Goal: Complete application form: Complete application form

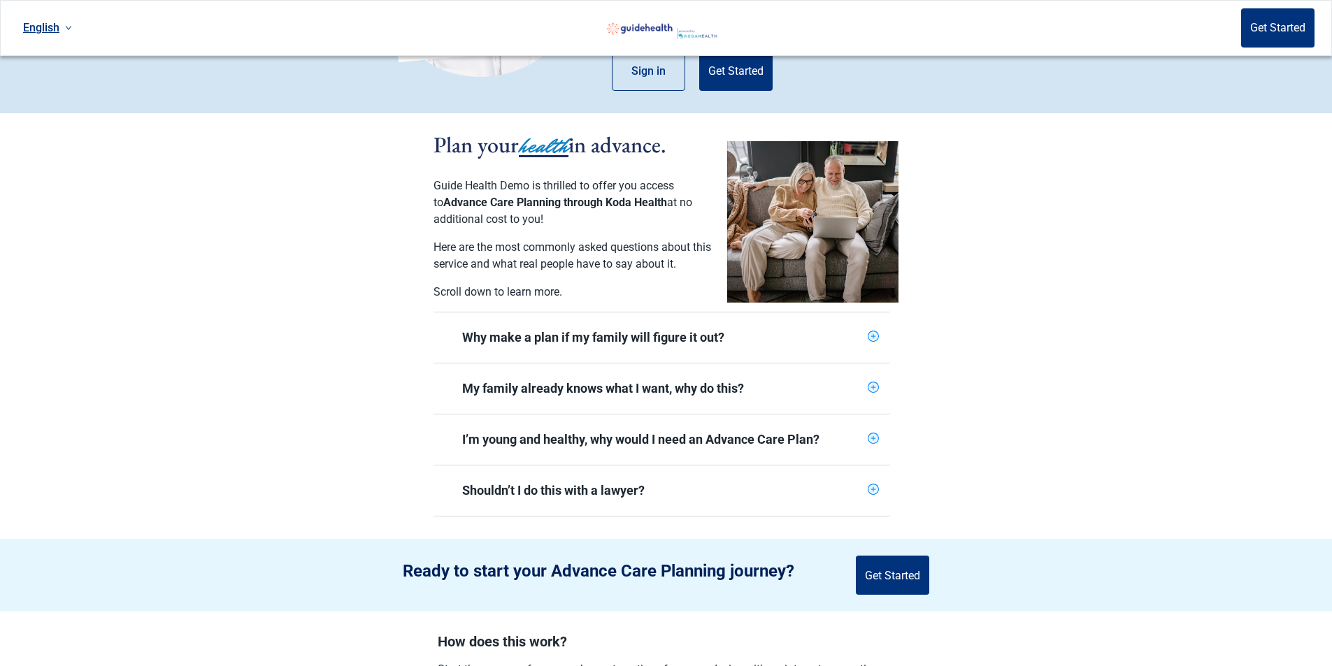
scroll to position [280, 0]
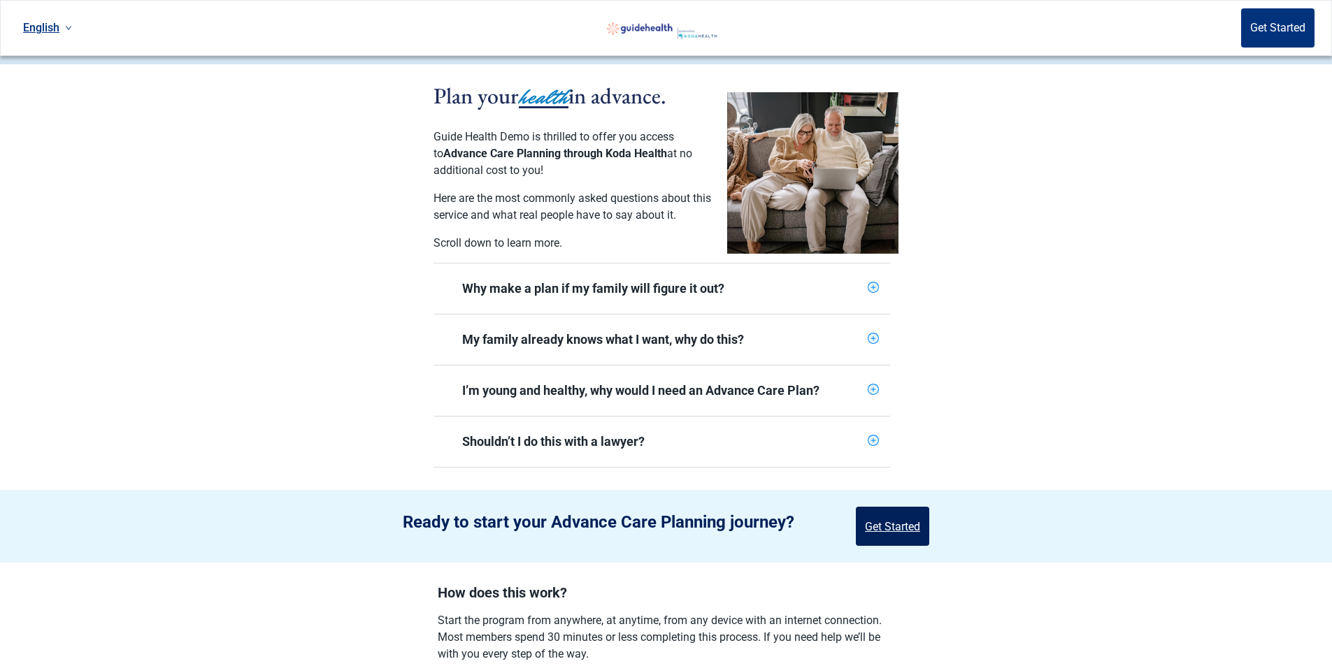
click at [893, 522] on button "Get Started" at bounding box center [892, 526] width 73 height 39
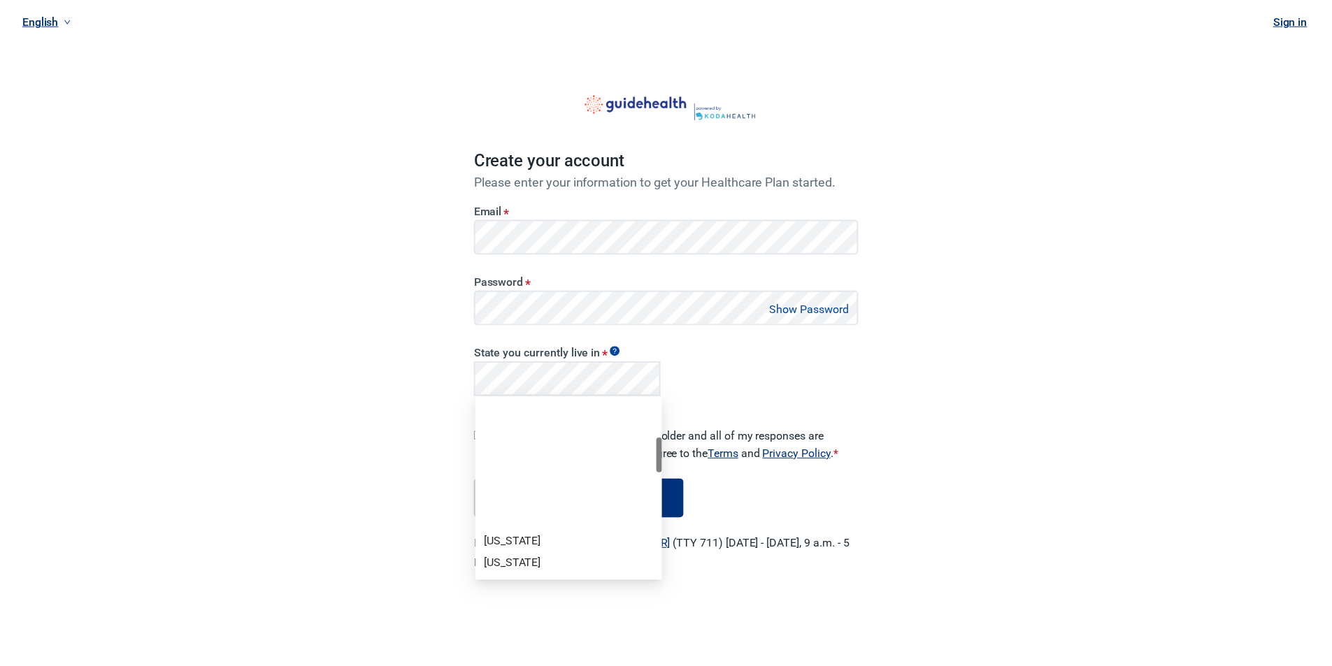
scroll to position [210, 0]
click at [510, 424] on div "[US_STATE]" at bounding box center [572, 424] width 171 height 15
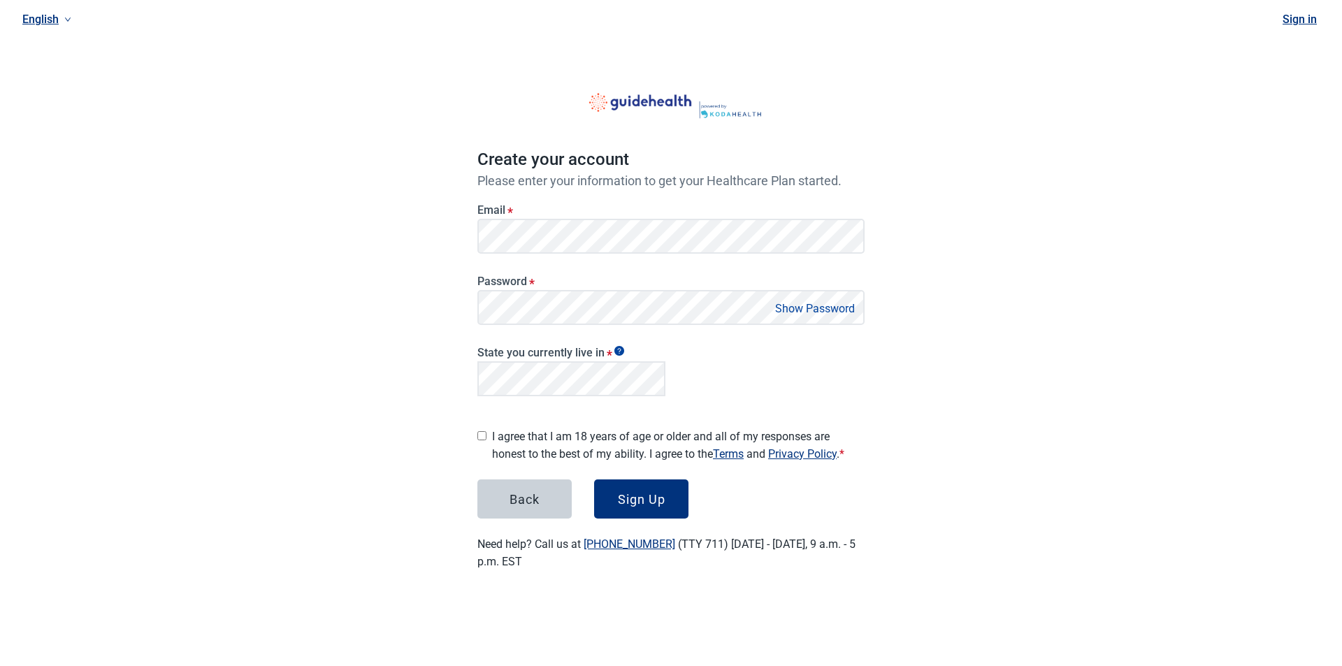
click at [483, 432] on input "I agree that I am 18 years of age or older and all of my responses are honest t…" at bounding box center [481, 435] width 9 height 9
checkbox input "true"
click at [658, 502] on button "Sign Up" at bounding box center [641, 499] width 94 height 39
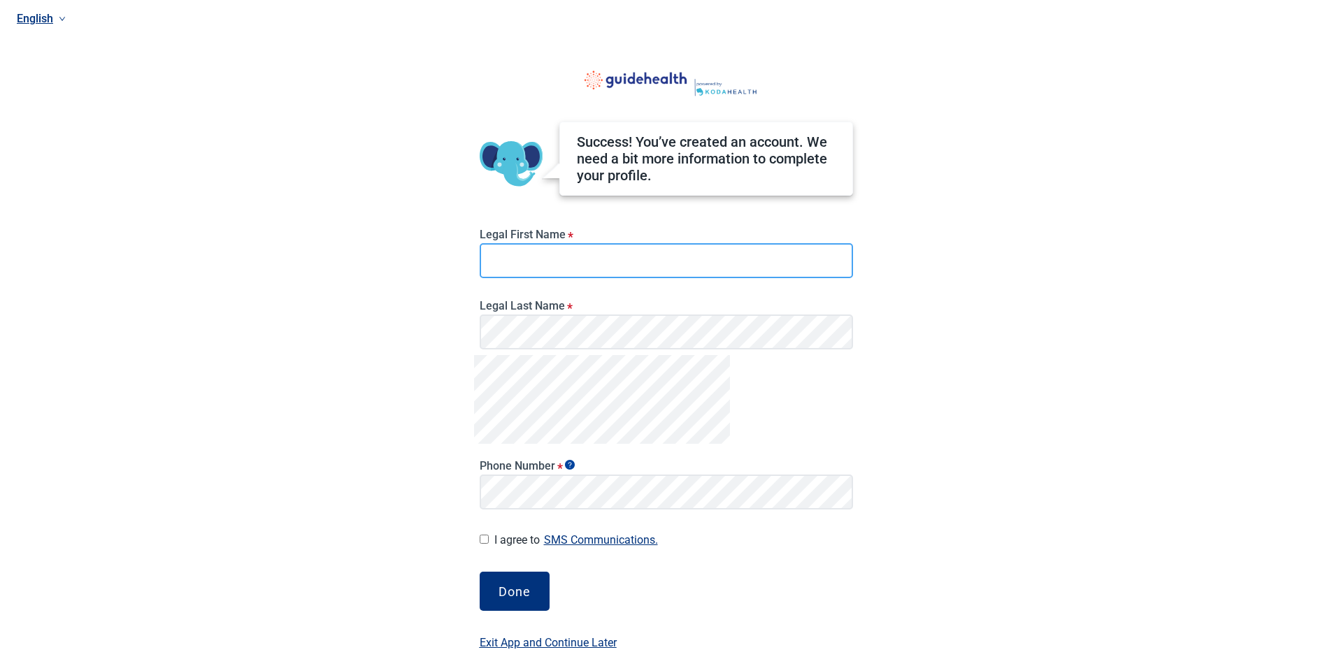
click at [566, 255] on input "Legal First Name *" at bounding box center [666, 260] width 373 height 35
type input "Shurika"
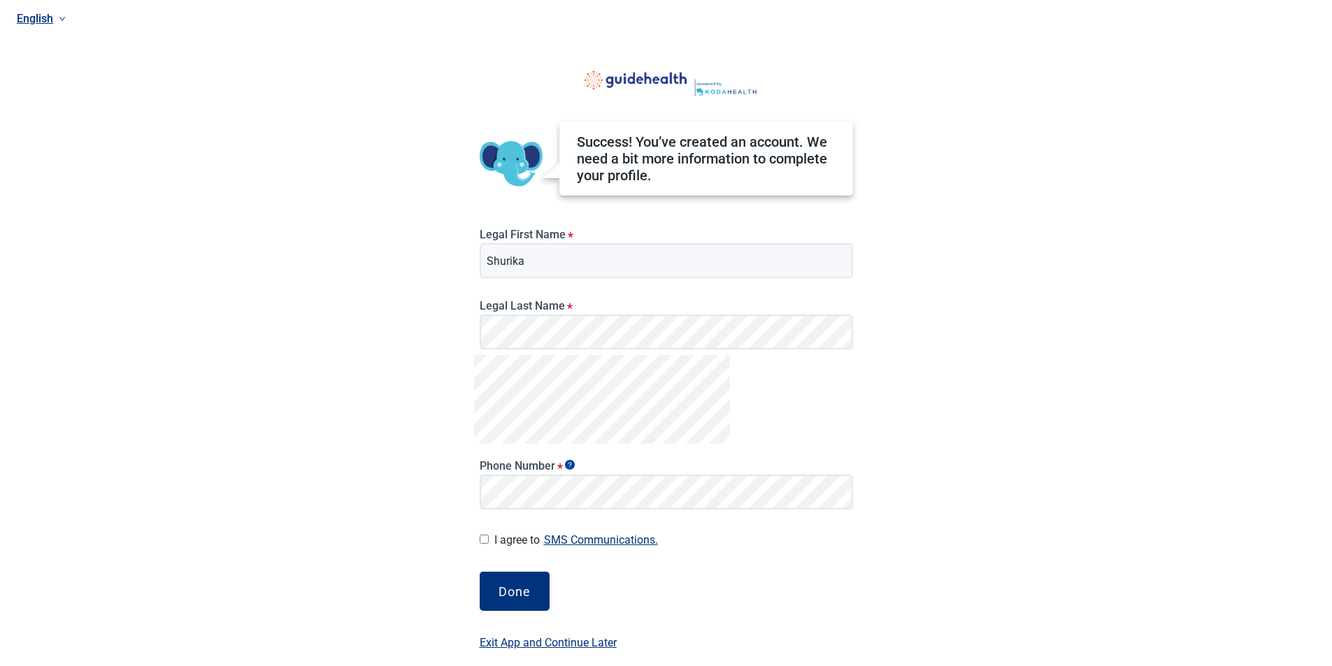
click at [483, 538] on input "I agree to SMS Communications." at bounding box center [484, 539] width 9 height 9
checkbox input "true"
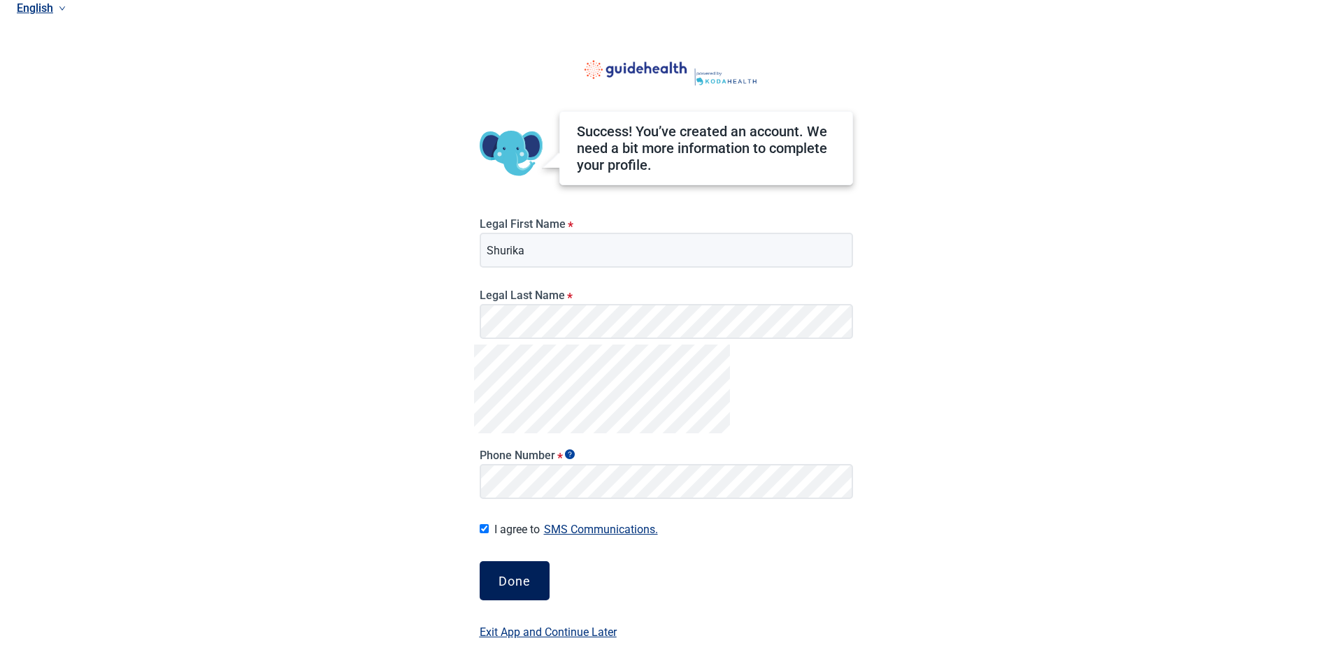
scroll to position [14, 0]
click at [520, 579] on div "Done" at bounding box center [514, 578] width 32 height 14
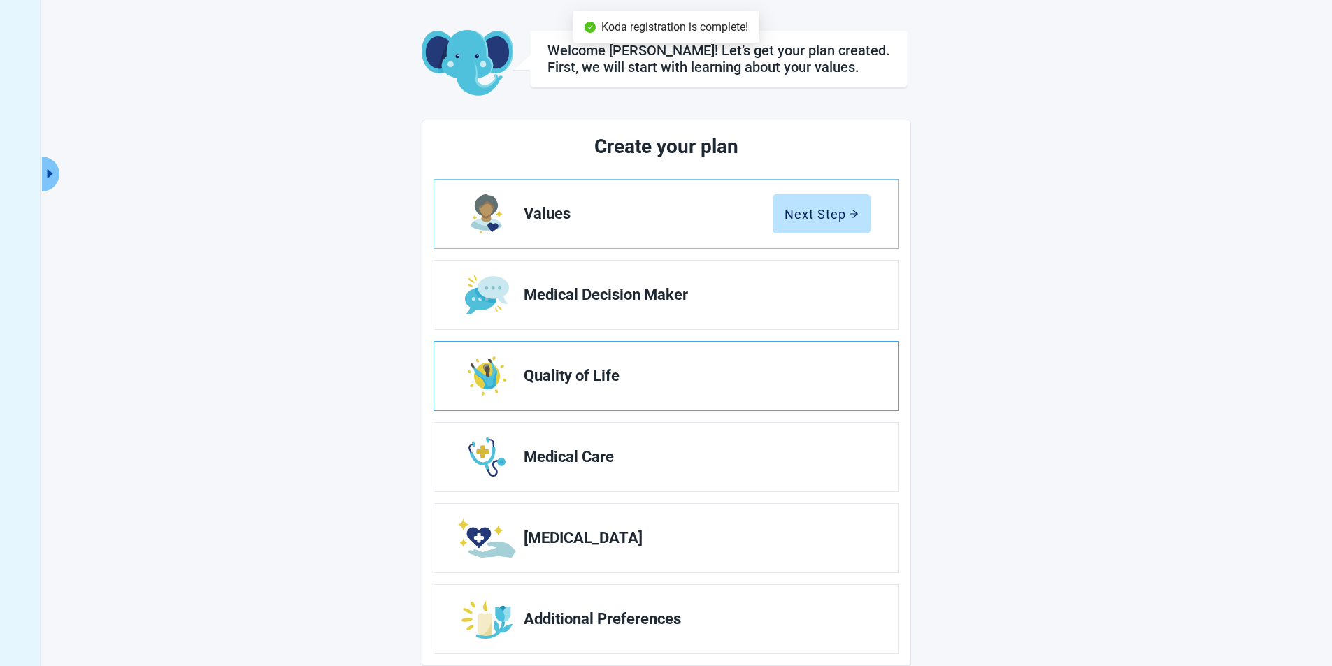
scroll to position [77, 0]
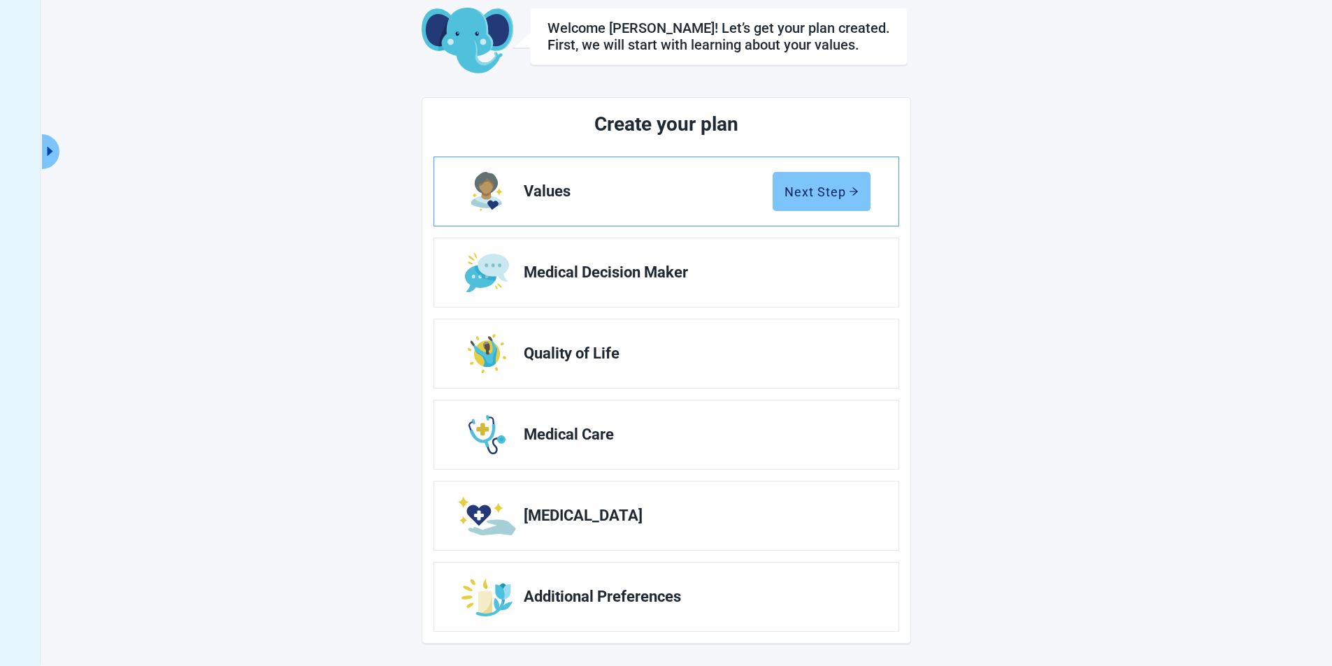
click at [833, 199] on button "Next Step" at bounding box center [821, 191] width 98 height 39
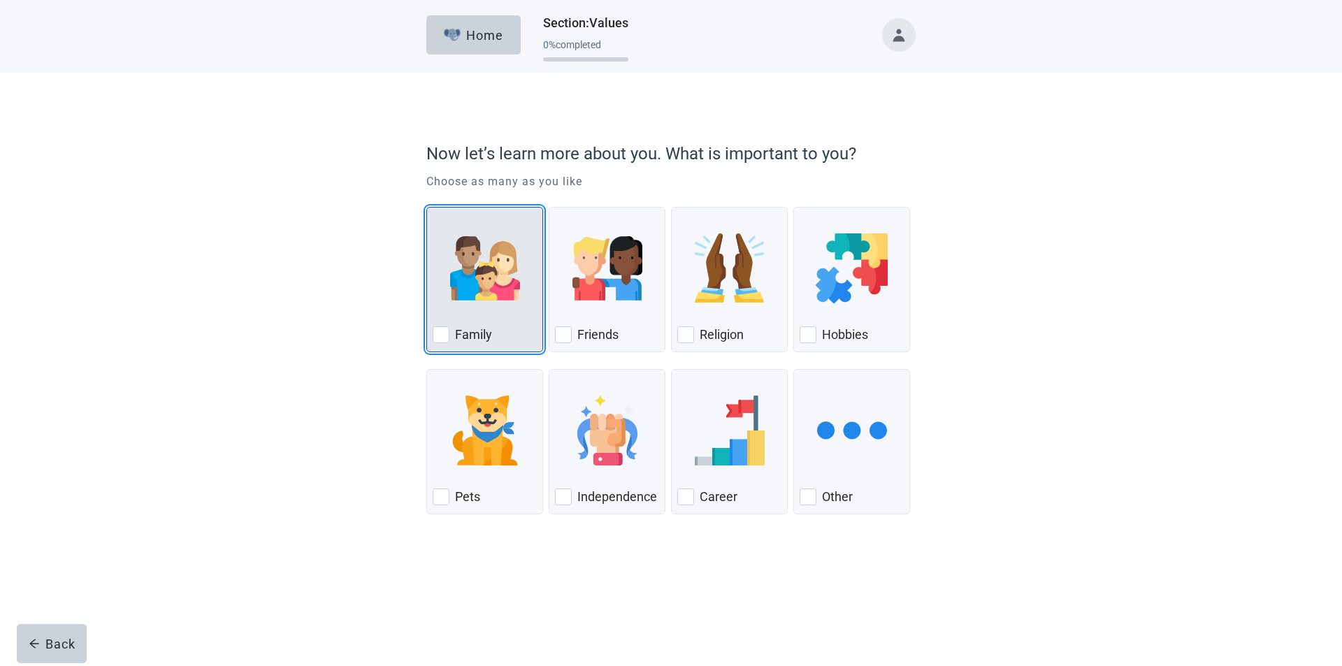
click at [447, 334] on div "Family, checkbox, not checked" at bounding box center [441, 334] width 17 height 17
click at [427, 208] on input "Family" at bounding box center [426, 207] width 1 height 1
checkbox input "true"
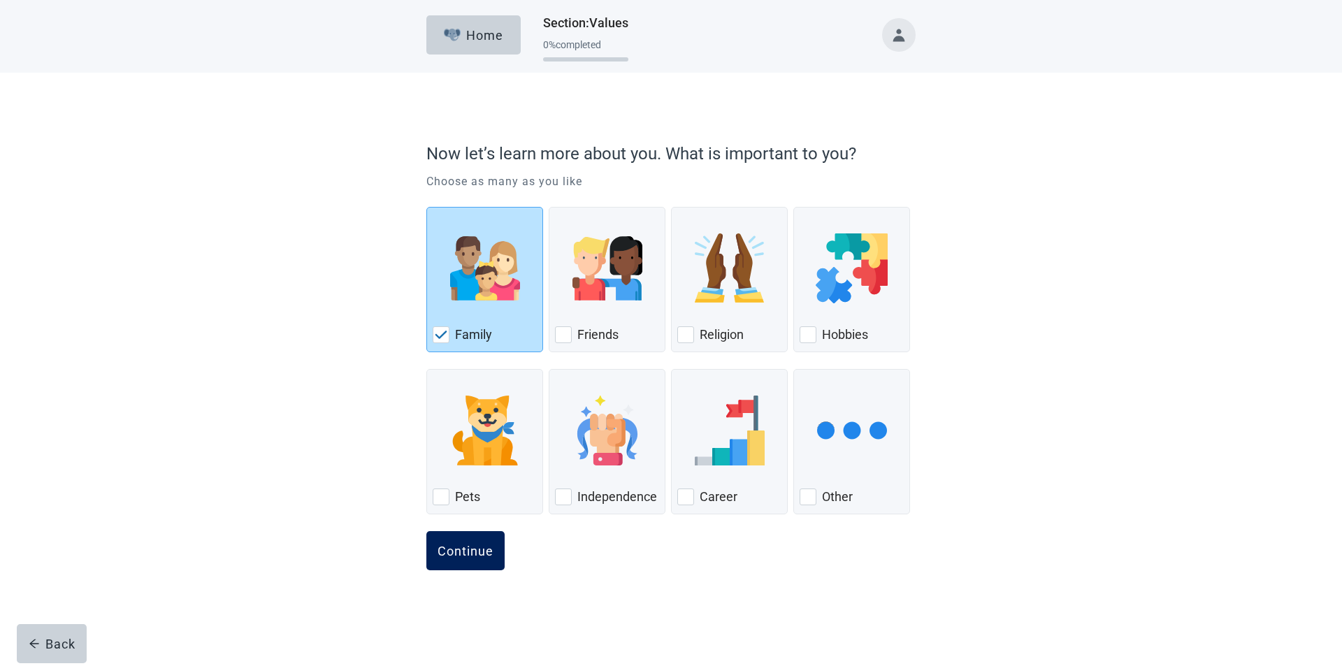
click at [477, 566] on button "Continue" at bounding box center [465, 550] width 78 height 39
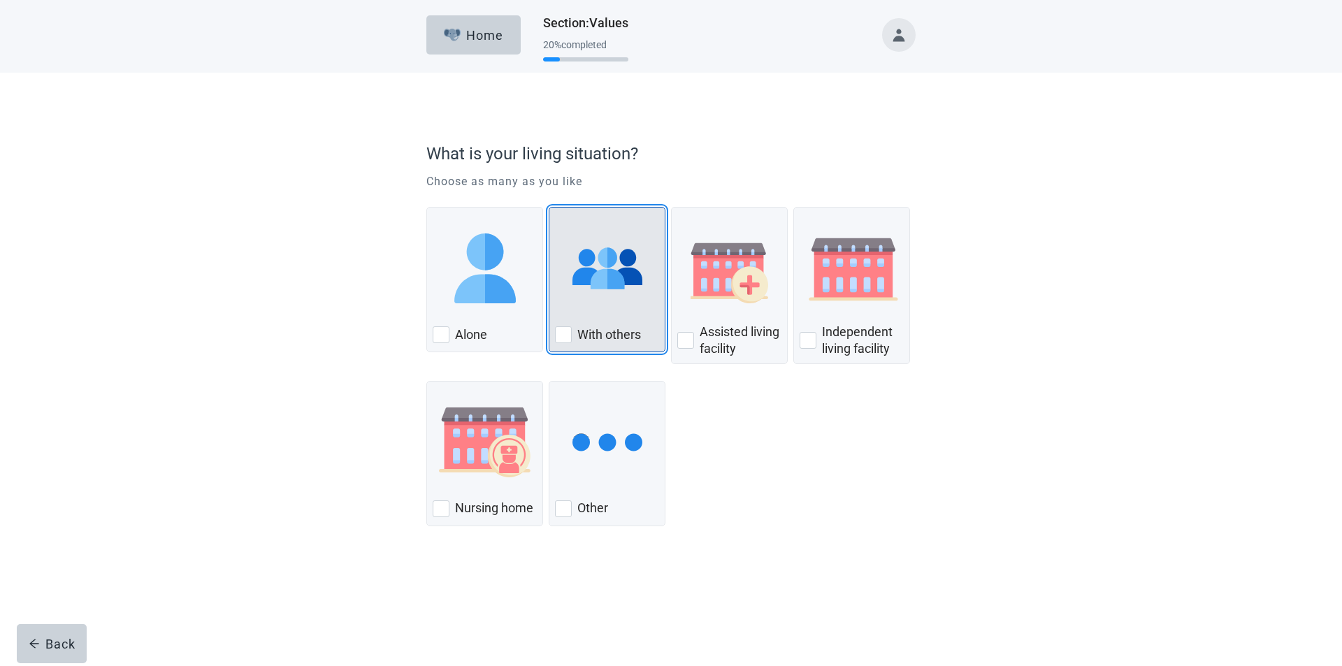
click at [559, 308] on div "With Others, checkbox, not checked" at bounding box center [607, 268] width 104 height 110
click at [549, 208] on input "With others" at bounding box center [549, 207] width 1 height 1
checkbox input "true"
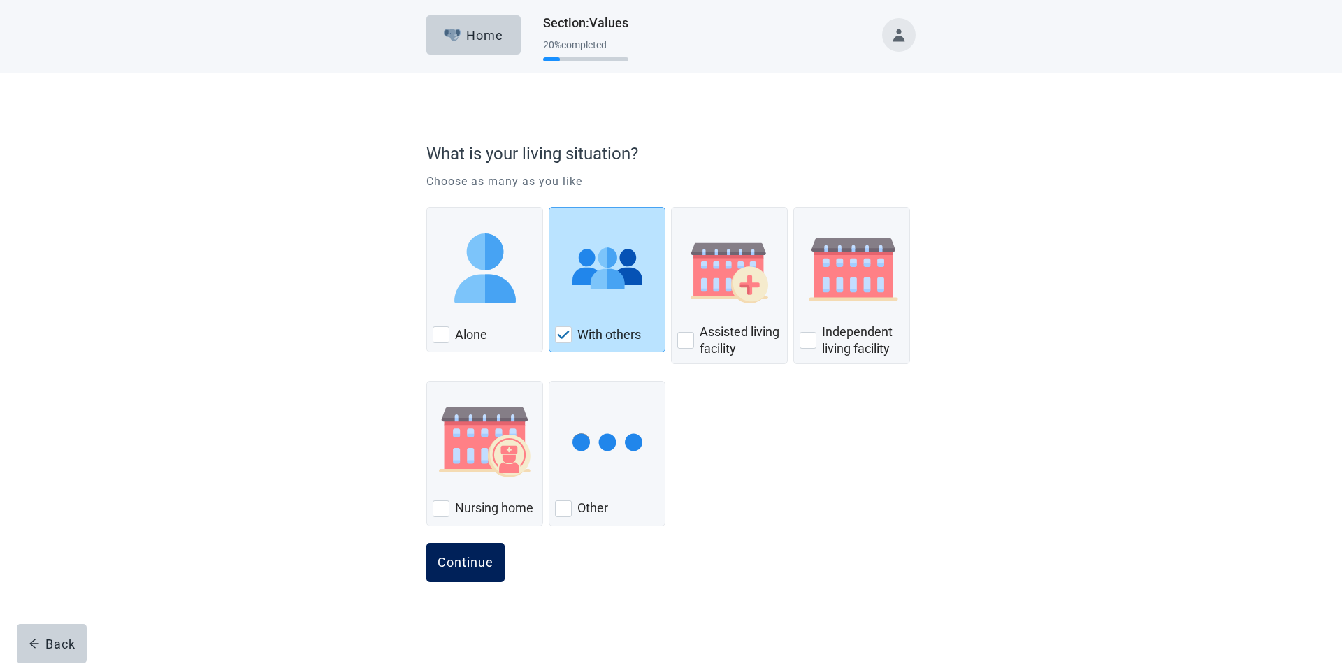
click at [453, 556] on div "Continue" at bounding box center [466, 563] width 56 height 14
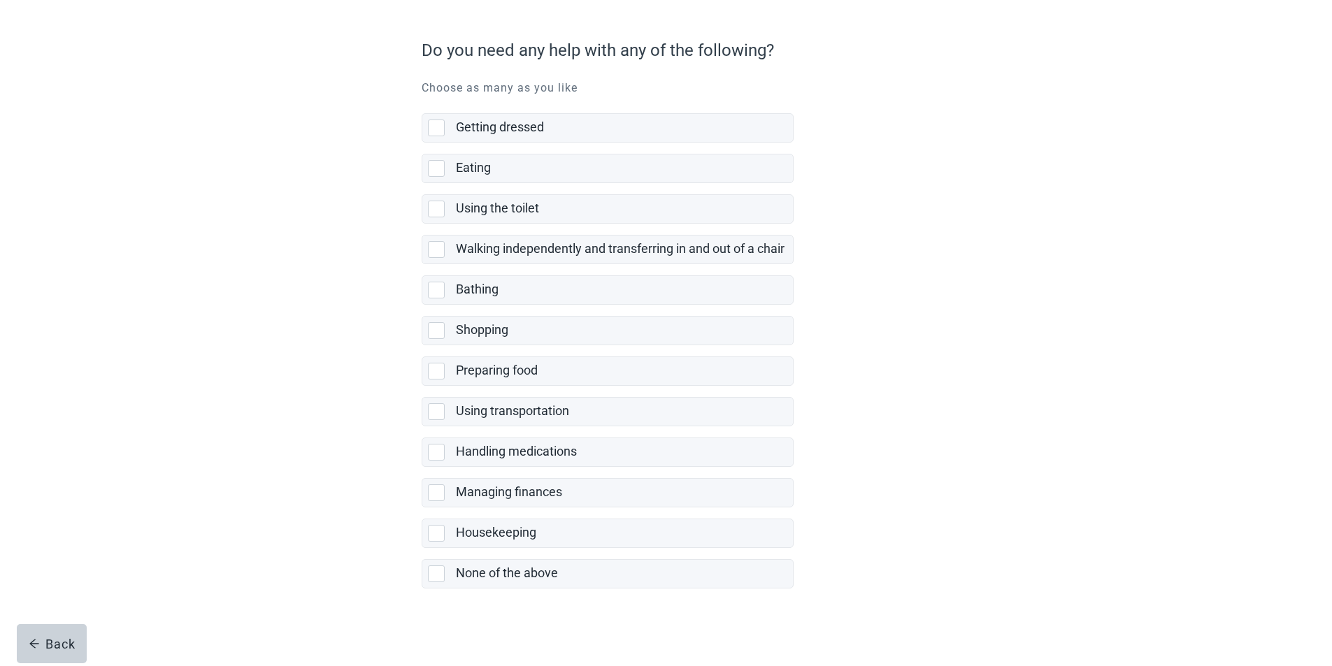
scroll to position [107, 0]
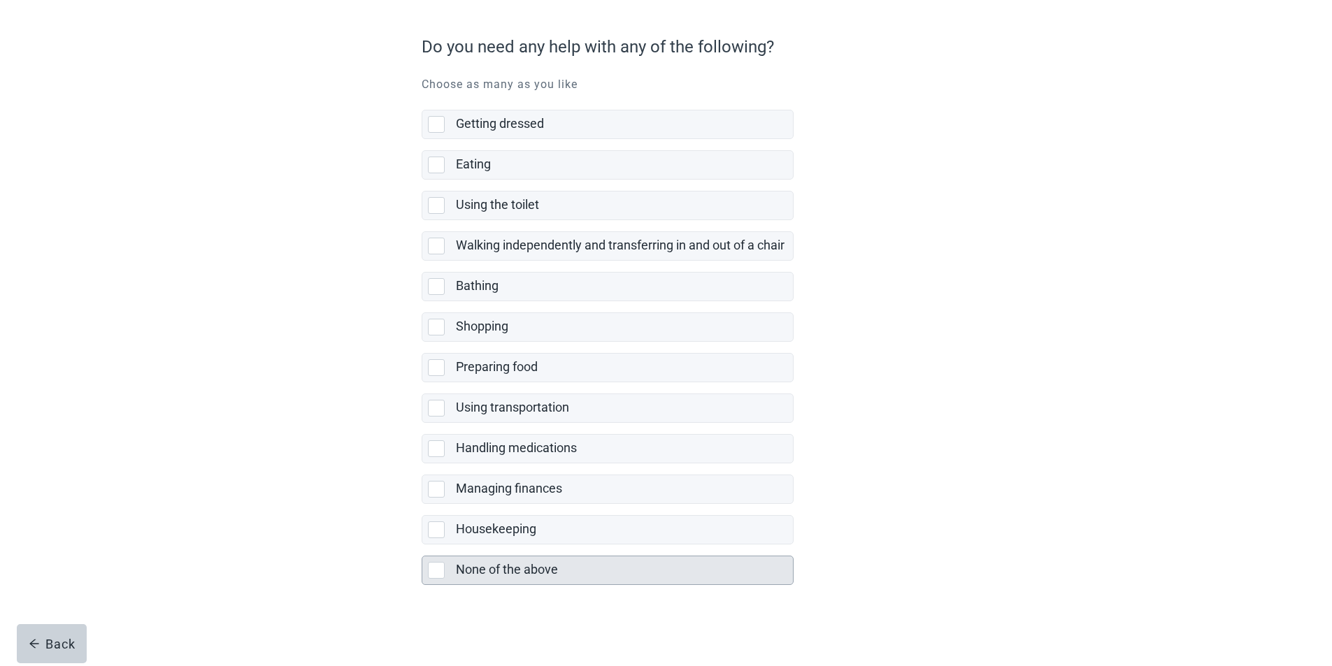
click at [433, 569] on div "None of the above, checkbox, not selected" at bounding box center [436, 570] width 17 height 17
click at [422, 545] on input "None of the above" at bounding box center [422, 545] width 1 height 1
checkbox input "true"
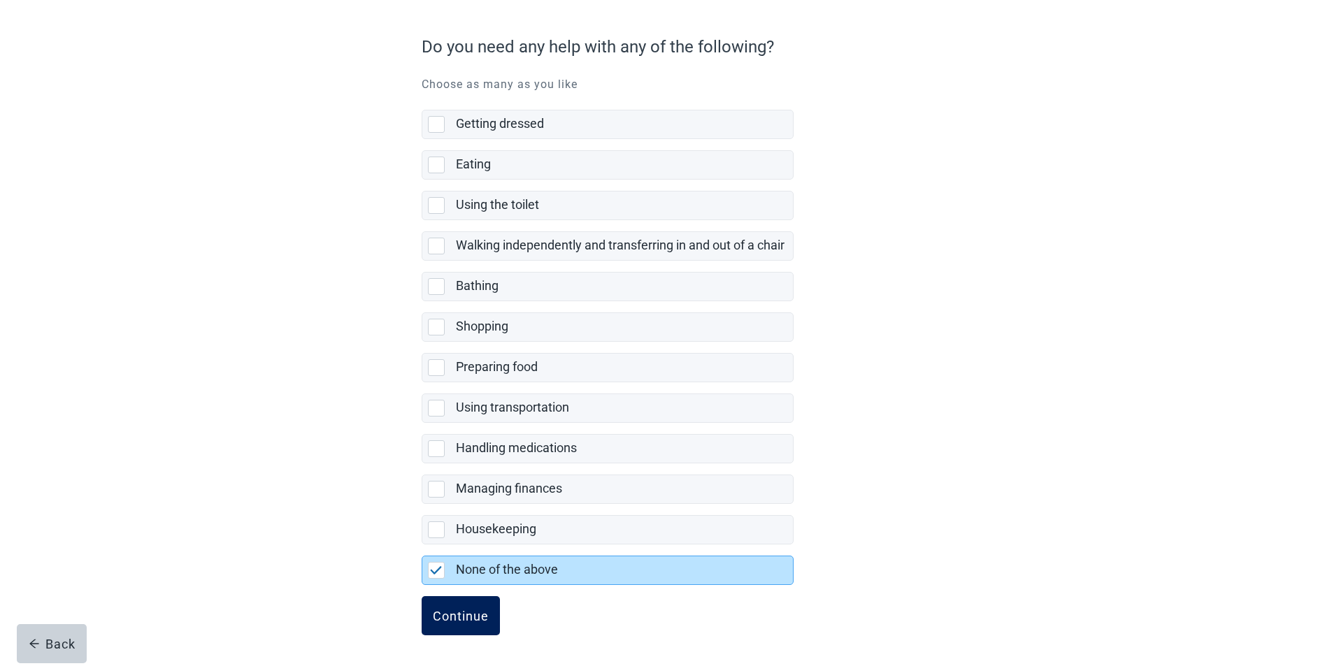
click at [463, 615] on div "Continue" at bounding box center [461, 616] width 56 height 14
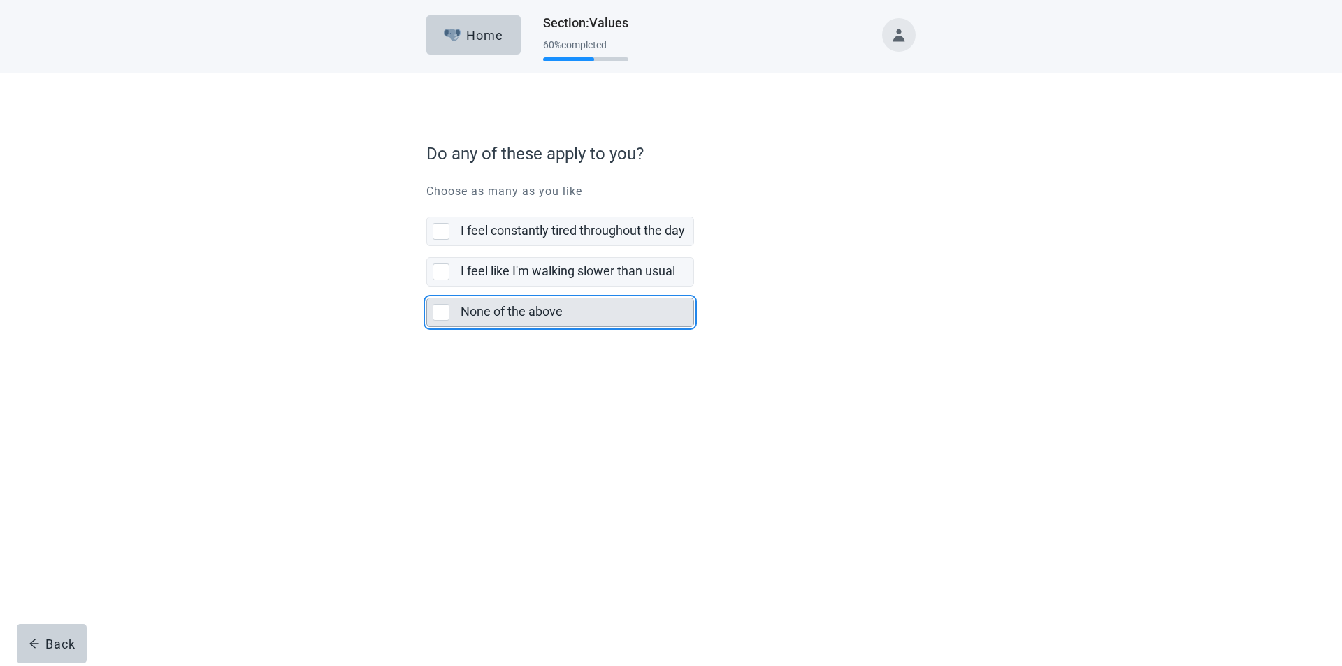
click at [442, 317] on div "None of the above, checkbox, not selected" at bounding box center [441, 312] width 17 height 17
click at [427, 287] on input "None of the above" at bounding box center [426, 287] width 1 height 1
checkbox input "true"
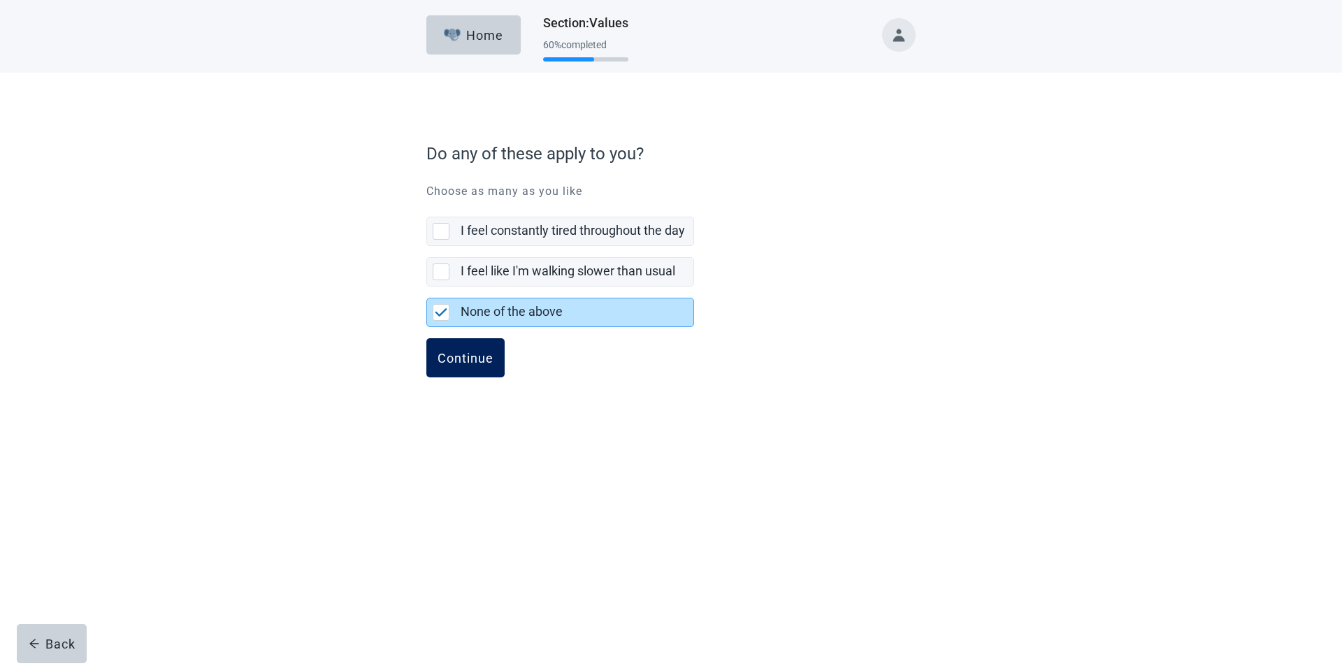
click at [451, 346] on button "Continue" at bounding box center [465, 357] width 78 height 39
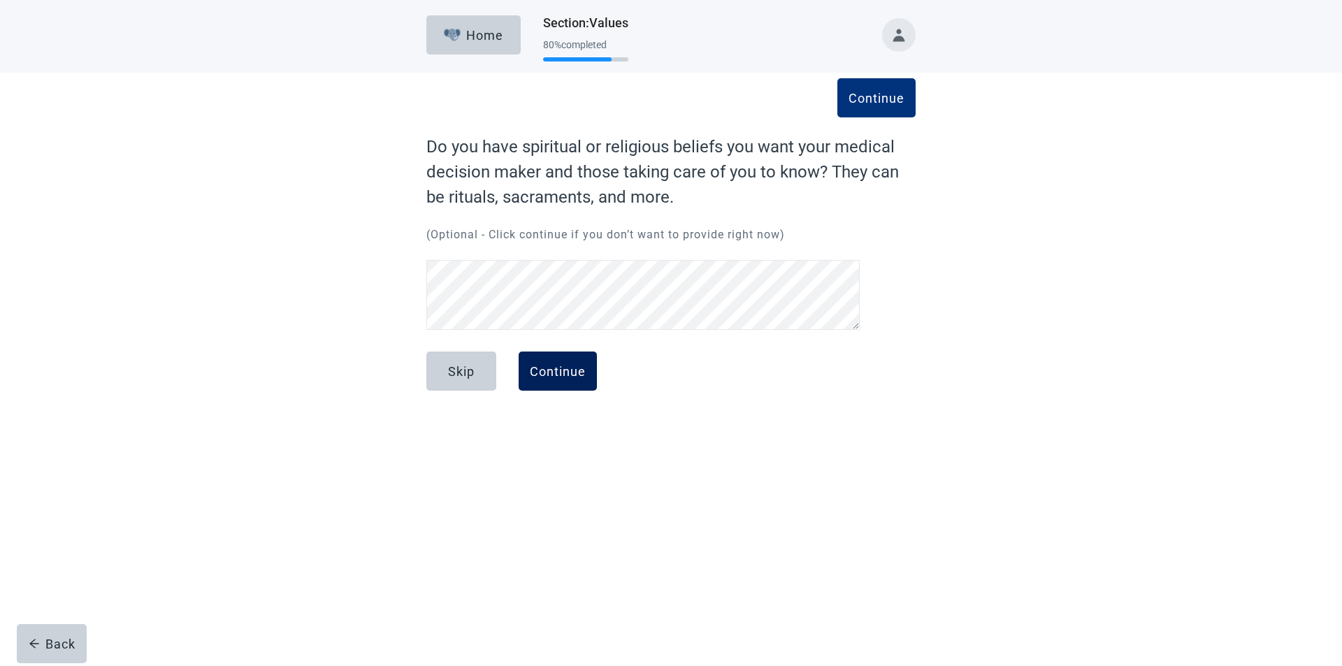
click at [544, 376] on div "Continue" at bounding box center [558, 371] width 56 height 14
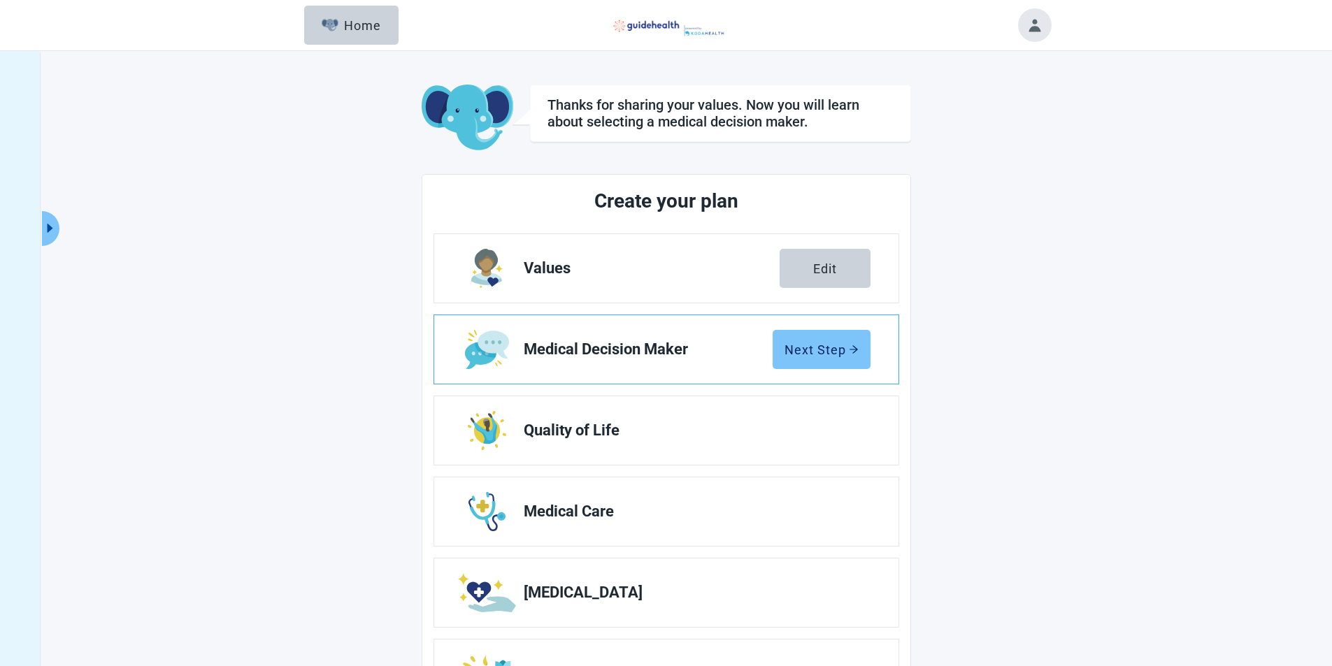
click at [805, 346] on div "Next Step" at bounding box center [821, 350] width 74 height 14
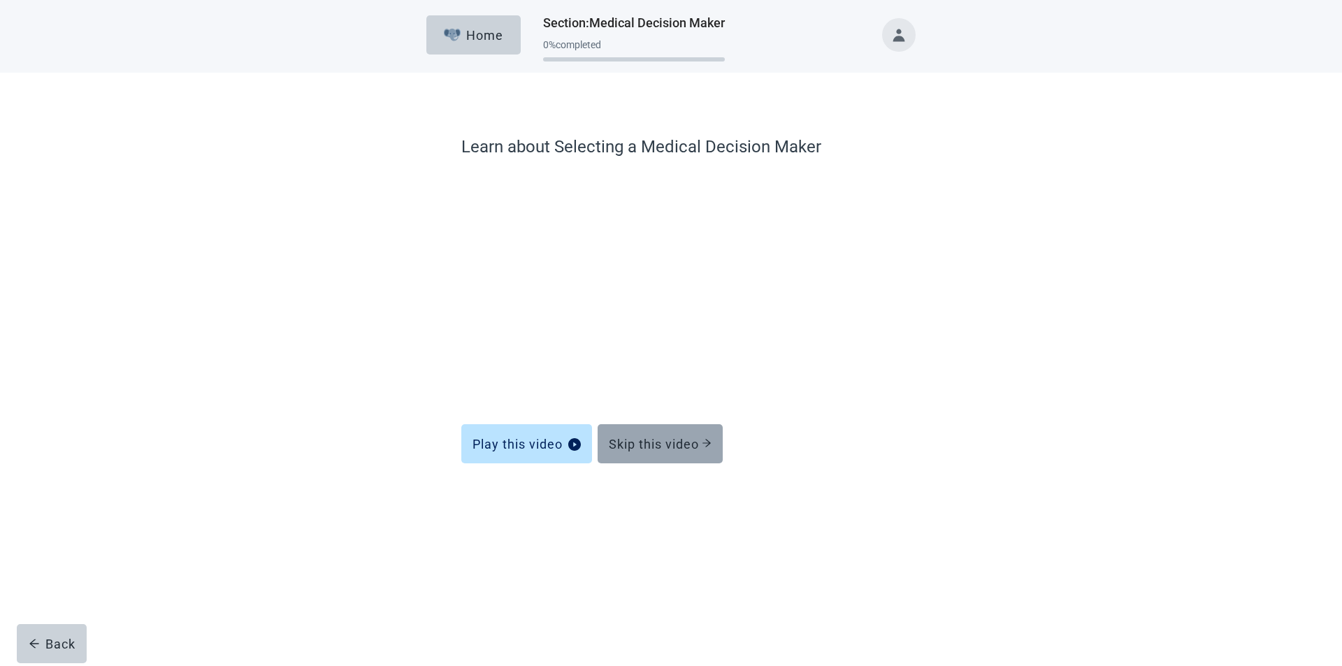
click at [693, 453] on button "Skip this video" at bounding box center [660, 443] width 125 height 39
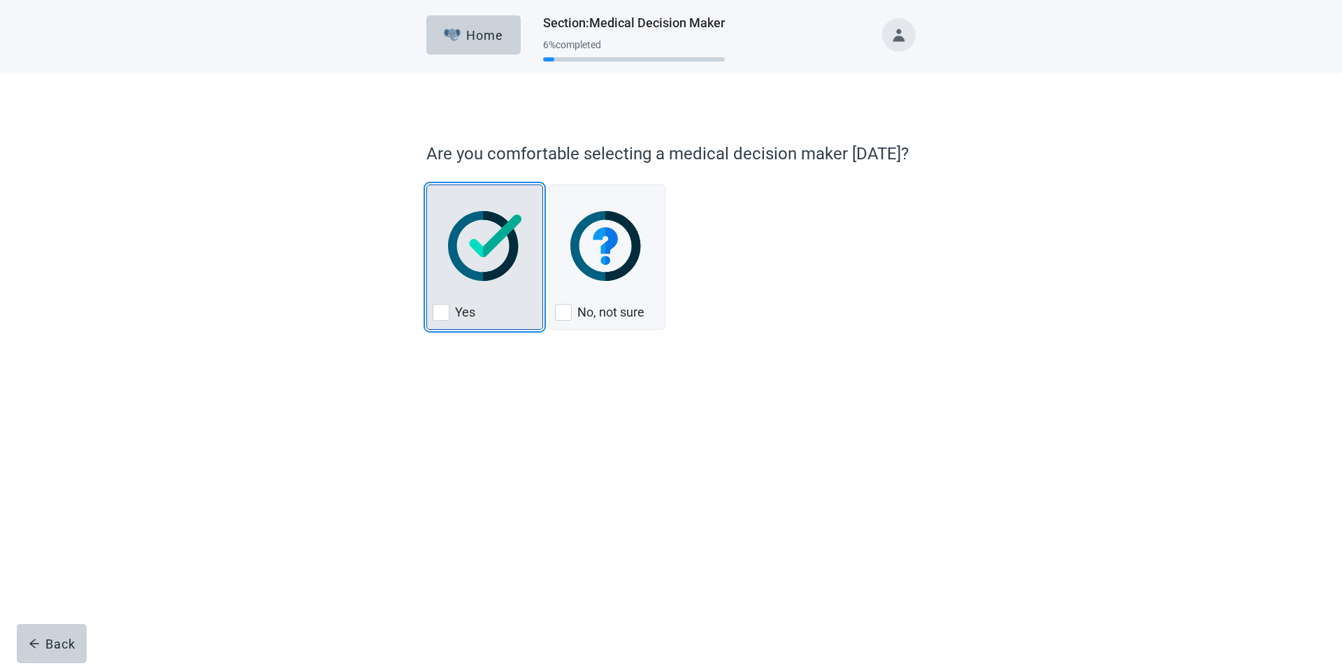
click at [463, 315] on label "Yes" at bounding box center [465, 312] width 20 height 17
checkbox input "true"
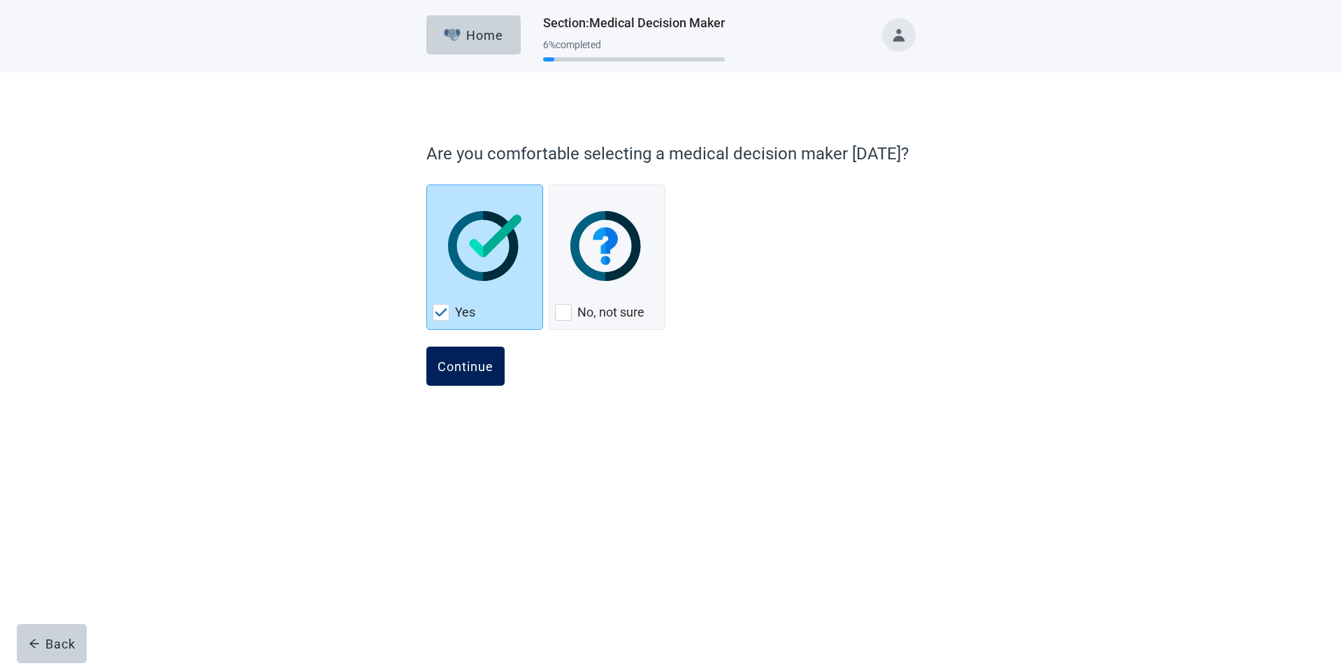
click at [461, 378] on button "Continue" at bounding box center [465, 366] width 78 height 39
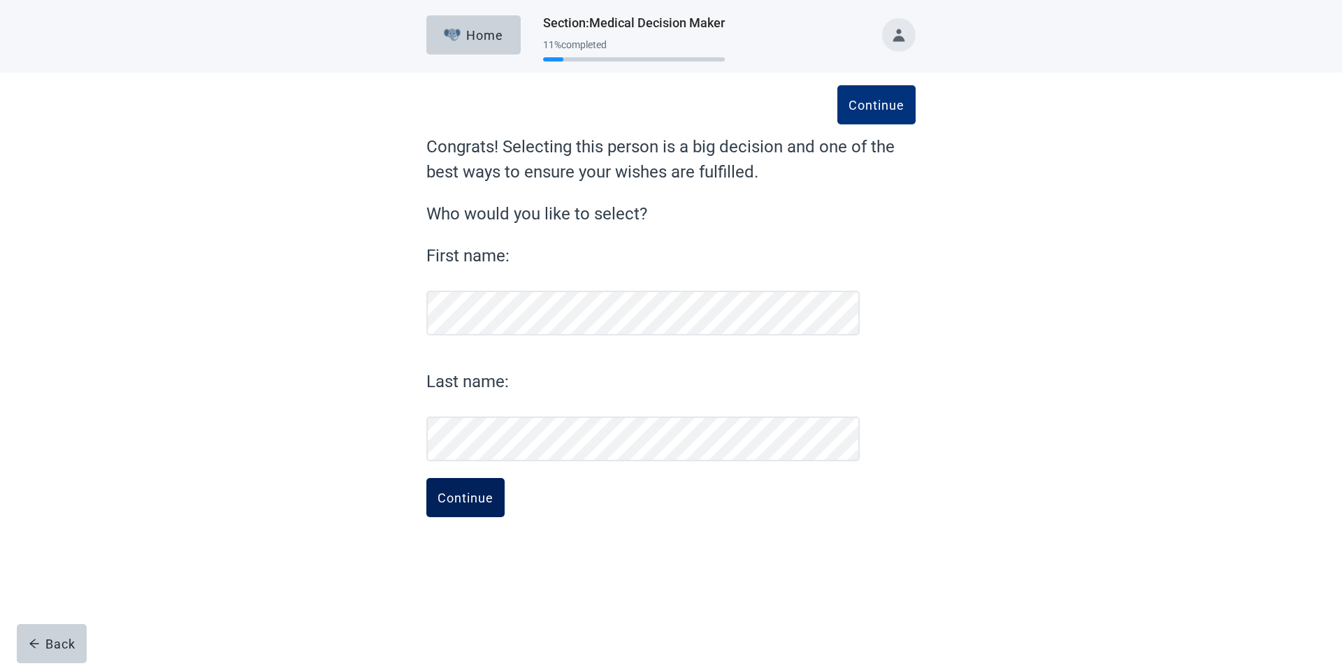
click at [479, 503] on div "Continue" at bounding box center [466, 498] width 56 height 14
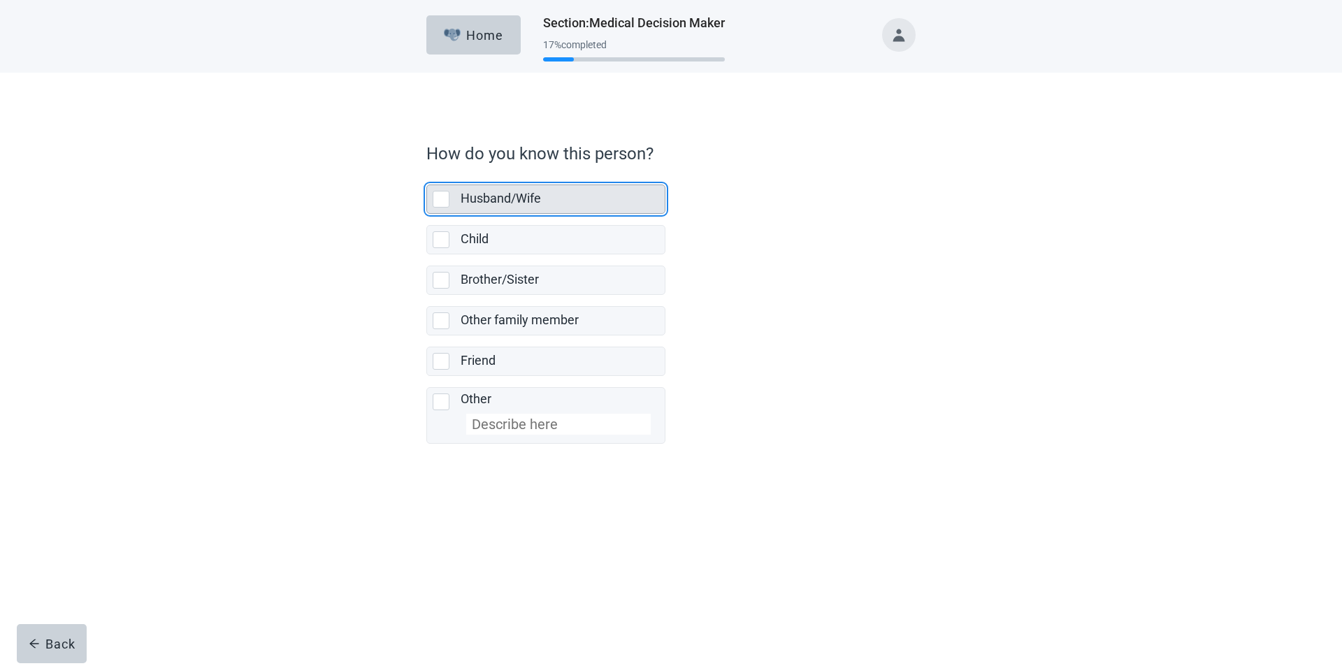
click at [441, 196] on div "Husband/Wife, checkbox, not selected" at bounding box center [441, 199] width 17 height 17
click at [427, 174] on input "Husband/Wife" at bounding box center [426, 173] width 1 height 1
checkbox input "true"
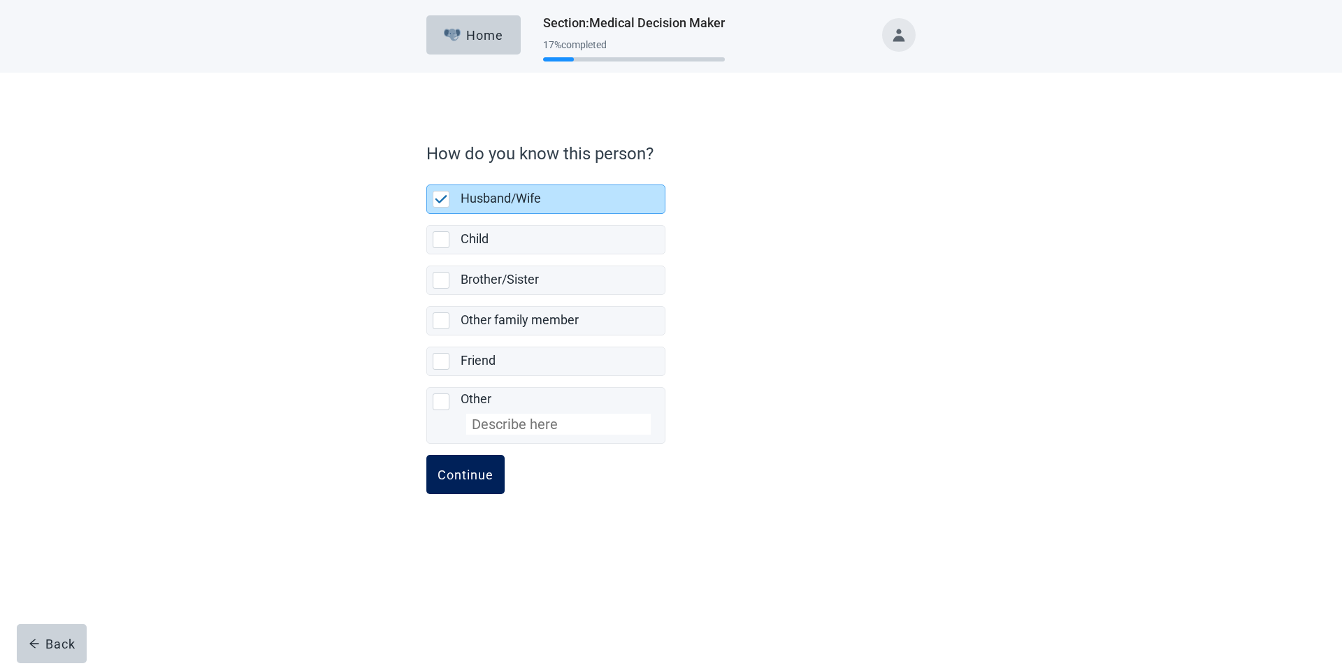
click at [478, 462] on button "Continue" at bounding box center [465, 474] width 78 height 39
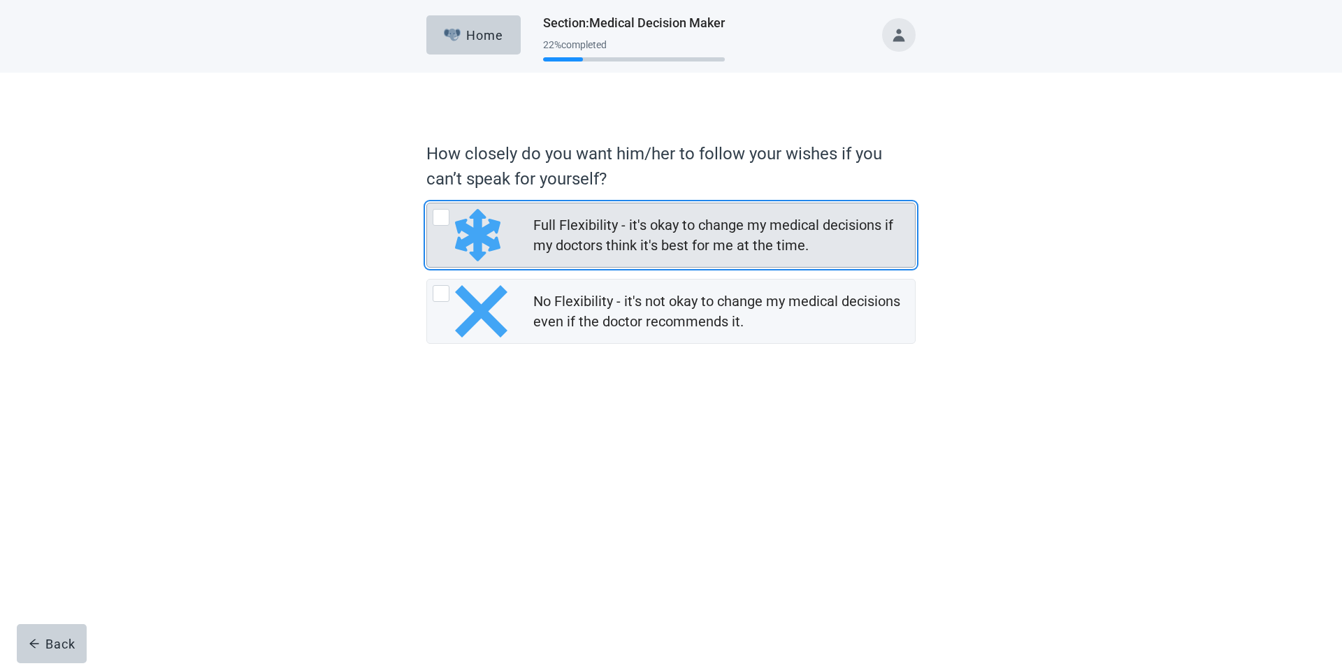
click at [438, 223] on div "Full Flexibility - it's okay to change my medical decisions if my doctors think…" at bounding box center [441, 217] width 17 height 17
click at [427, 203] on input "Full Flexibility - it's okay to change my medical decisions if my doctors think…" at bounding box center [426, 203] width 1 height 1
radio input "true"
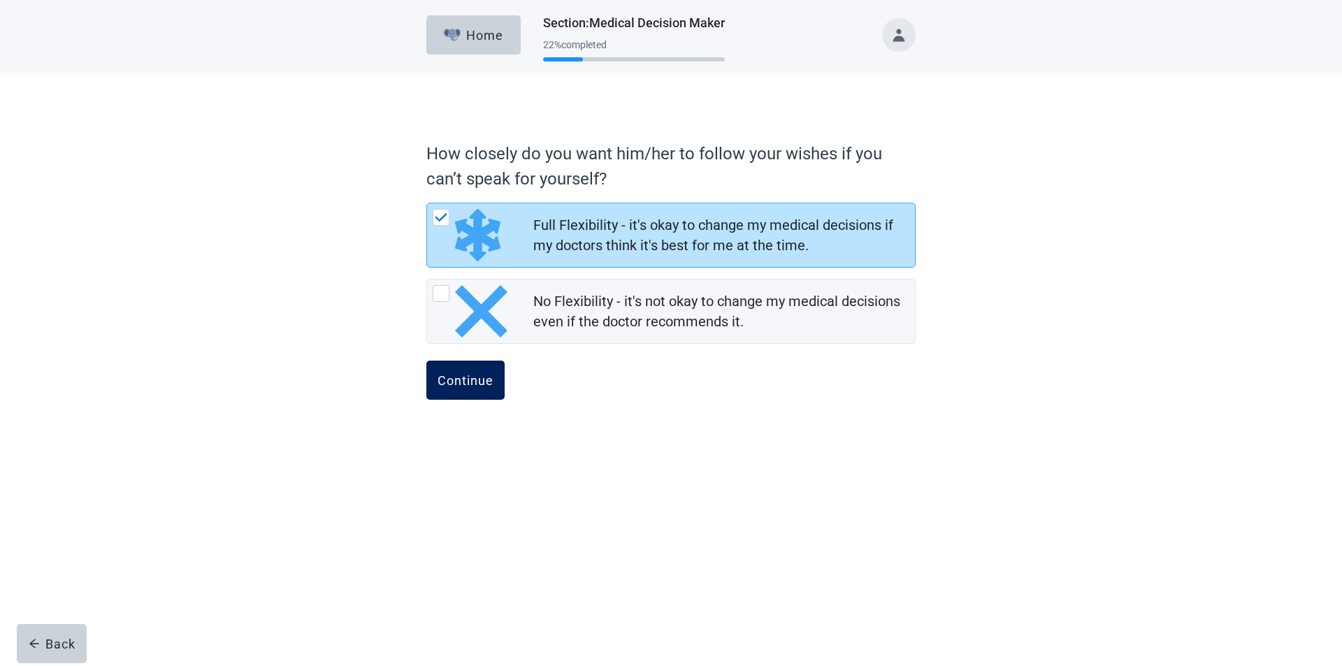
click at [487, 386] on div "Continue" at bounding box center [466, 380] width 56 height 14
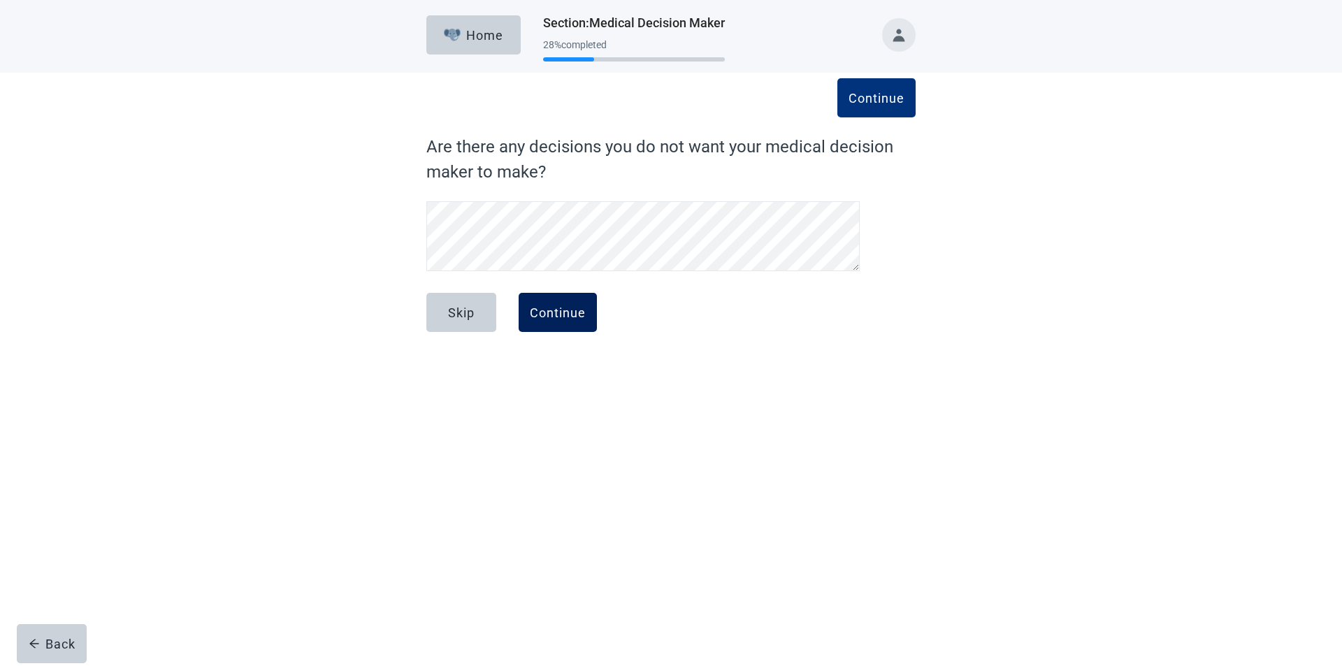
click at [565, 324] on button "Continue" at bounding box center [558, 312] width 78 height 39
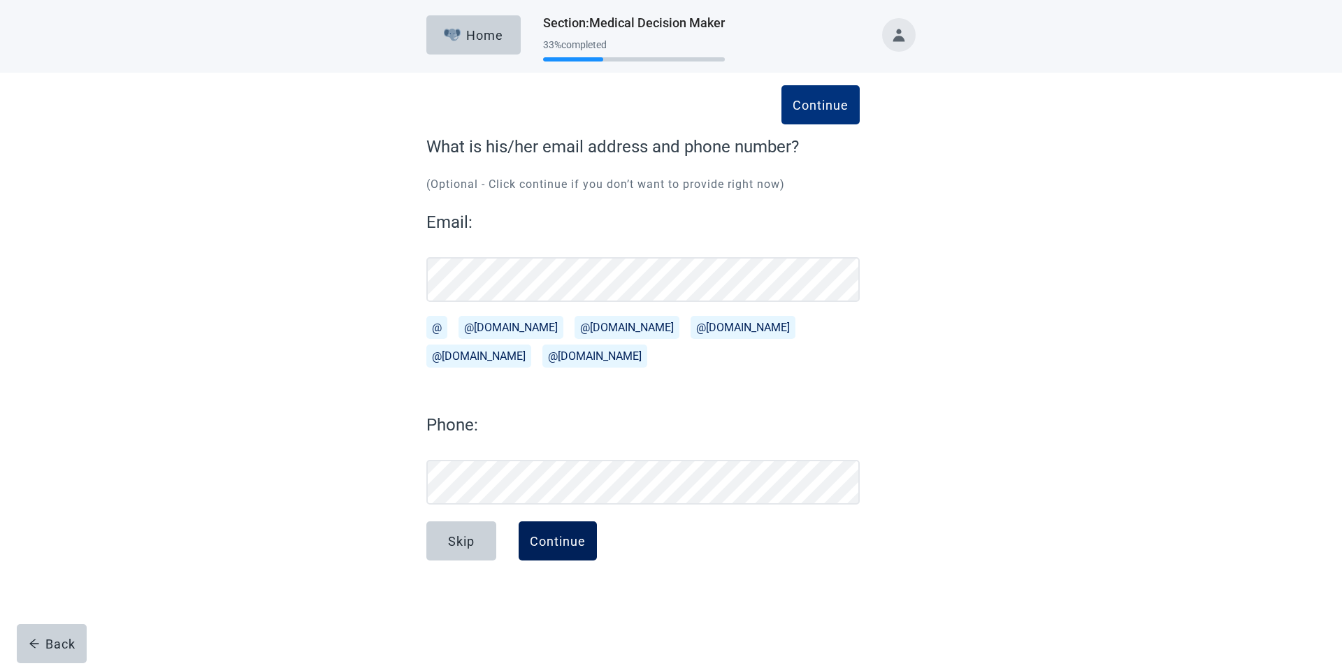
click at [575, 556] on button "Continue" at bounding box center [558, 540] width 78 height 39
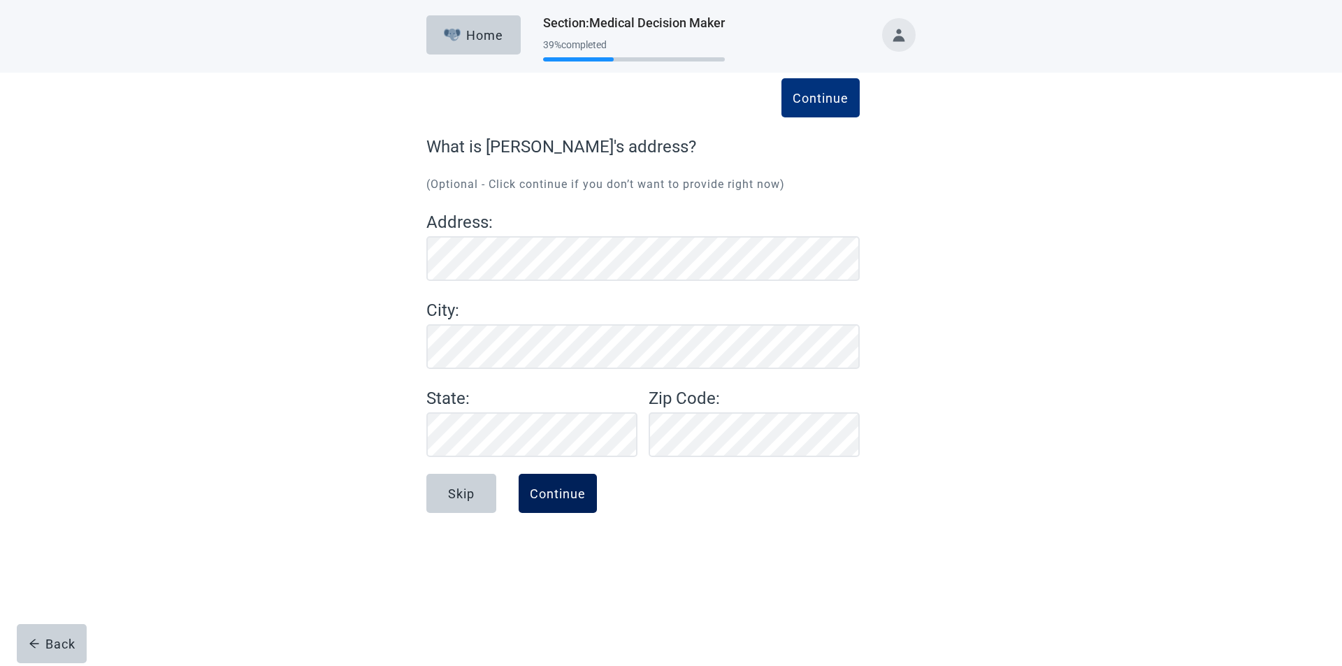
click at [537, 503] on button "Continue" at bounding box center [558, 493] width 78 height 39
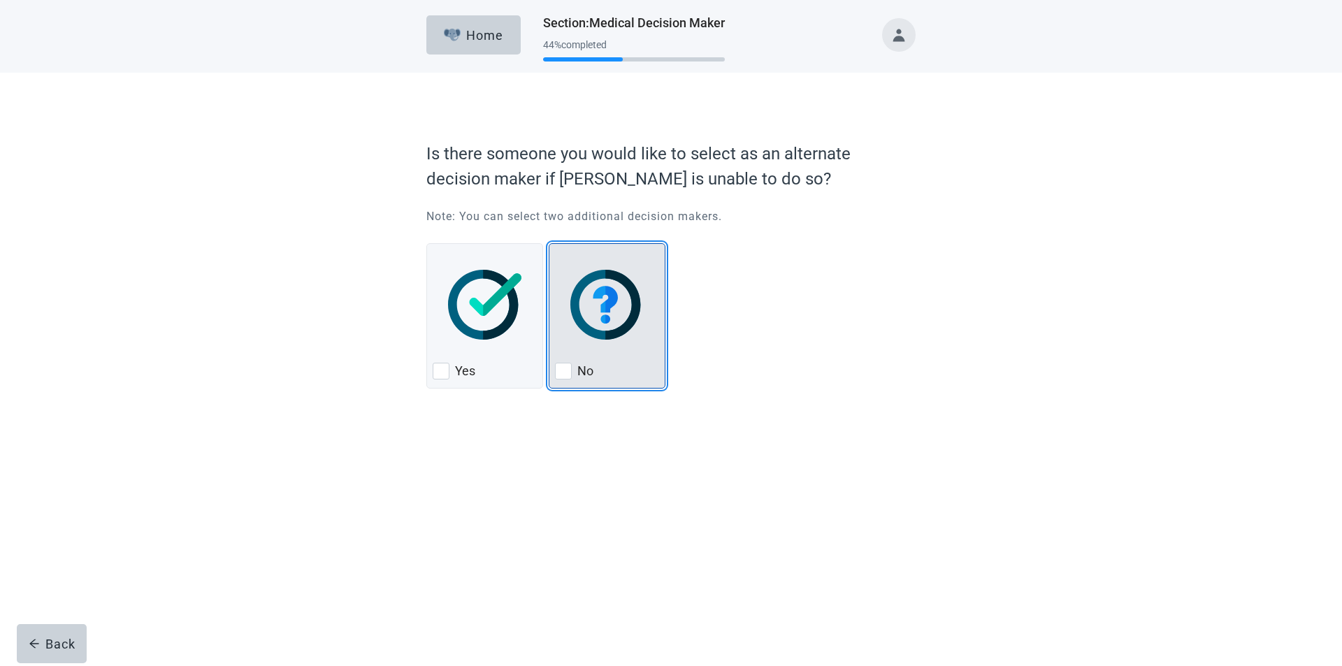
click at [573, 369] on div "No" at bounding box center [607, 371] width 104 height 22
click at [549, 244] on input "No" at bounding box center [549, 243] width 1 height 1
checkbox input "true"
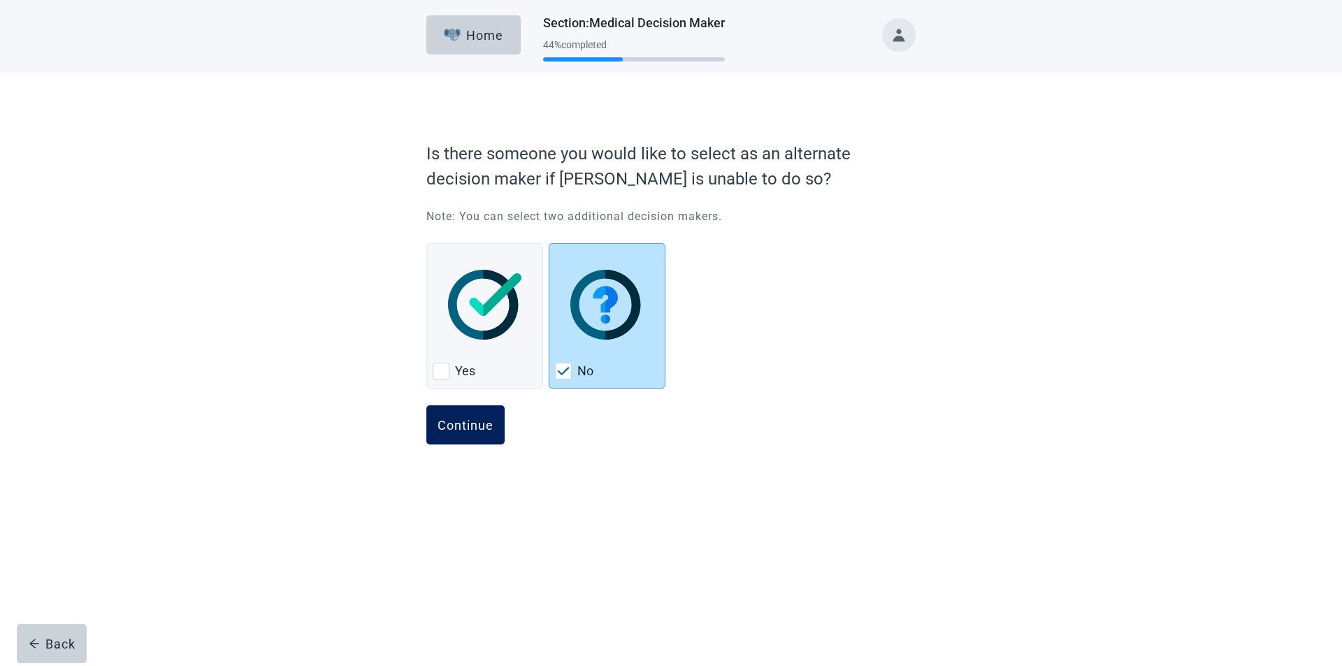
click at [502, 425] on button "Continue" at bounding box center [465, 424] width 78 height 39
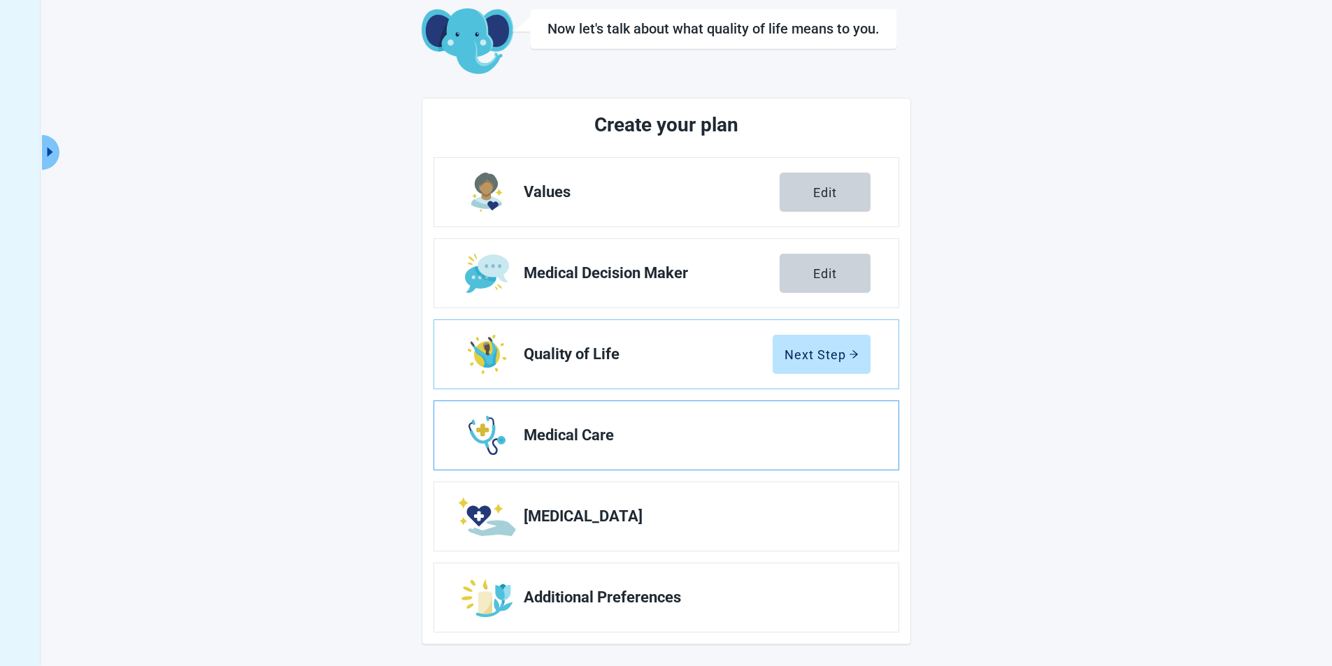
scroll to position [77, 0]
click at [830, 352] on div "Next Step" at bounding box center [821, 354] width 74 height 14
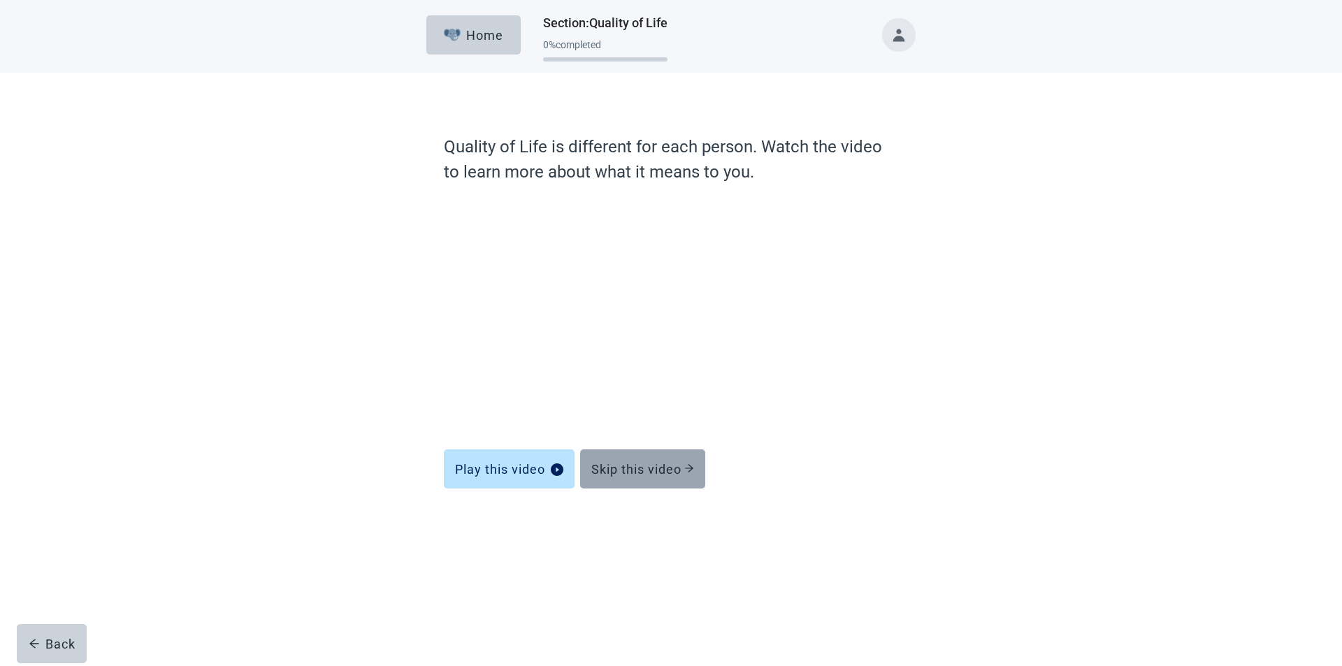
click at [660, 473] on div "Skip this video" at bounding box center [642, 469] width 103 height 14
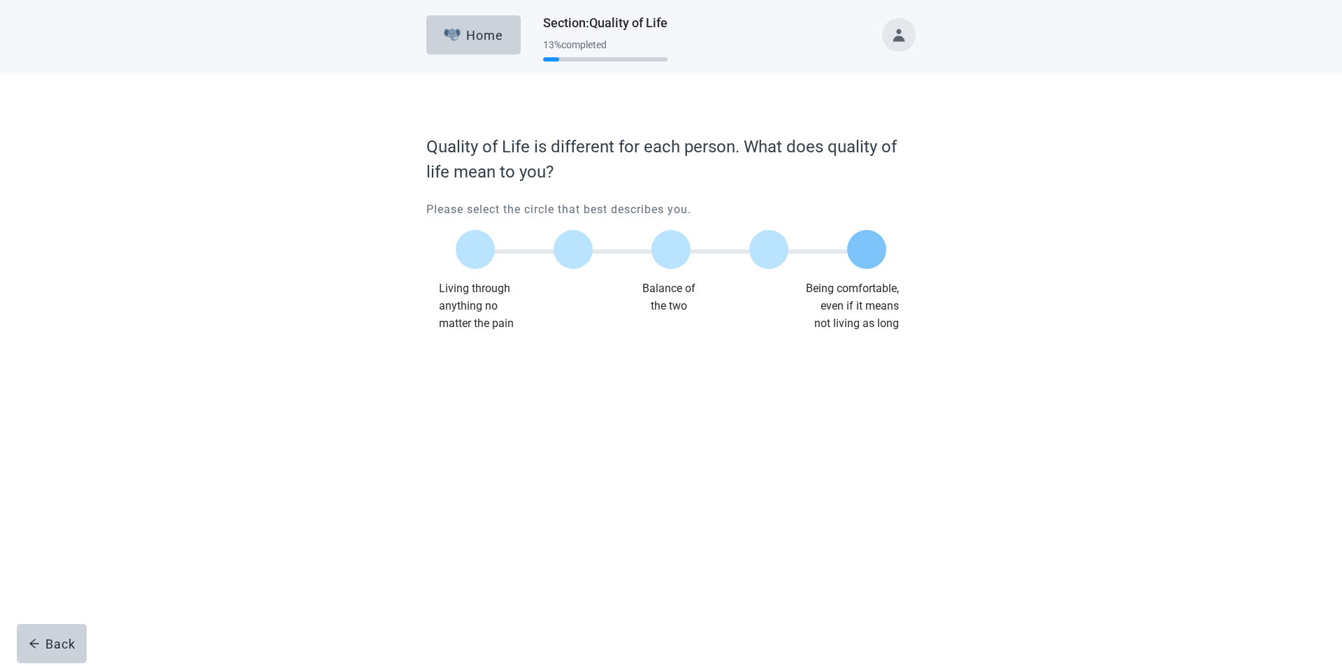
click at [874, 255] on label "Main content" at bounding box center [866, 249] width 39 height 39
click at [867, 250] on input "Quality of life scale: 100 out of 100. Being comfortable, even if it means not …" at bounding box center [867, 250] width 0 height 0
click at [445, 362] on div "Continue" at bounding box center [466, 361] width 56 height 14
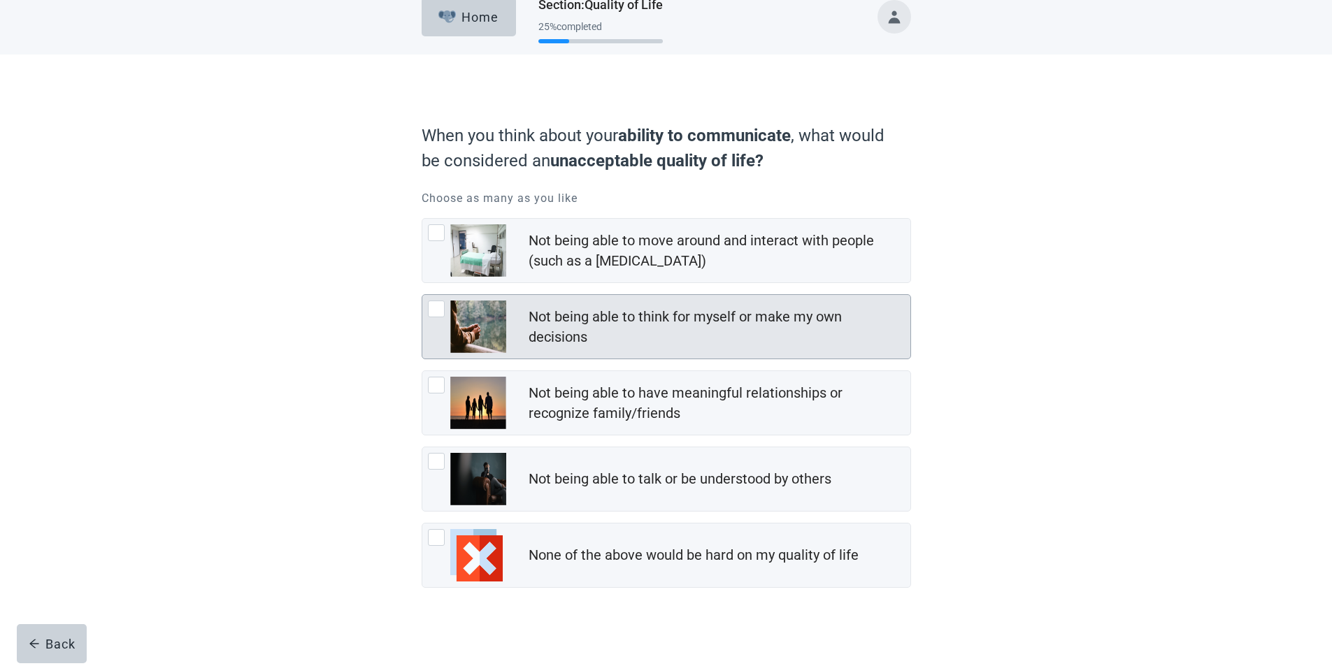
scroll to position [27, 0]
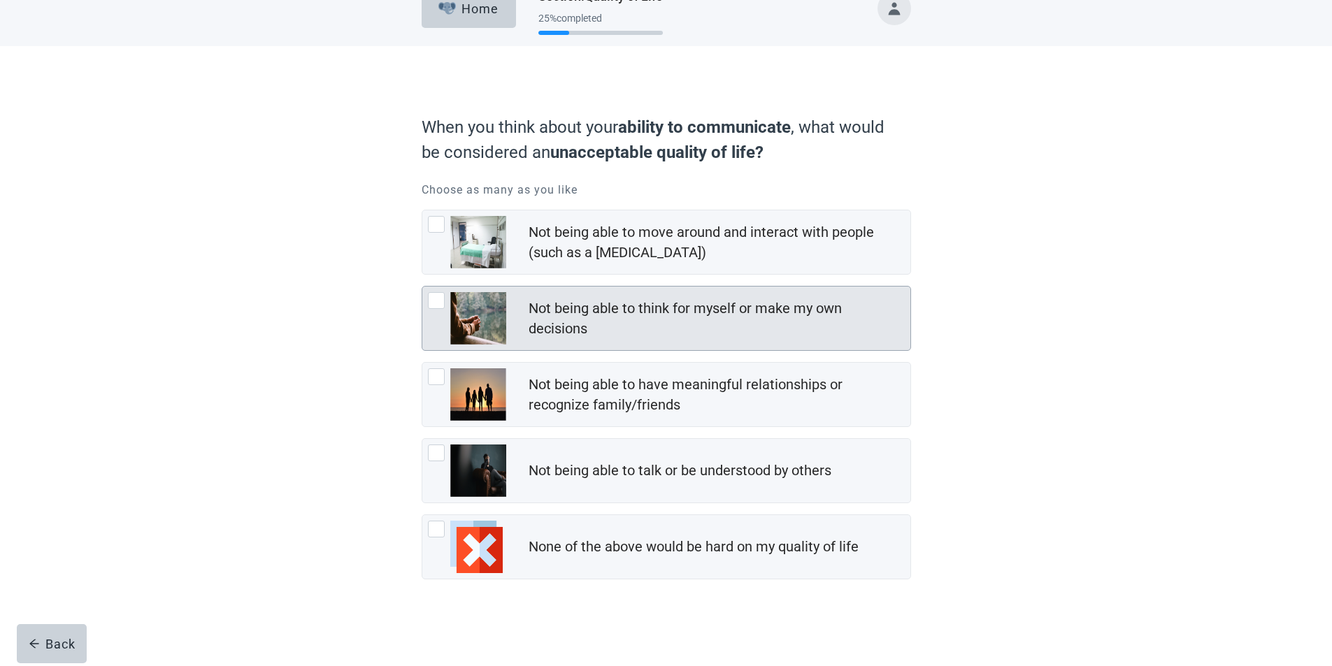
click at [435, 303] on div "Not being able to think for myself or make my own decisions, checkbox, not chec…" at bounding box center [436, 300] width 17 height 17
click at [422, 287] on input "Not being able to think for myself or make my own decisions" at bounding box center [422, 286] width 1 height 1
checkbox input "true"
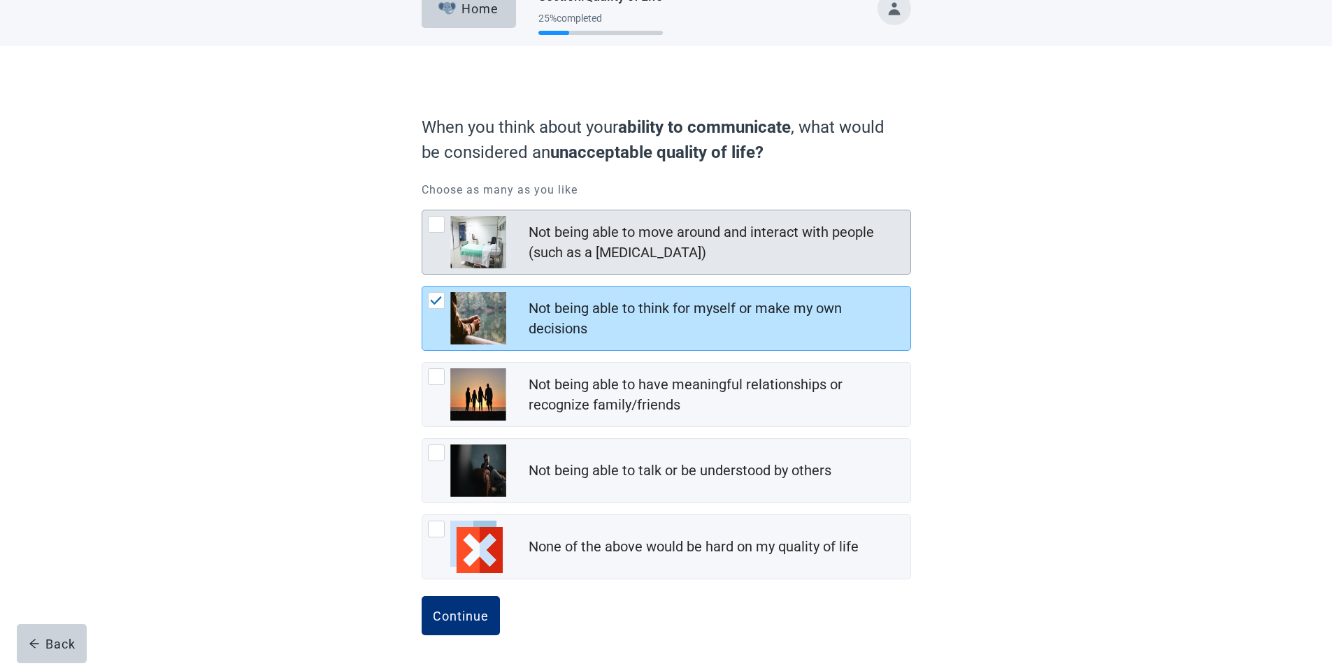
click at [434, 229] on div "Not being able to move around and interact with people (such as a coma), checkb…" at bounding box center [436, 224] width 17 height 17
click at [422, 210] on input "Not being able to move around and interact with people (such as a [MEDICAL_DATA…" at bounding box center [422, 210] width 1 height 1
checkbox input "true"
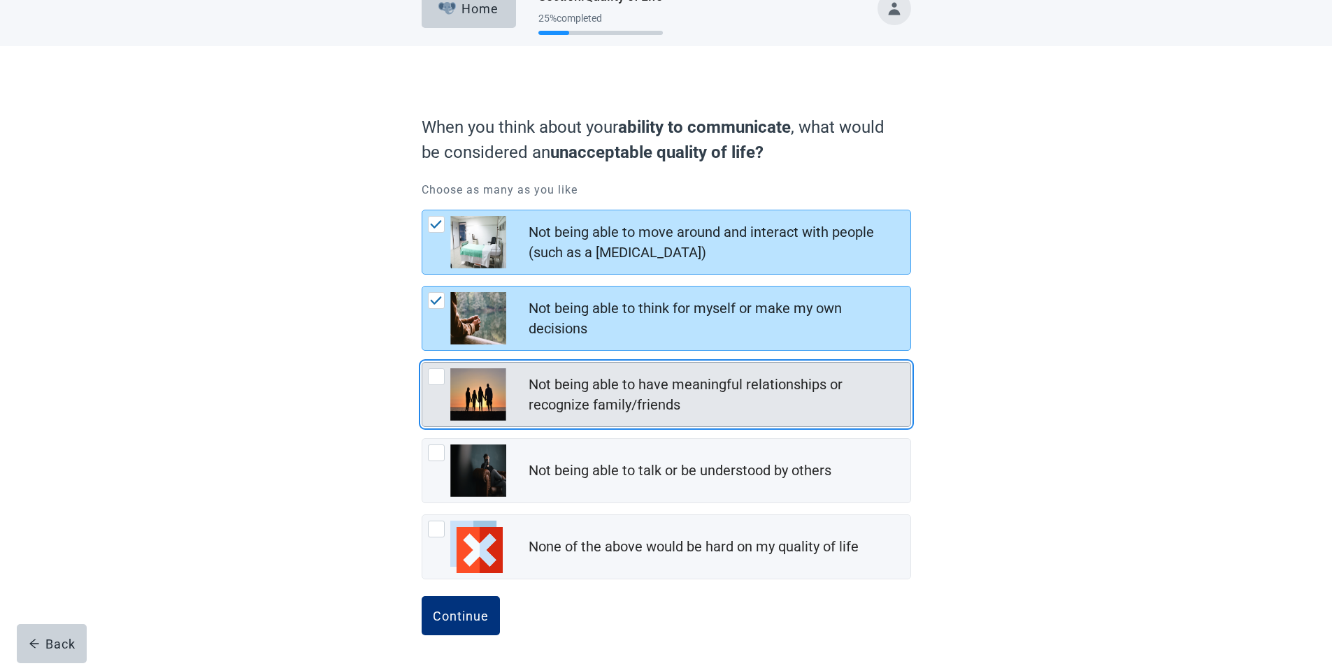
click at [437, 377] on div "Not being able to have meaningful relationships or recognize family/friends, ch…" at bounding box center [436, 376] width 17 height 17
click at [422, 363] on input "Not being able to have meaningful relationships or recognize family/friends" at bounding box center [422, 362] width 1 height 1
checkbox input "true"
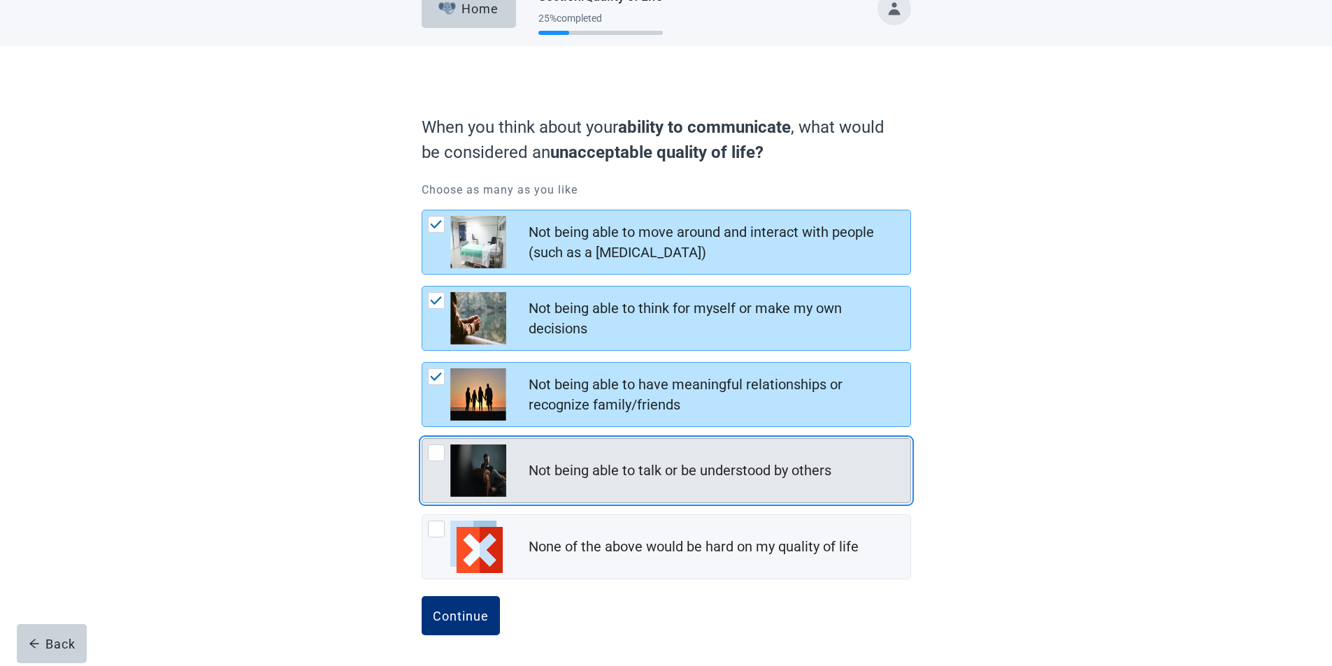
click at [437, 464] on div "Not being able to talk or be understood by others, checkbox, not checked" at bounding box center [467, 471] width 78 height 52
click at [422, 439] on input "Not being able to talk or be understood by others" at bounding box center [422, 438] width 1 height 1
checkbox input "true"
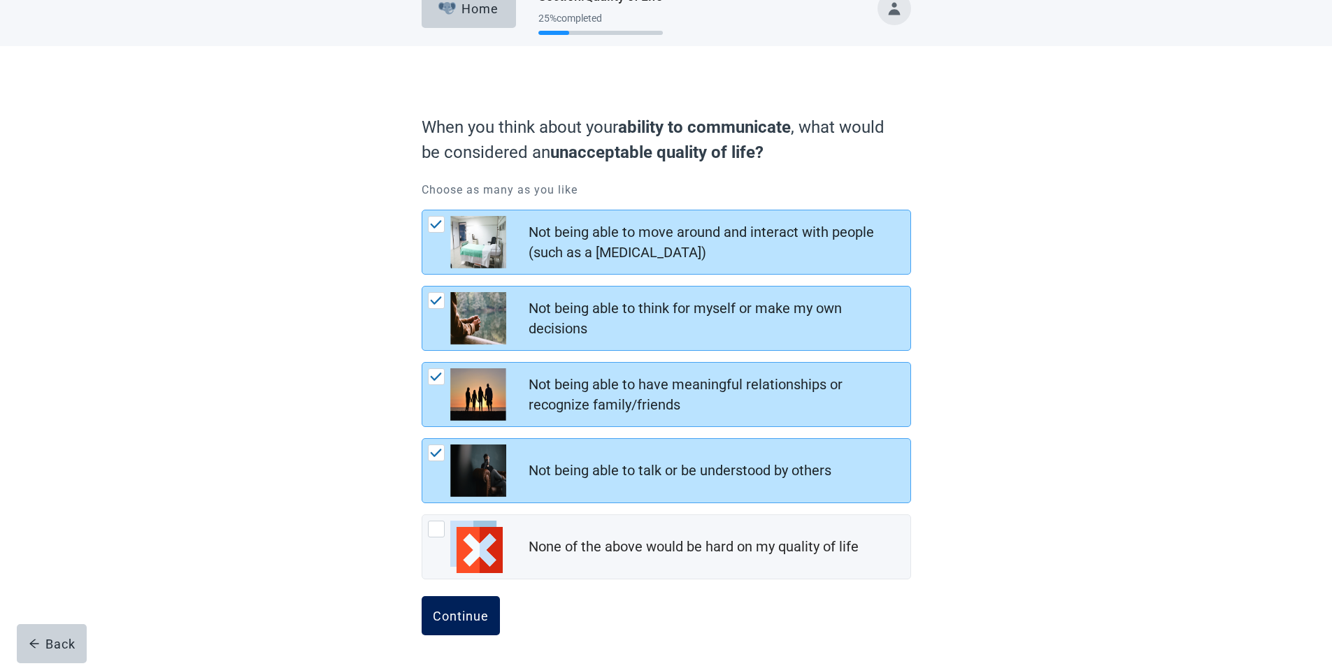
click at [457, 621] on div "Continue" at bounding box center [461, 616] width 56 height 14
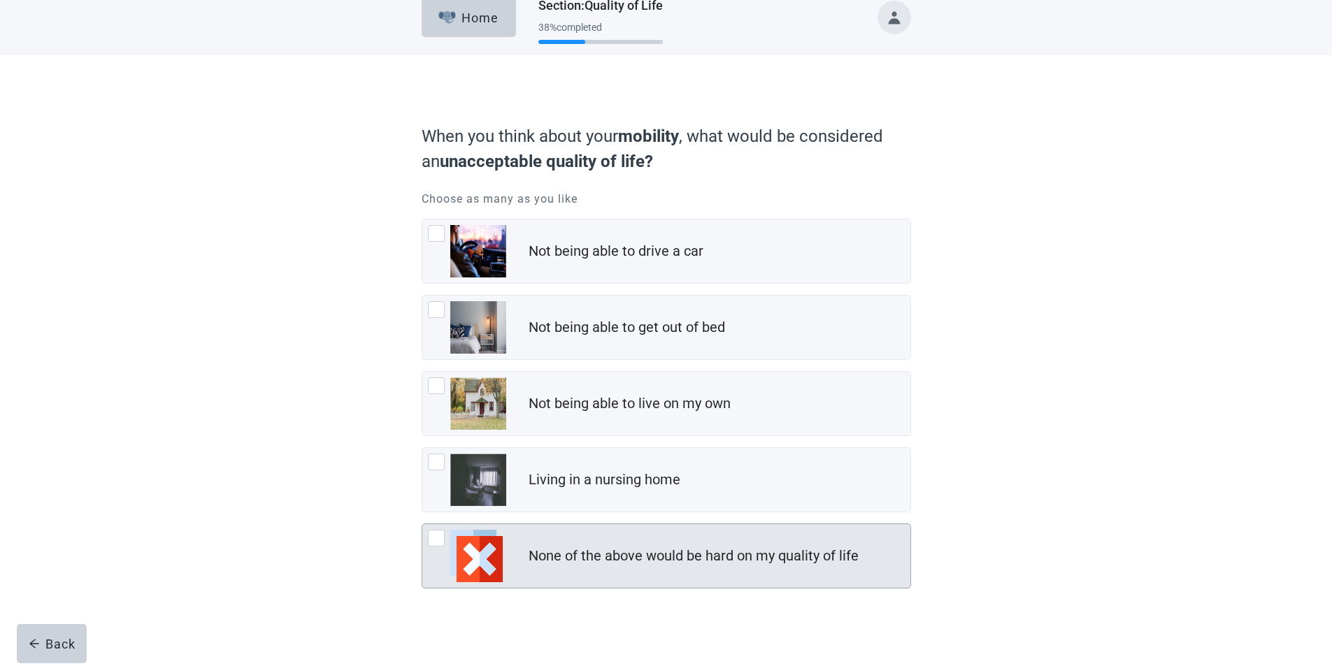
scroll to position [27, 0]
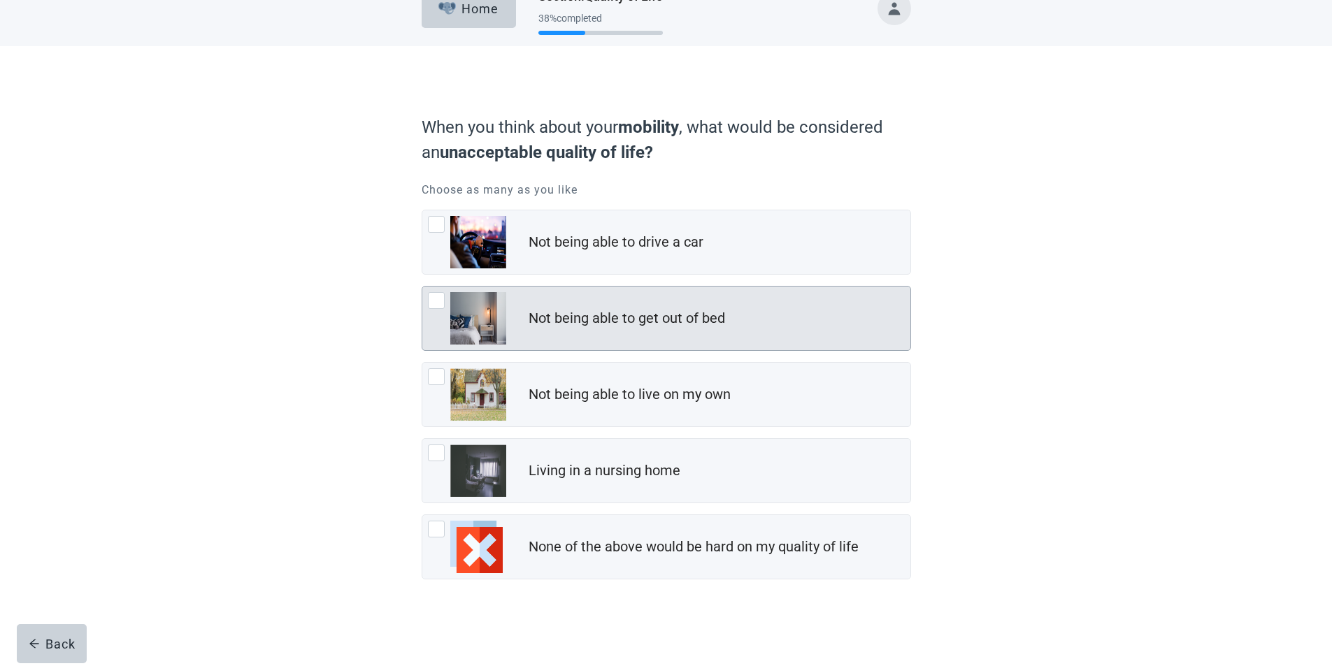
click at [436, 306] on div "Not being able to get out of bed, checkbox, not checked" at bounding box center [436, 300] width 17 height 17
click at [422, 287] on input "Not being able to get out of bed" at bounding box center [422, 286] width 1 height 1
checkbox input "true"
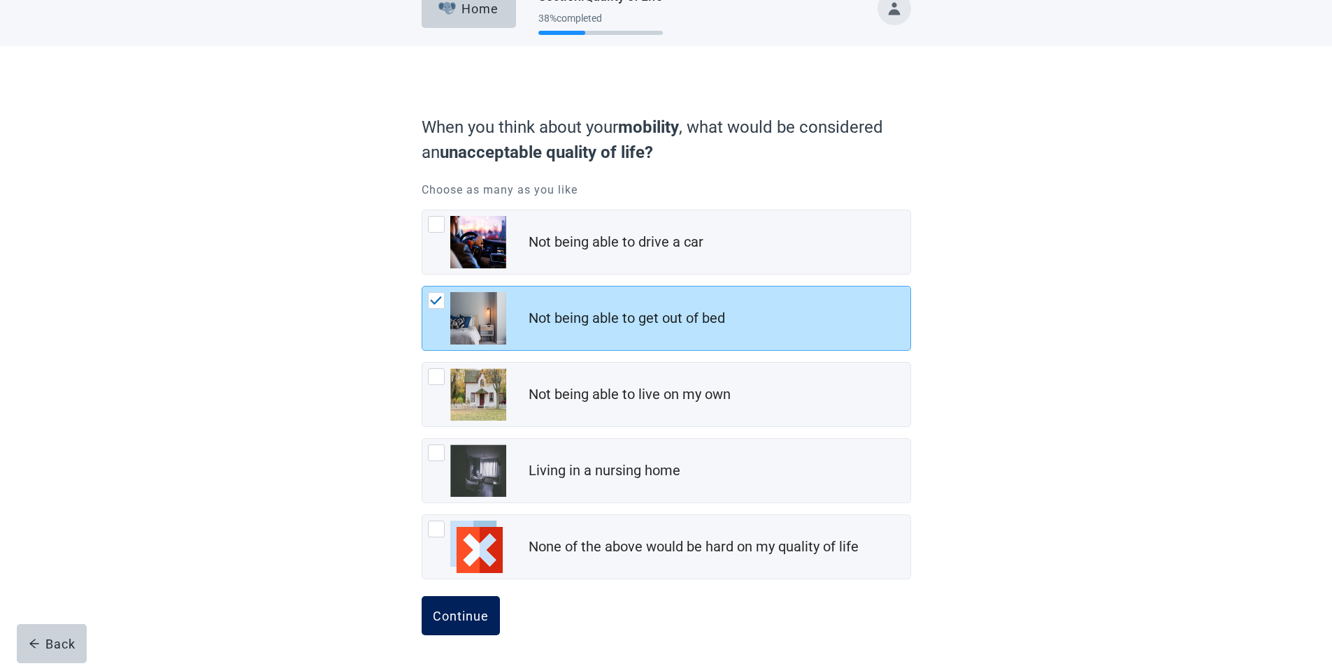
click at [471, 615] on div "Continue" at bounding box center [461, 616] width 56 height 14
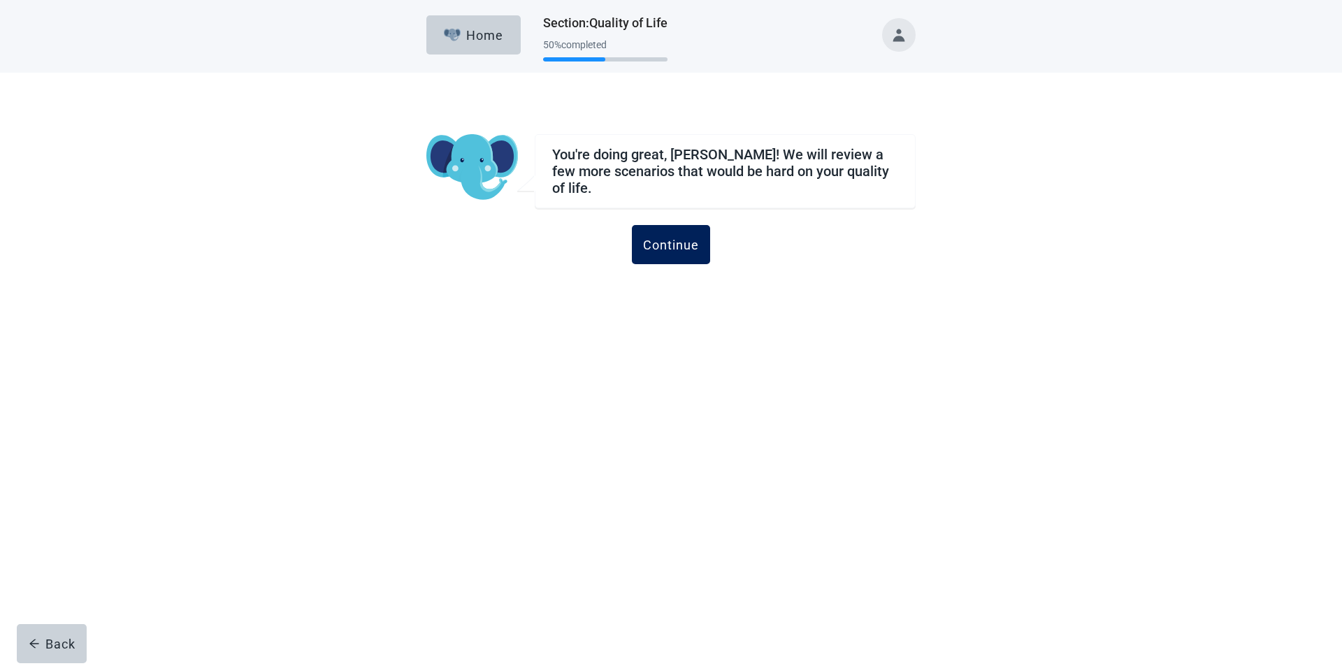
click at [692, 229] on button "Continue" at bounding box center [671, 244] width 78 height 39
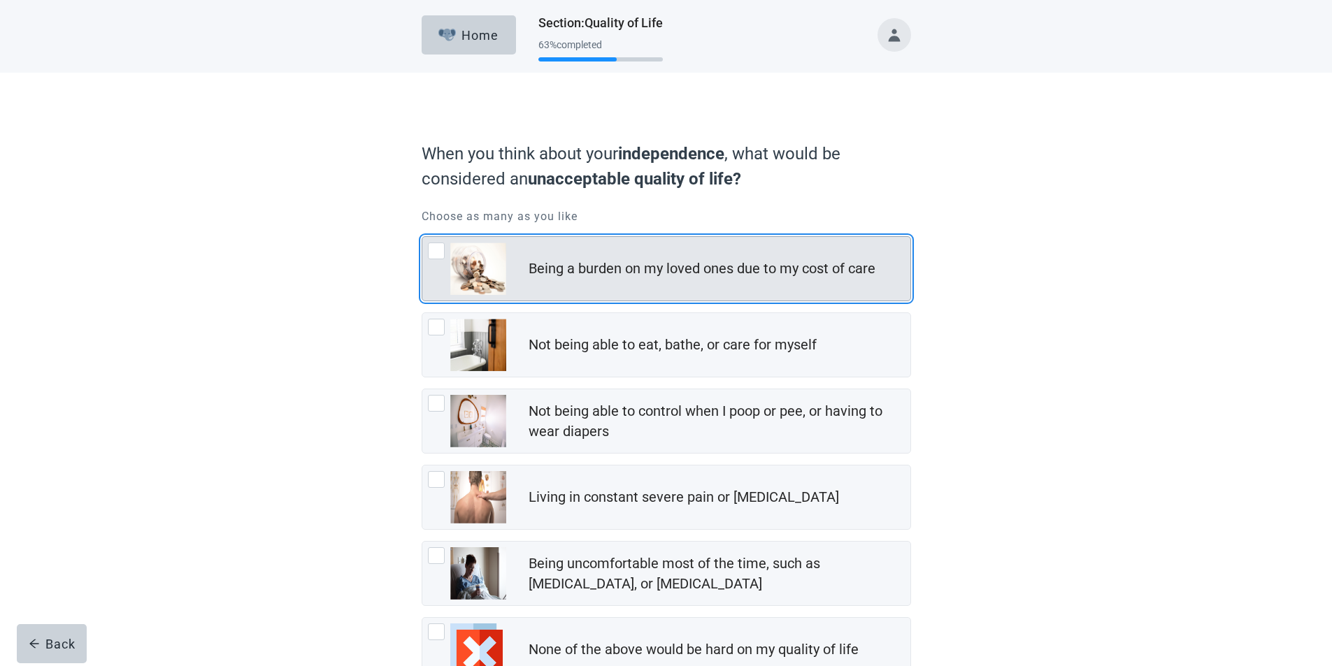
click at [433, 245] on div "Being a burden on my loved ones due to my cost of care, checkbox, not checked" at bounding box center [436, 251] width 17 height 17
click at [422, 237] on input "Being a burden on my loved ones due to my cost of care" at bounding box center [422, 236] width 1 height 1
checkbox input "true"
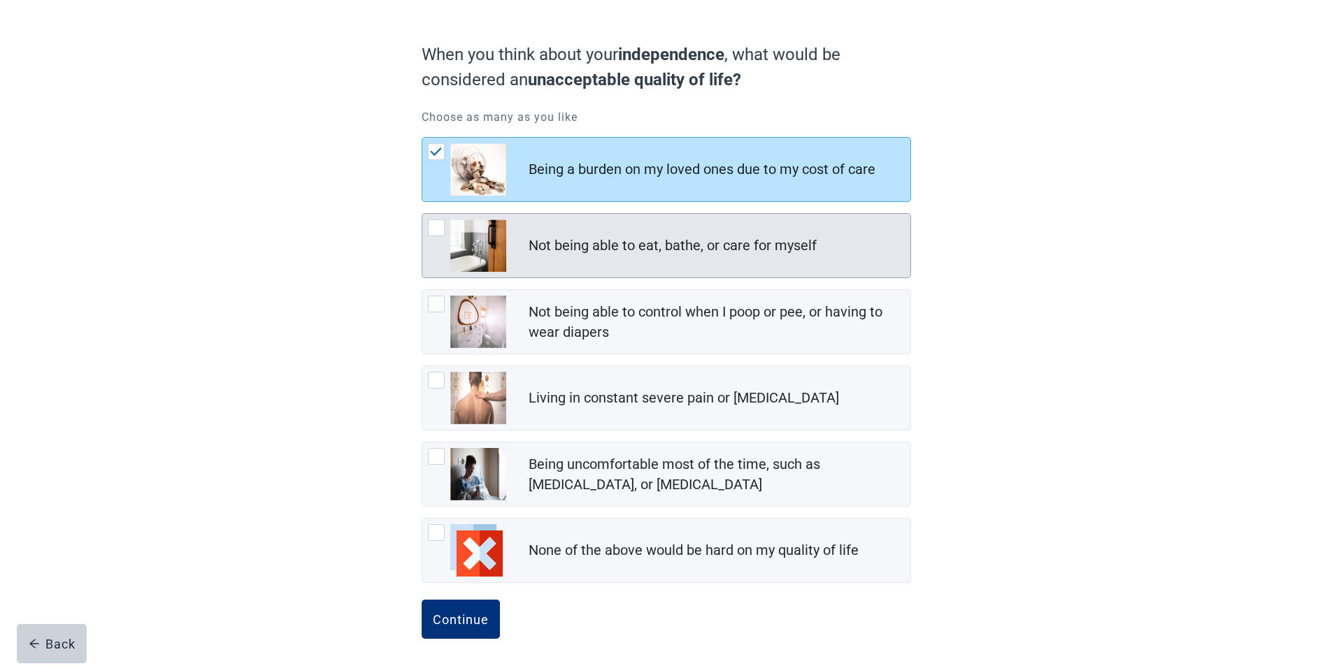
scroll to position [103, 0]
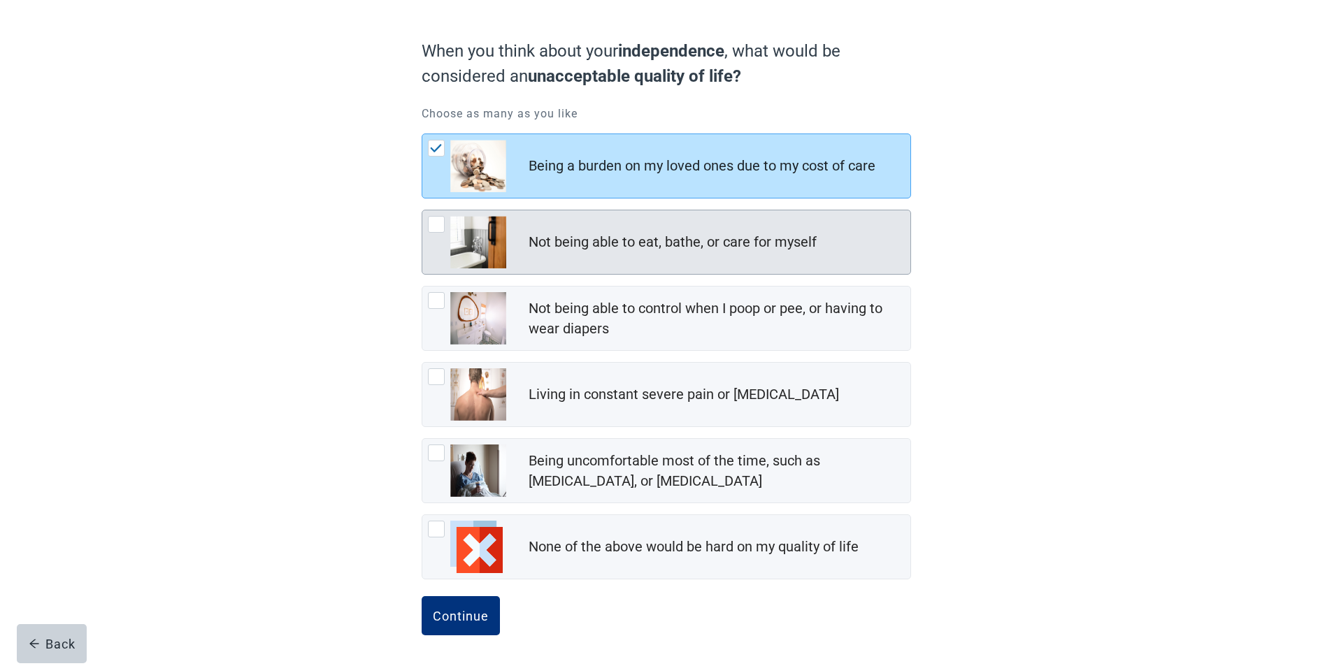
click at [431, 222] on div "Not being able to eat, bathe, or care for myself, checkbox, not checked" at bounding box center [436, 224] width 17 height 17
click at [422, 210] on input "Not being able to eat, bathe, or care for myself" at bounding box center [422, 210] width 1 height 1
checkbox input "true"
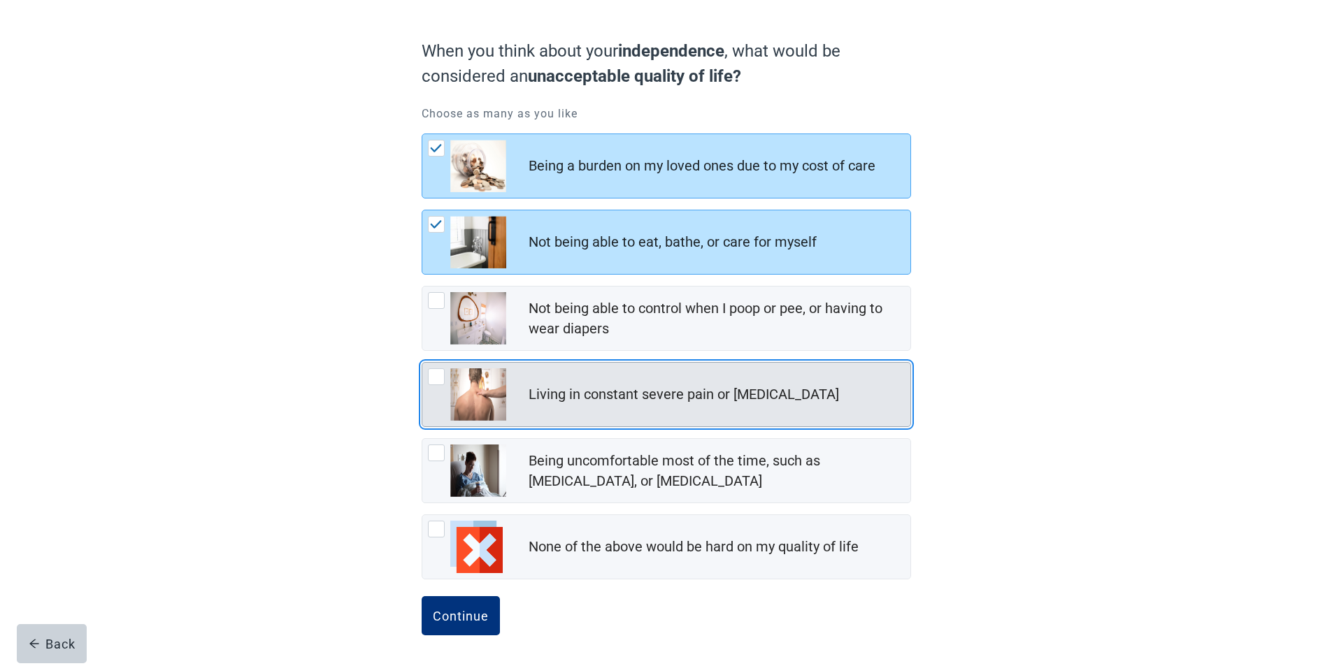
click at [433, 375] on div "Living in constant severe pain or shortness of breath, checkbox, not checked" at bounding box center [436, 376] width 17 height 17
click at [422, 363] on input "Living in constant severe pain or [MEDICAL_DATA]" at bounding box center [422, 362] width 1 height 1
checkbox input "true"
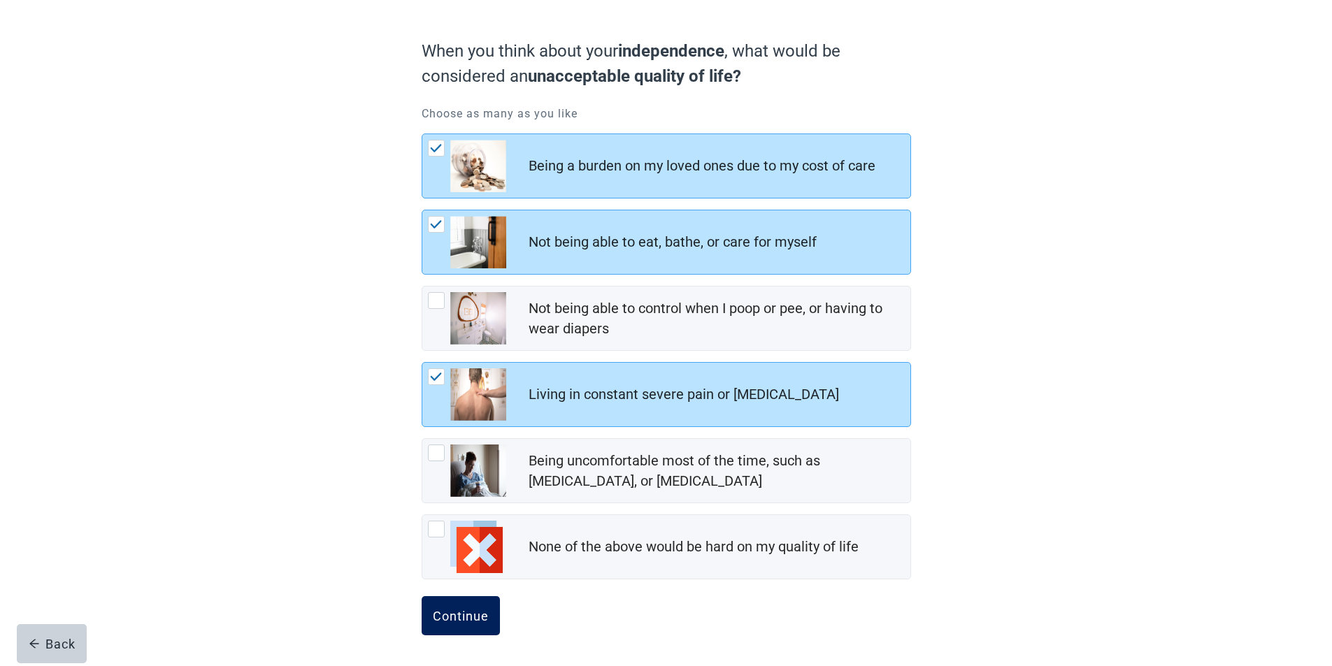
click at [460, 606] on button "Continue" at bounding box center [461, 615] width 78 height 39
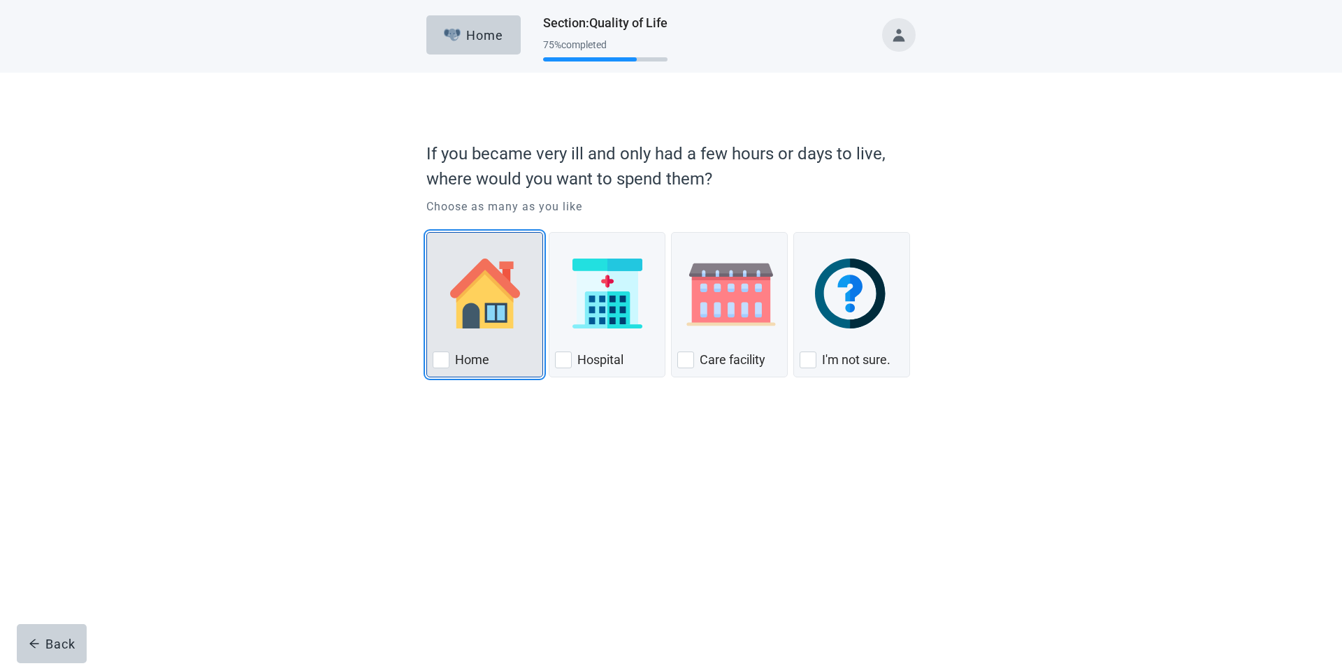
click at [457, 361] on label "Home" at bounding box center [472, 360] width 34 height 17
checkbox input "true"
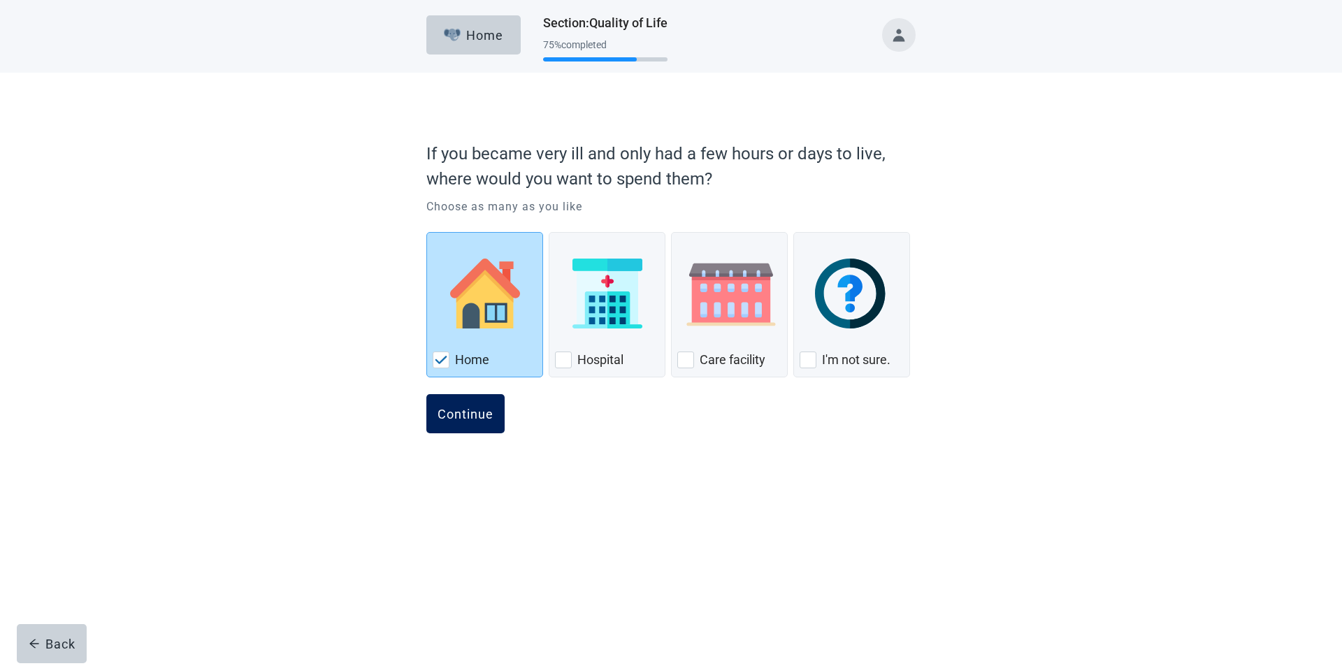
click at [475, 417] on div "Continue" at bounding box center [466, 414] width 56 height 14
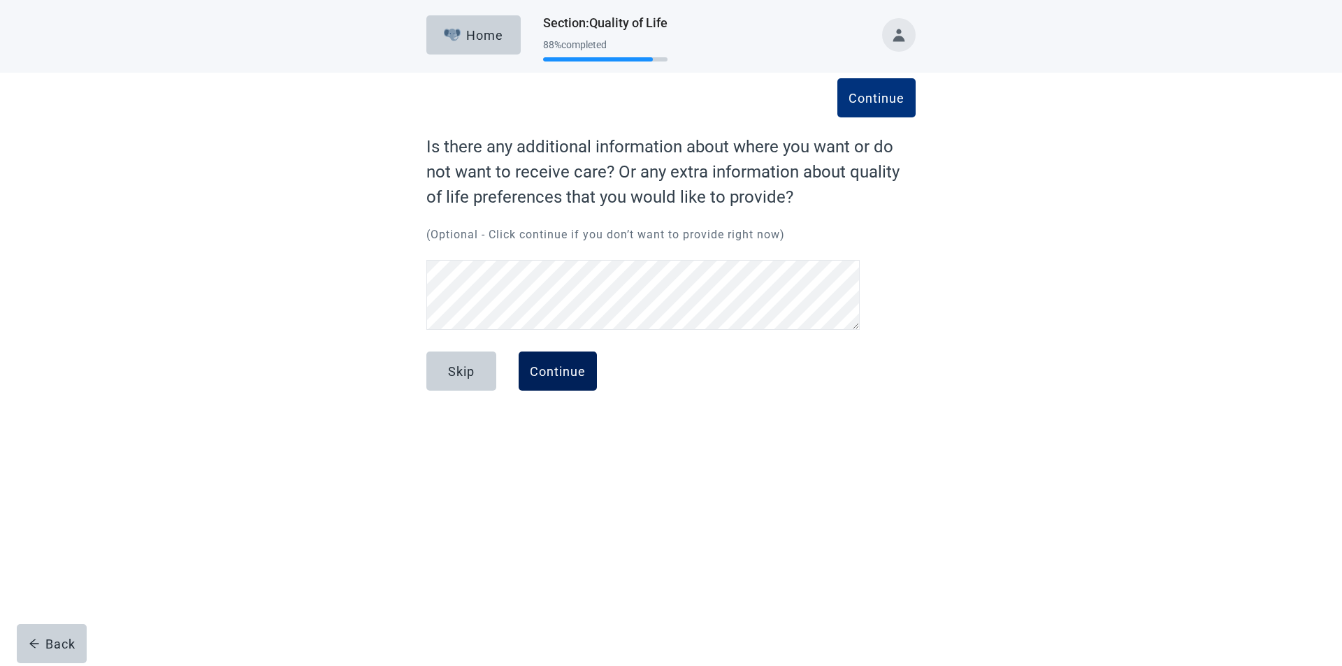
click at [540, 378] on div "Continue" at bounding box center [558, 371] width 56 height 14
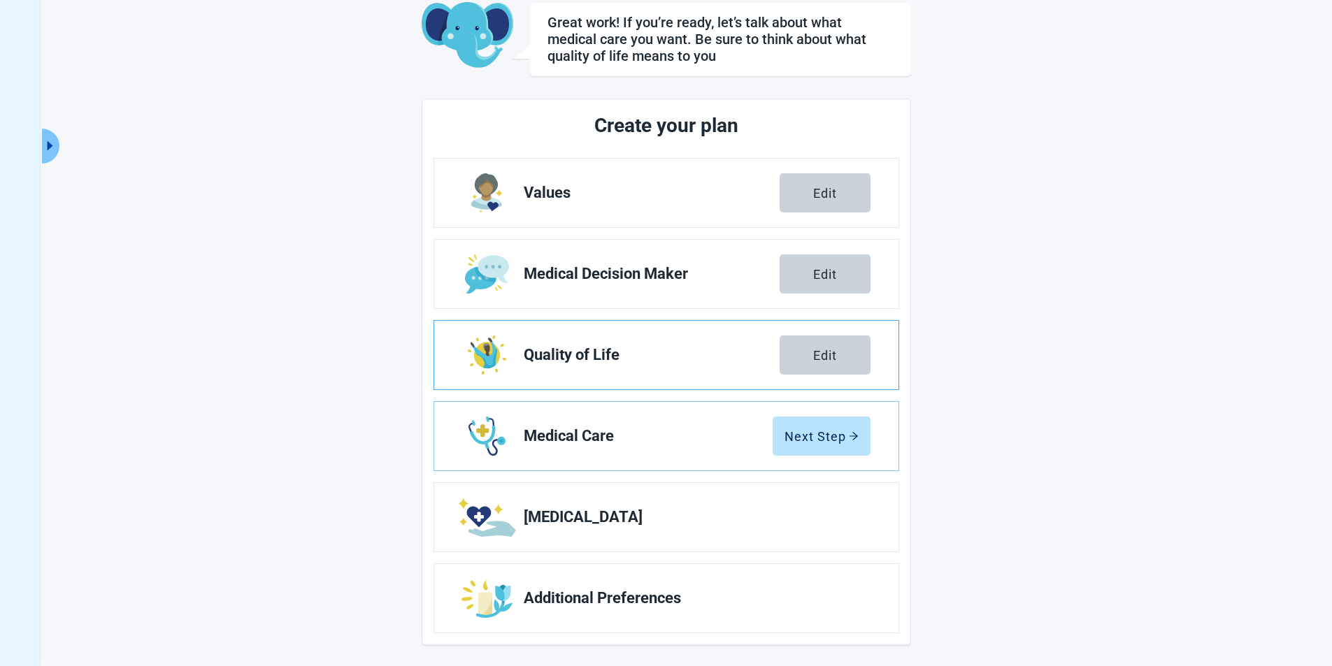
scroll to position [84, 0]
click at [836, 438] on div "Next Step" at bounding box center [821, 435] width 74 height 14
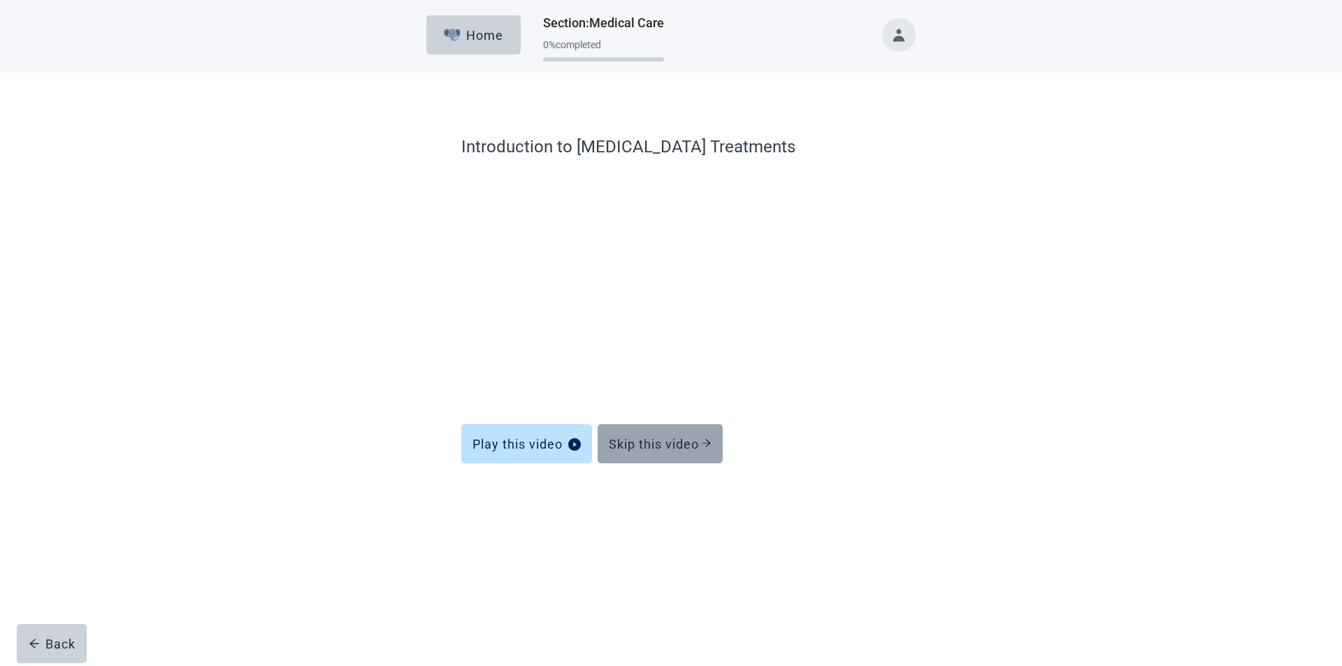
click at [667, 445] on div "Skip this video" at bounding box center [660, 444] width 103 height 14
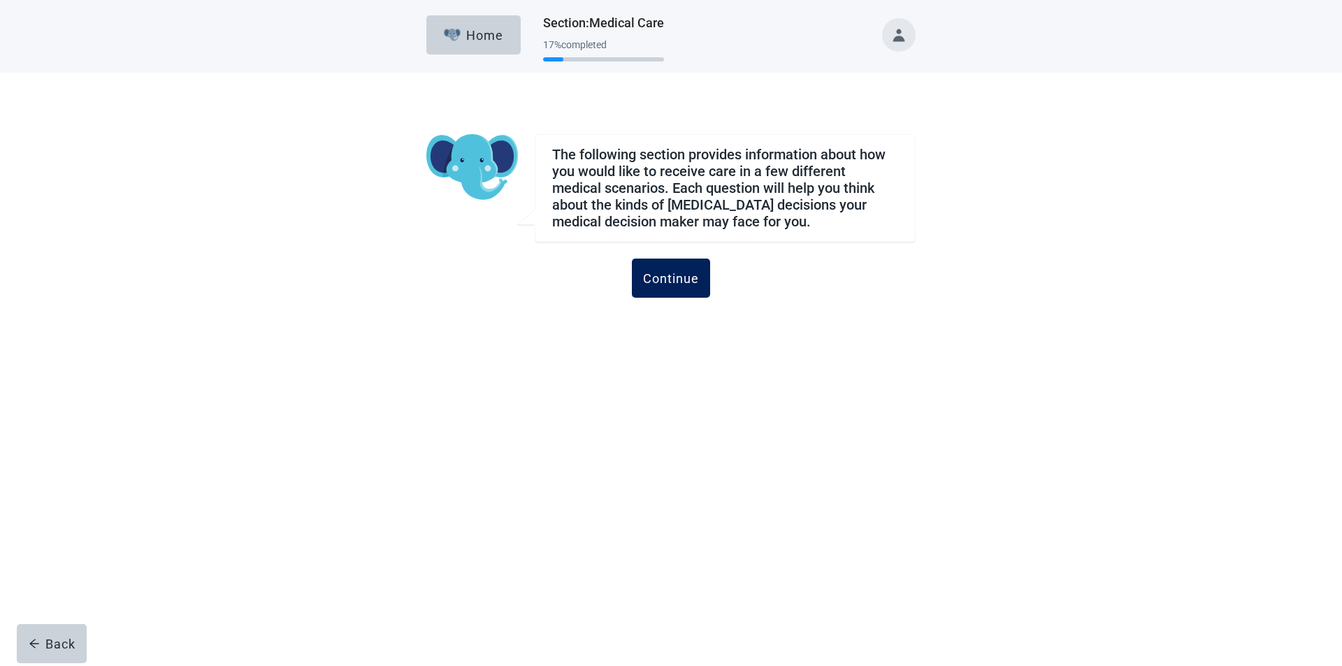
click at [663, 289] on button "Continue" at bounding box center [671, 278] width 78 height 39
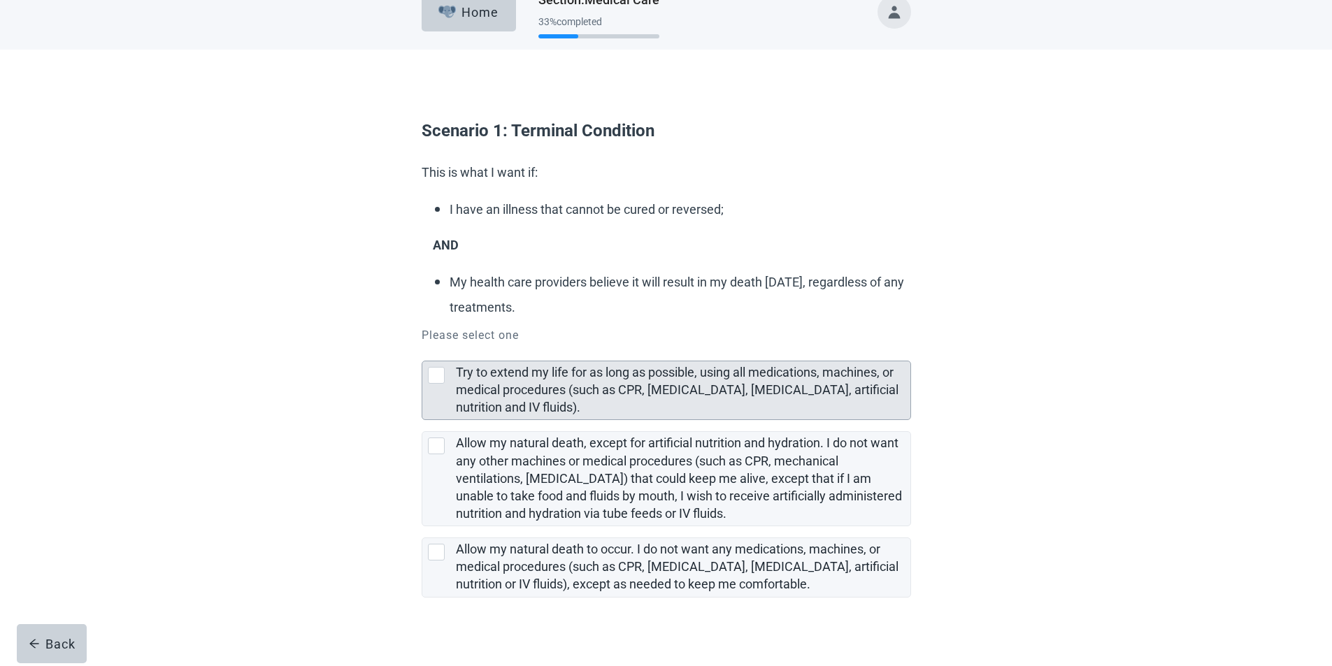
scroll to position [36, 0]
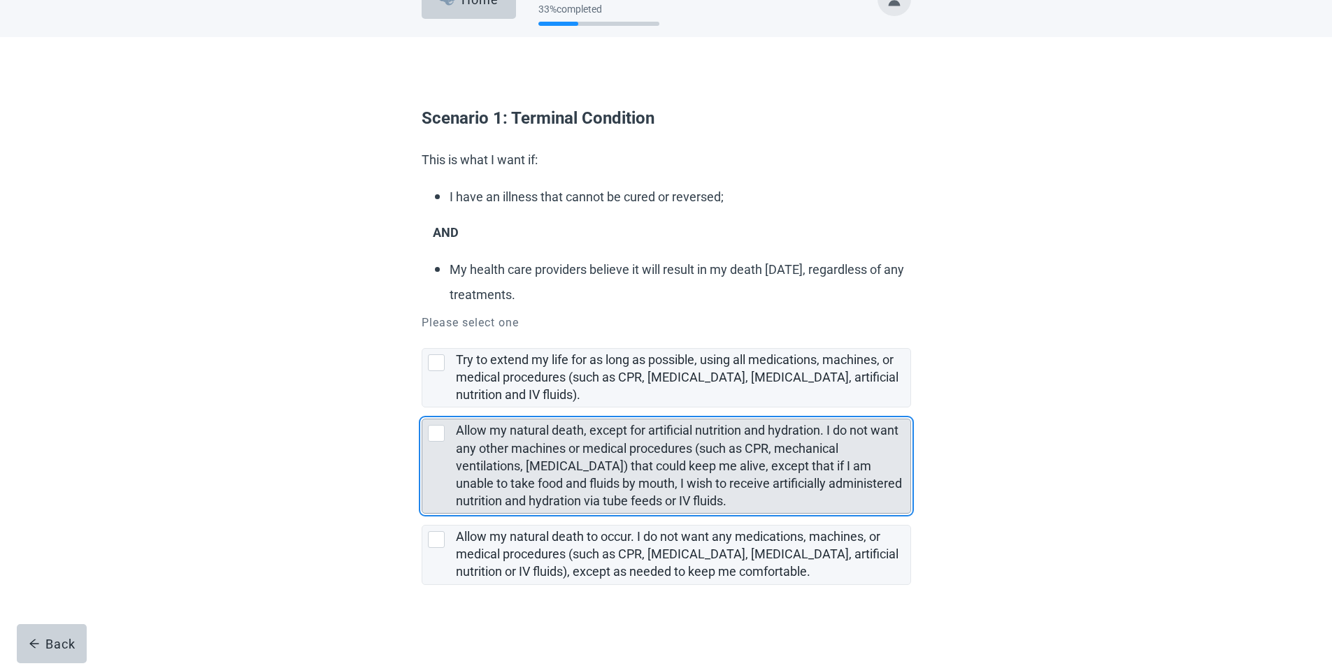
click at [446, 429] on div "Allow my natural death, except for artificial nutrition and hydration. I do not…" at bounding box center [439, 433] width 22 height 17
click at [422, 408] on input "Allow my natural death, except for artificial nutrition and hydration. I do not…" at bounding box center [422, 408] width 1 height 1
checkbox input "true"
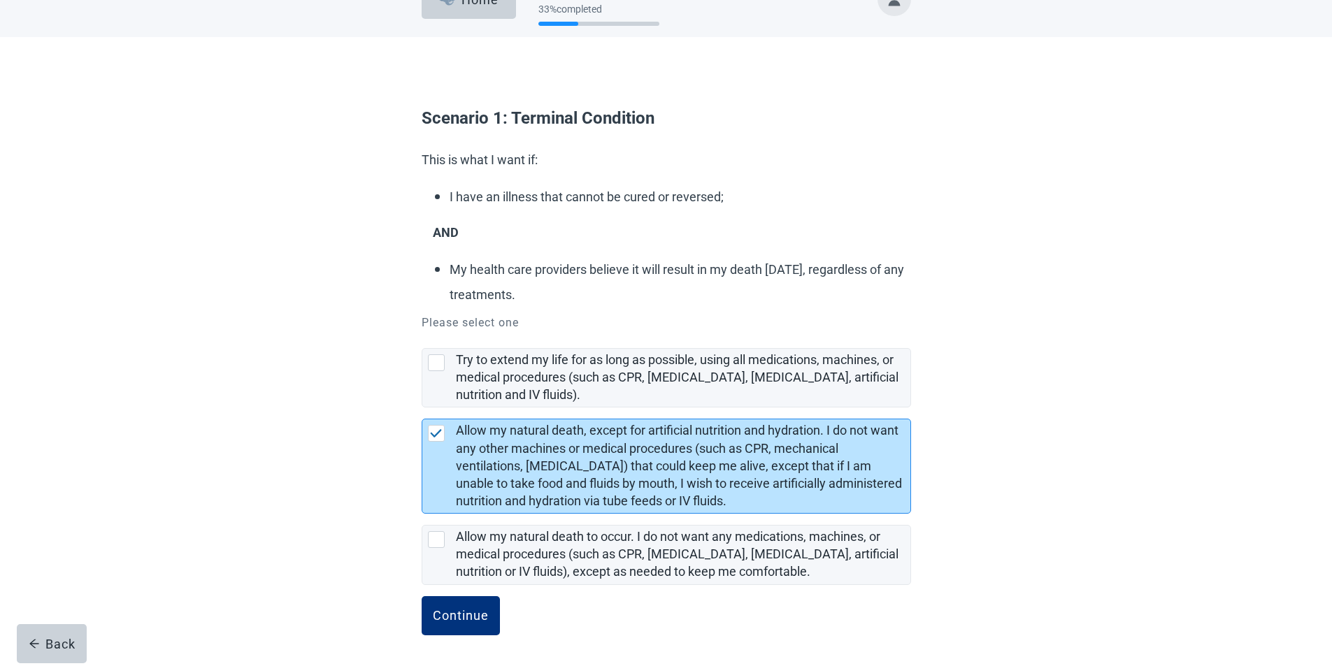
click at [435, 538] on div "Allow my natural death to occur. I do not want any medications, machines, or me…" at bounding box center [436, 539] width 17 height 17
click at [422, 514] on input "Allow my natural death to occur. I do not want any medications, machines, or me…" at bounding box center [422, 514] width 1 height 1
checkbox input "true"
checkbox input "false"
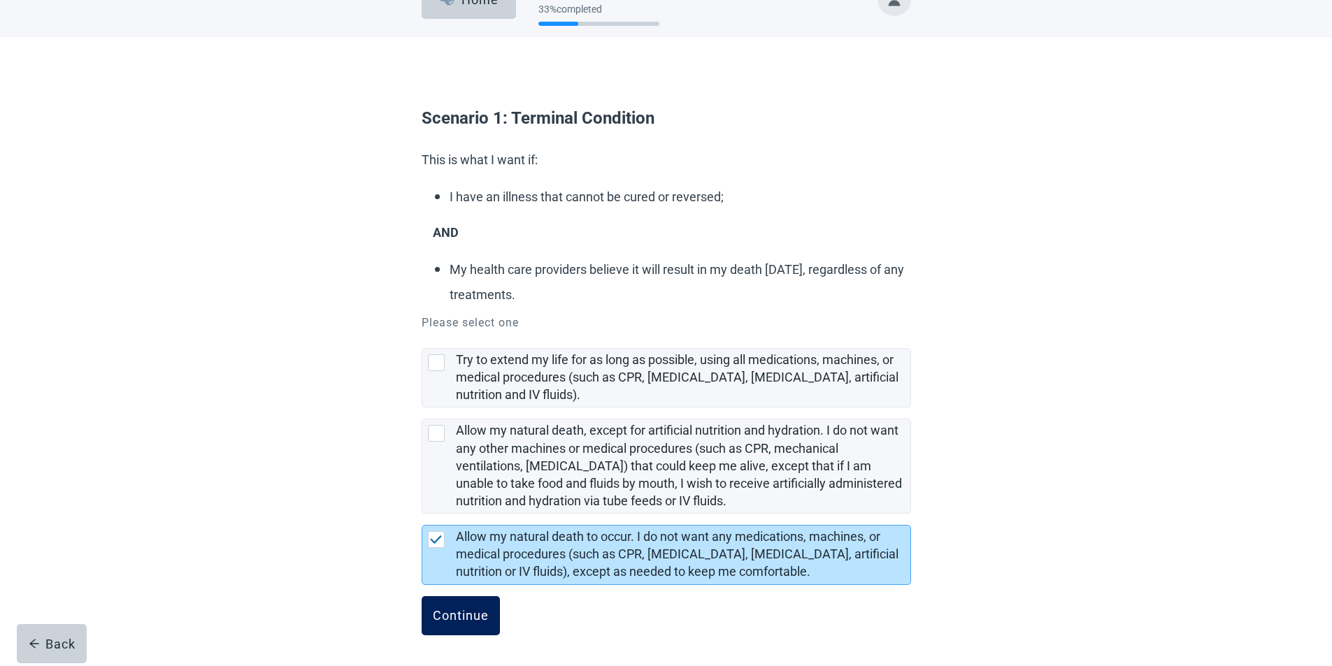
click at [467, 617] on div "Continue" at bounding box center [461, 616] width 56 height 14
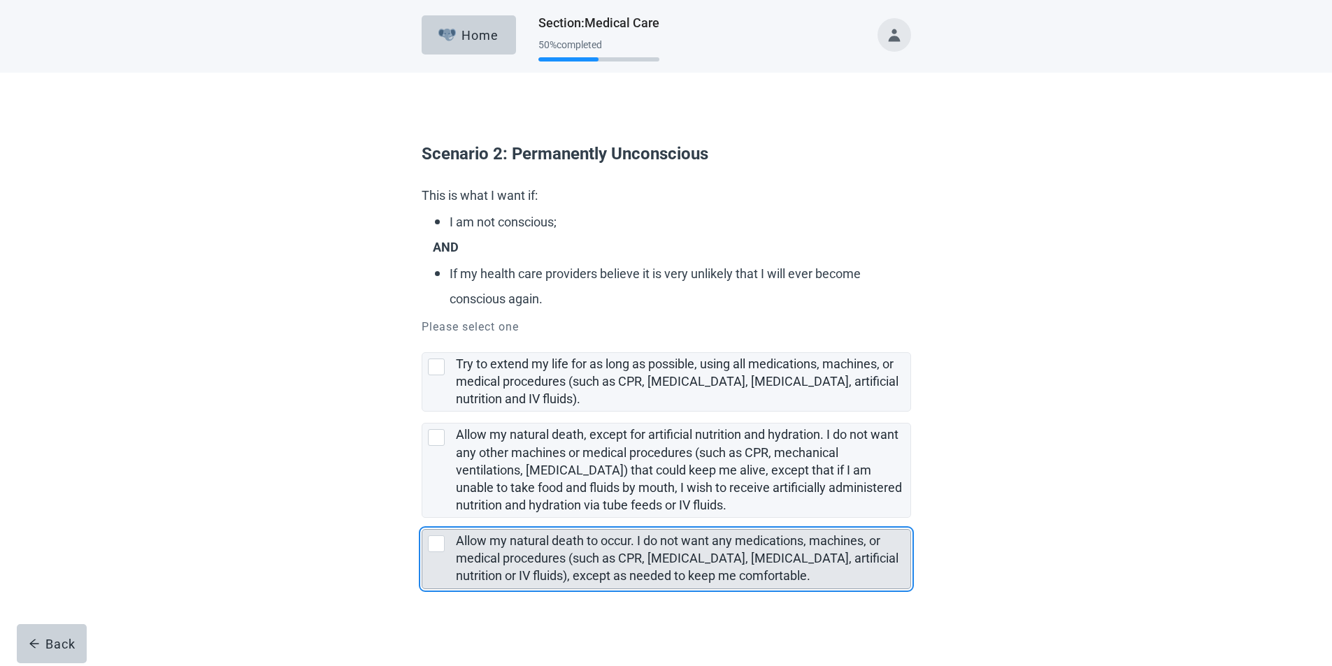
click at [436, 542] on div "Allow my natural death to occur. I do not want any medications, machines, or me…" at bounding box center [436, 543] width 17 height 17
click at [422, 519] on input "Allow my natural death to occur. I do not want any medications, machines, or me…" at bounding box center [422, 518] width 1 height 1
checkbox input "true"
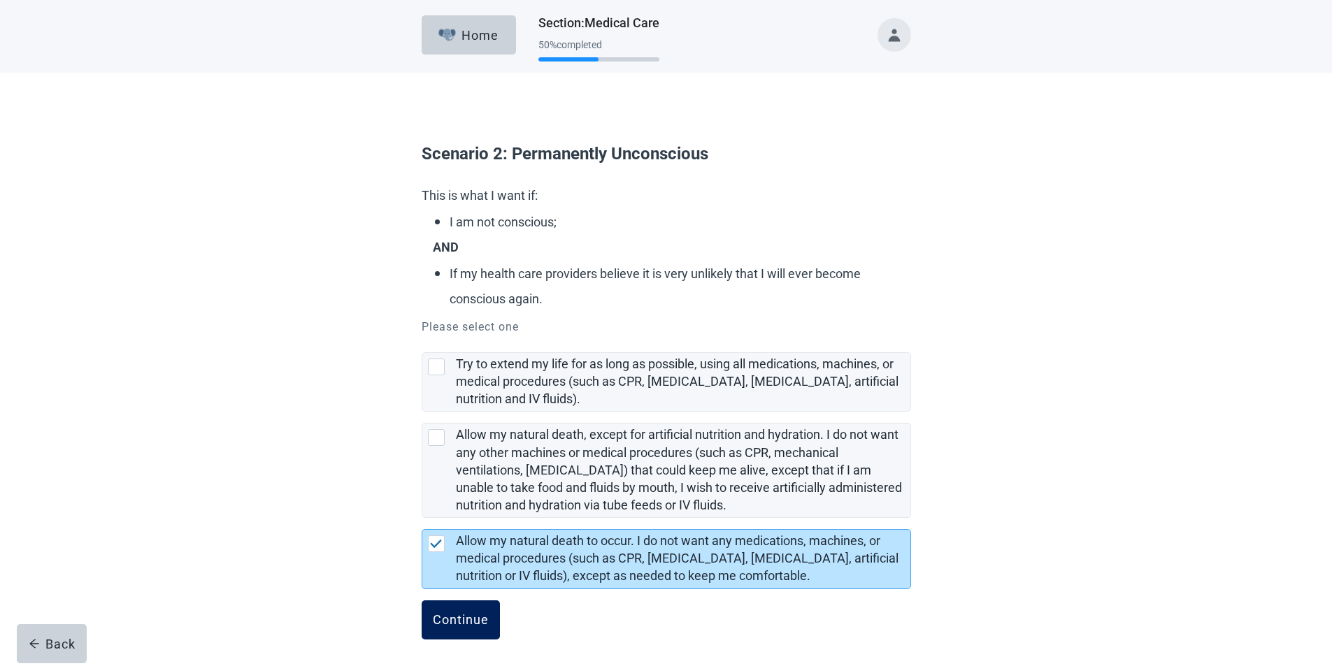
scroll to position [4, 0]
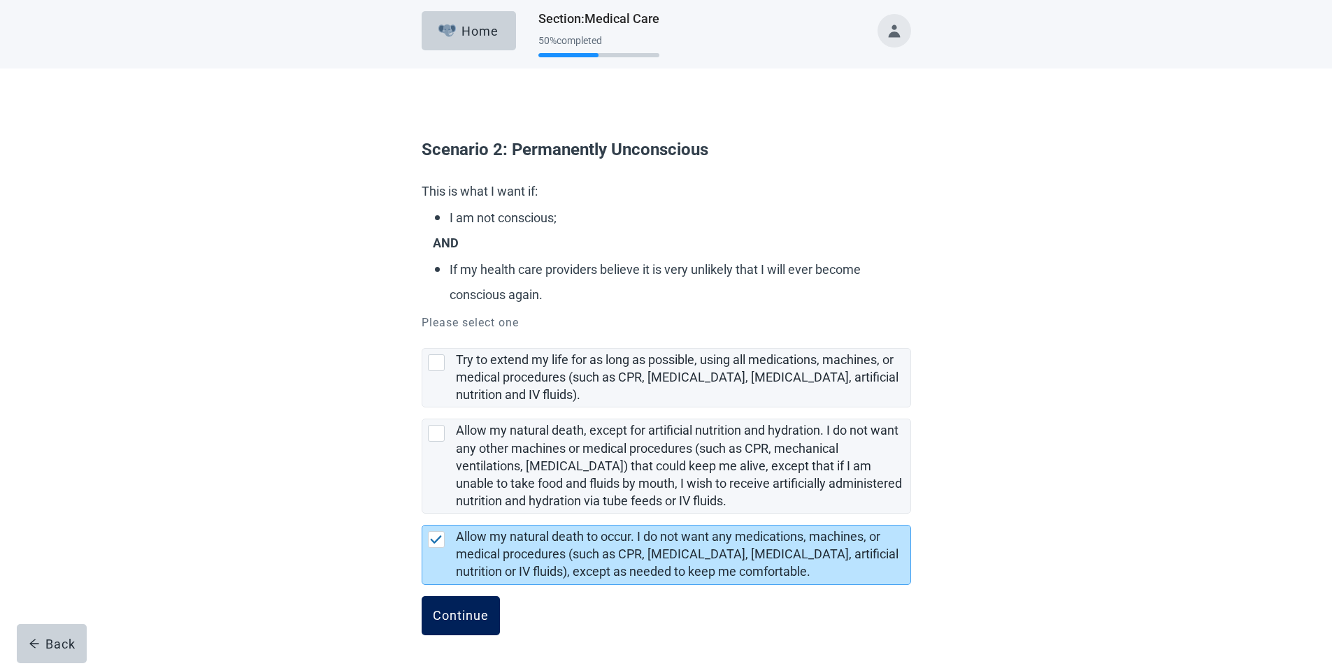
click at [471, 620] on div "Continue" at bounding box center [461, 616] width 56 height 14
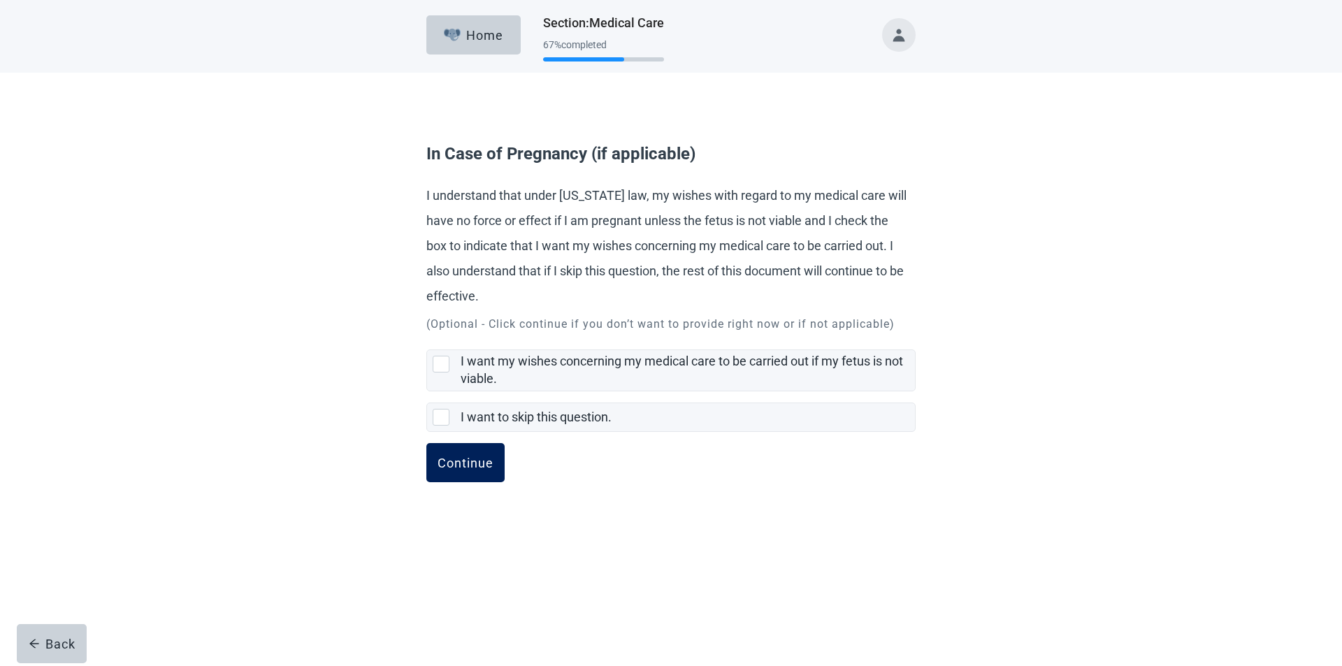
click at [454, 469] on div "Continue" at bounding box center [466, 463] width 56 height 14
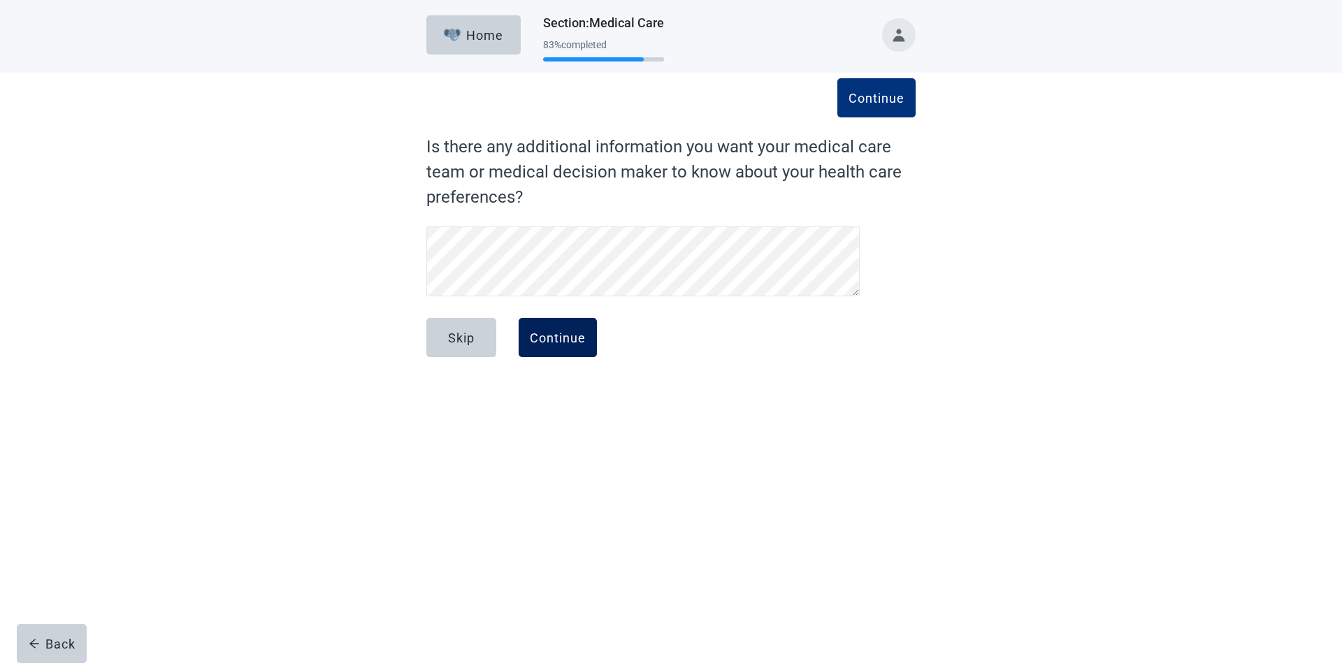
click at [542, 355] on button "Continue" at bounding box center [558, 337] width 78 height 39
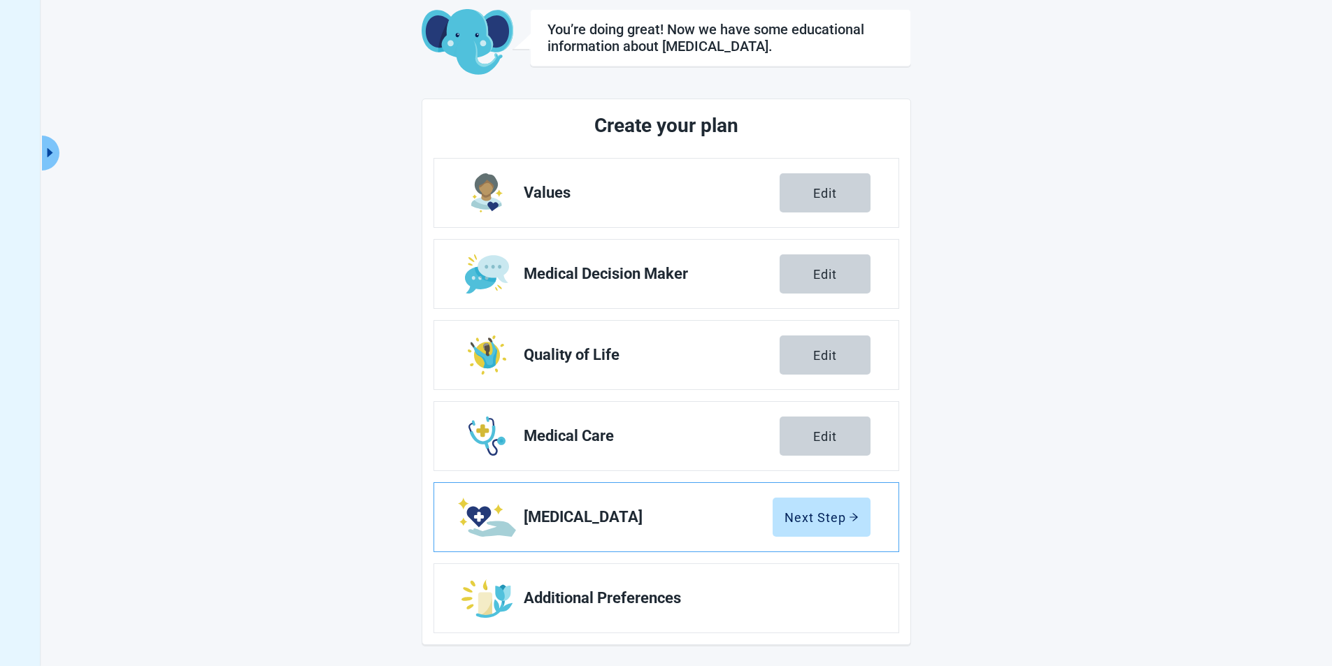
scroll to position [77, 0]
click at [821, 517] on div "Next Step" at bounding box center [821, 516] width 74 height 14
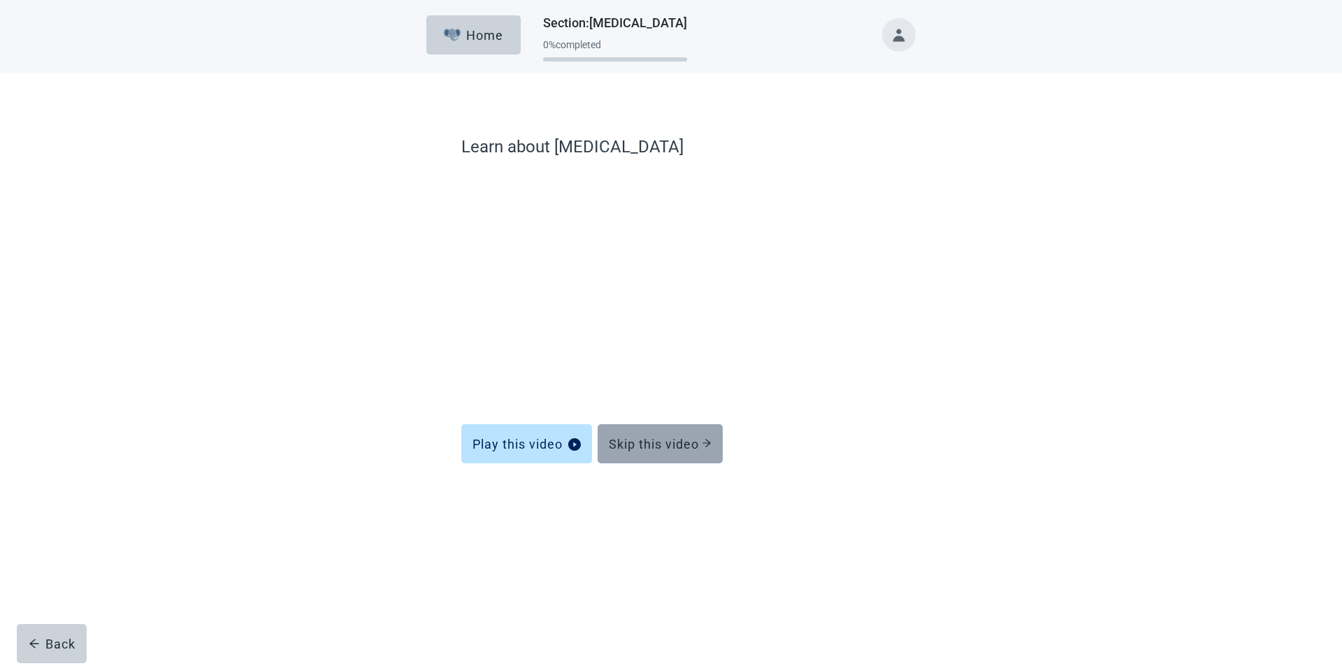
click at [656, 451] on div "Skip this video" at bounding box center [660, 444] width 103 height 14
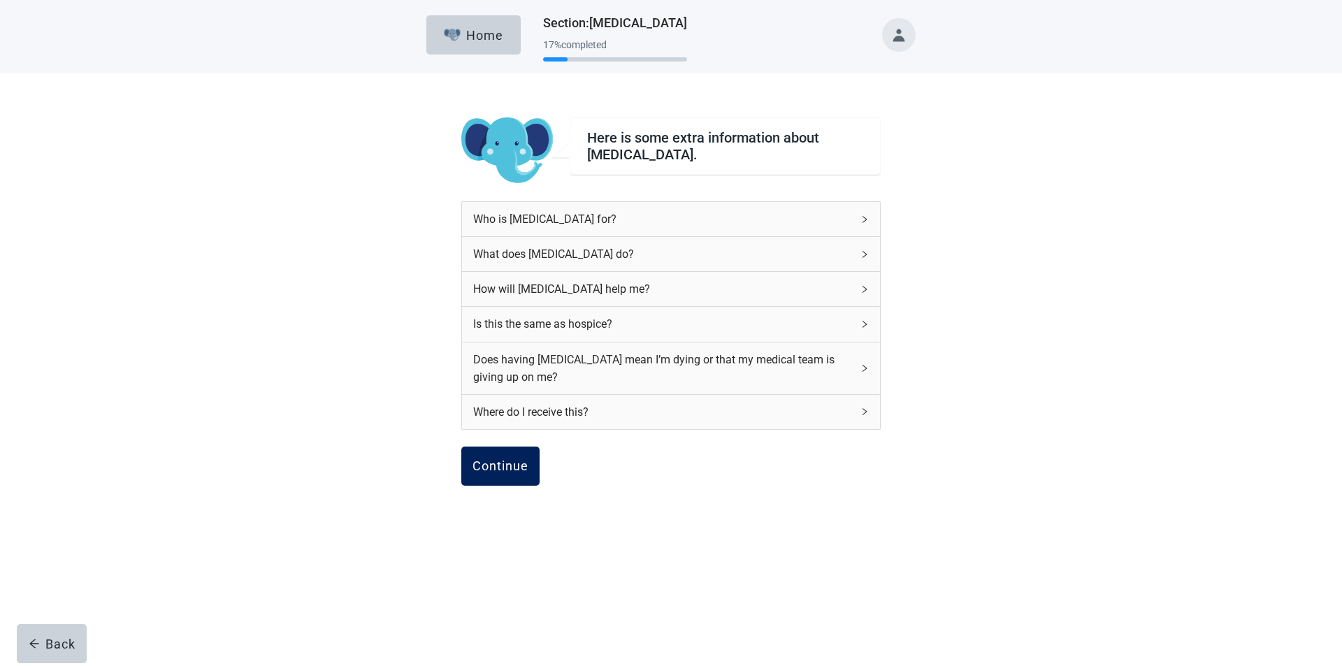
click at [501, 464] on div "Continue" at bounding box center [501, 466] width 56 height 14
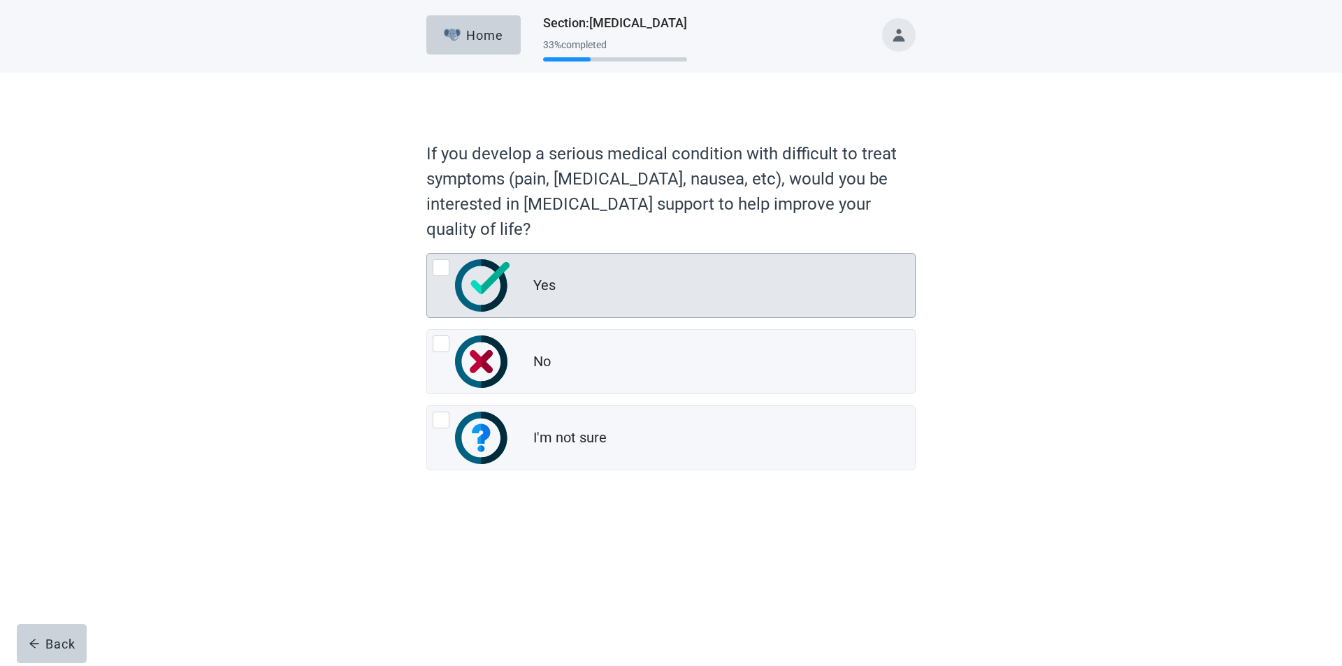
click at [438, 278] on div "Yes, radio button, not checked" at bounding box center [472, 285] width 78 height 52
click at [427, 254] on input "Yes" at bounding box center [426, 253] width 1 height 1
radio input "true"
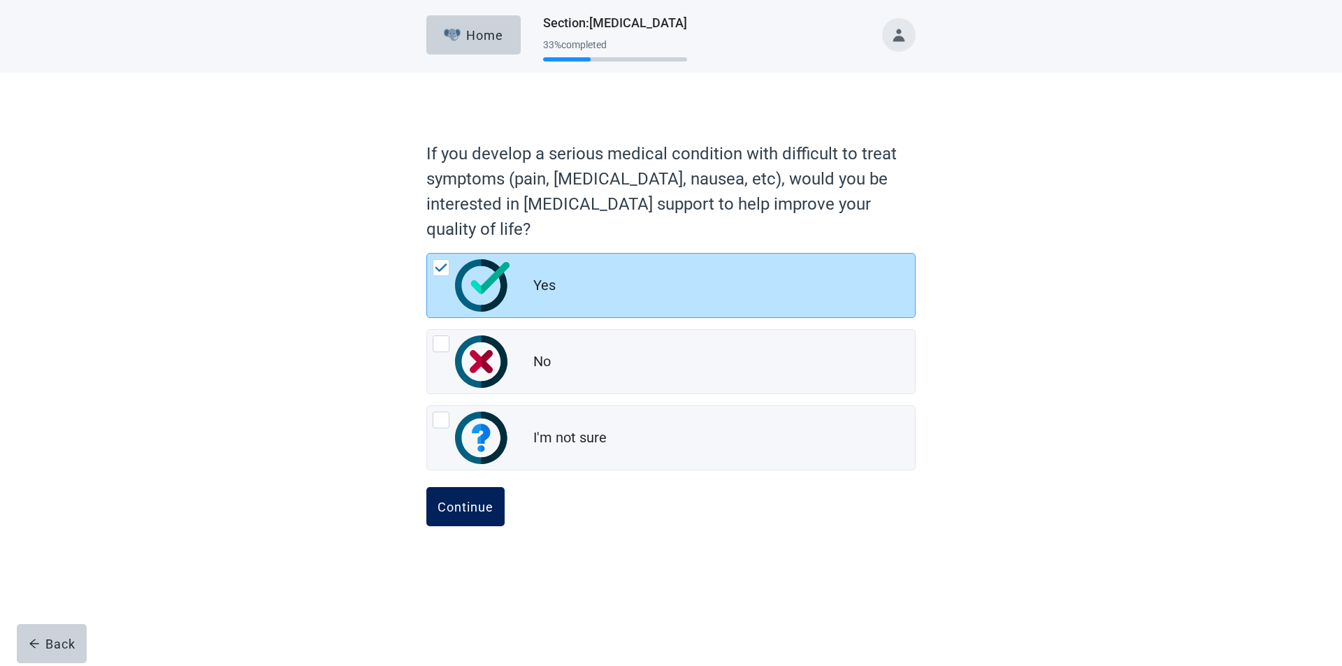
click at [488, 514] on div "Continue" at bounding box center [466, 507] width 56 height 14
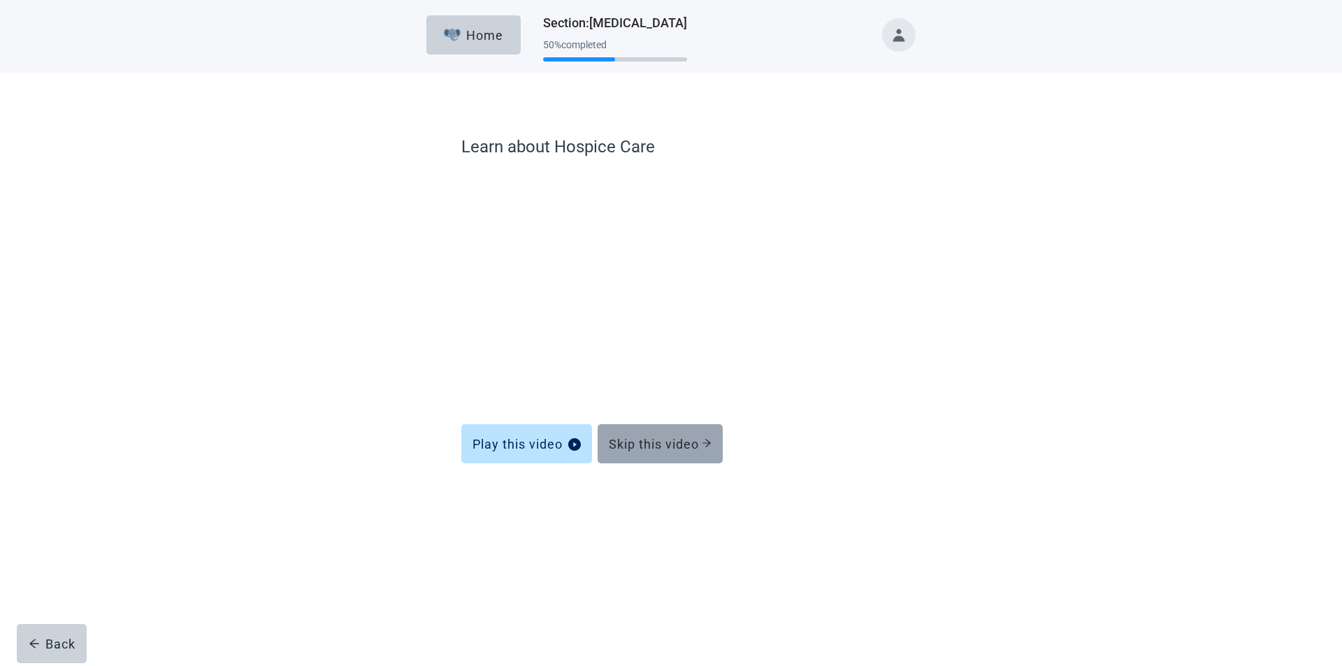
click at [635, 445] on div "Skip this video" at bounding box center [660, 444] width 103 height 14
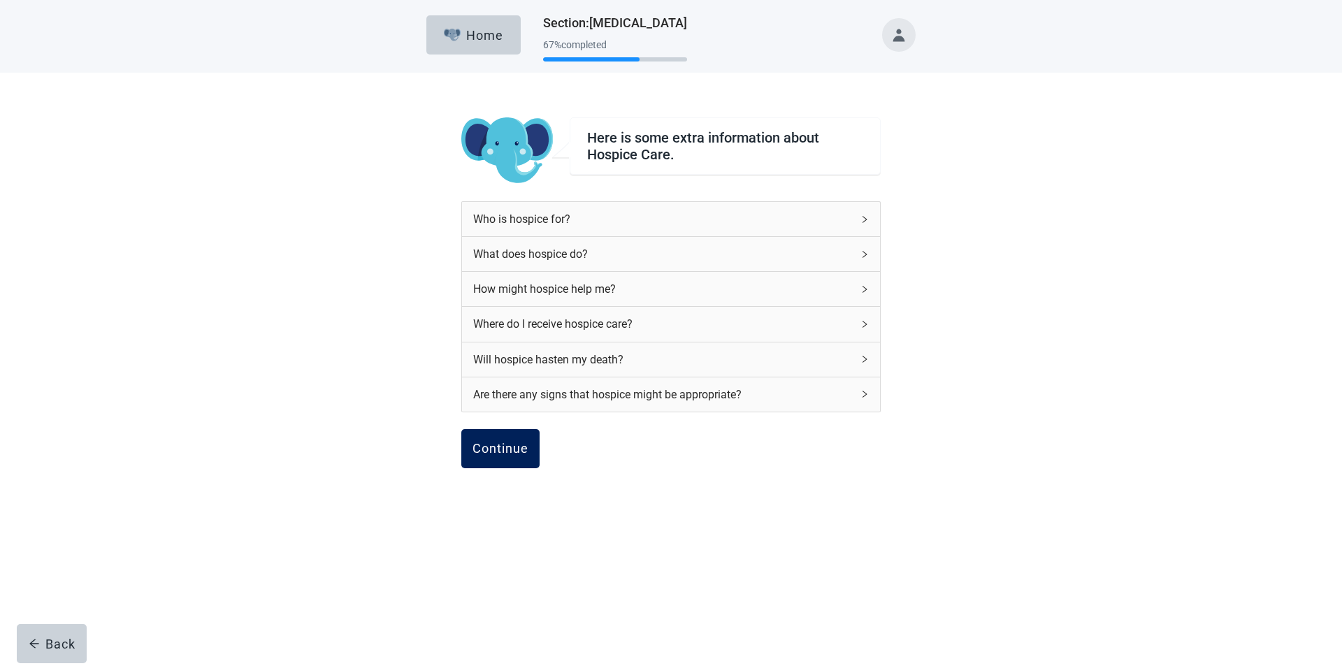
click at [515, 450] on div "Continue" at bounding box center [501, 449] width 56 height 14
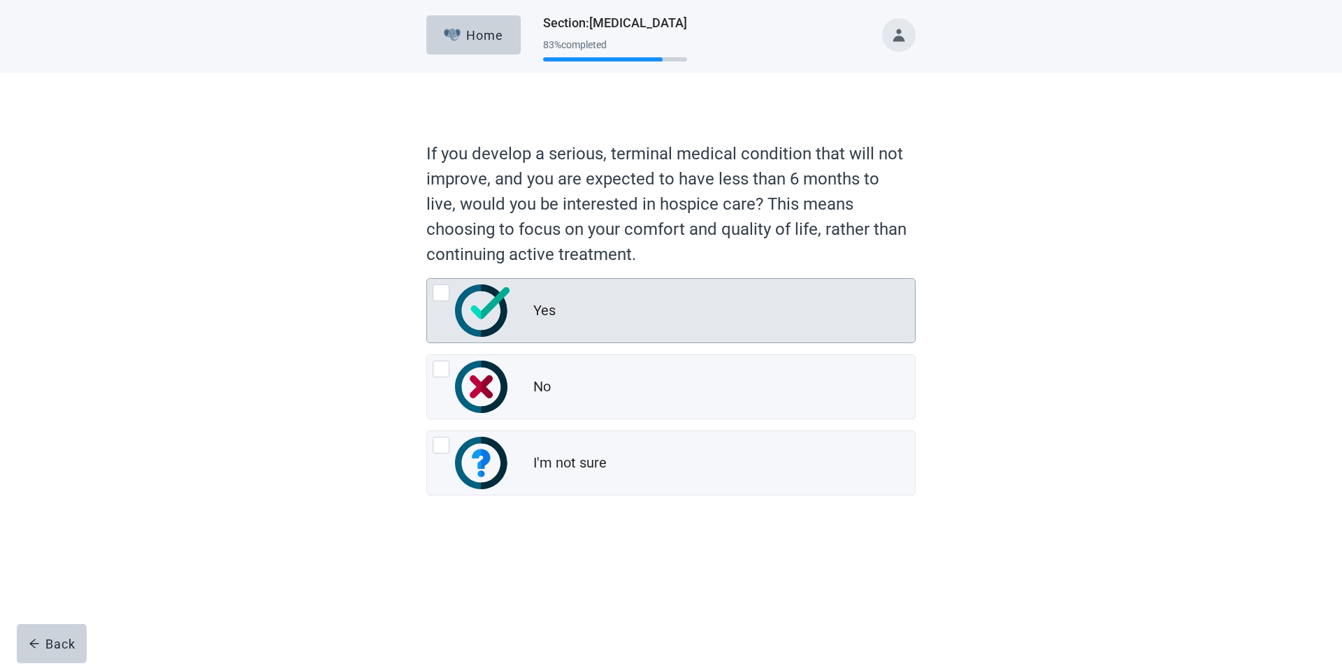
click at [441, 291] on div "Yes, radio button, not checked" at bounding box center [441, 292] width 17 height 17
click at [427, 279] on input "Yes" at bounding box center [426, 278] width 1 height 1
radio input "true"
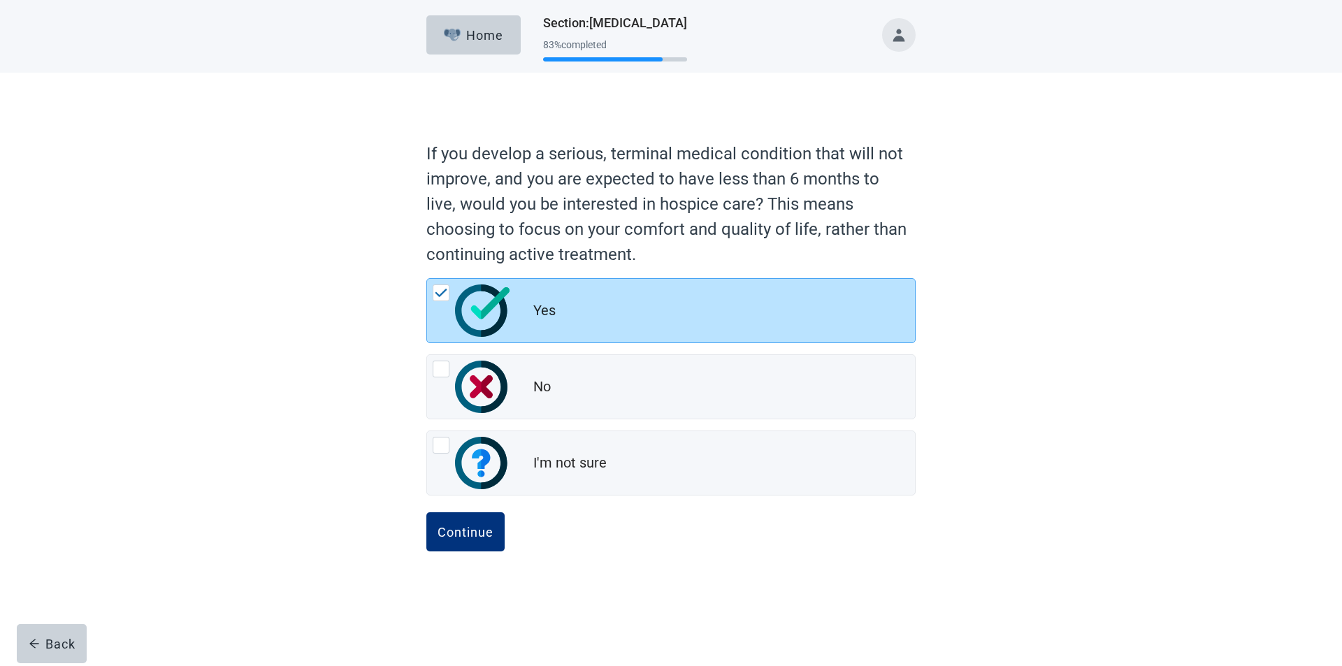
click at [461, 510] on form "If you develop a serious, terminal medical condition that will not improve, and…" at bounding box center [670, 358] width 489 height 448
click at [461, 528] on div "Continue" at bounding box center [466, 532] width 56 height 14
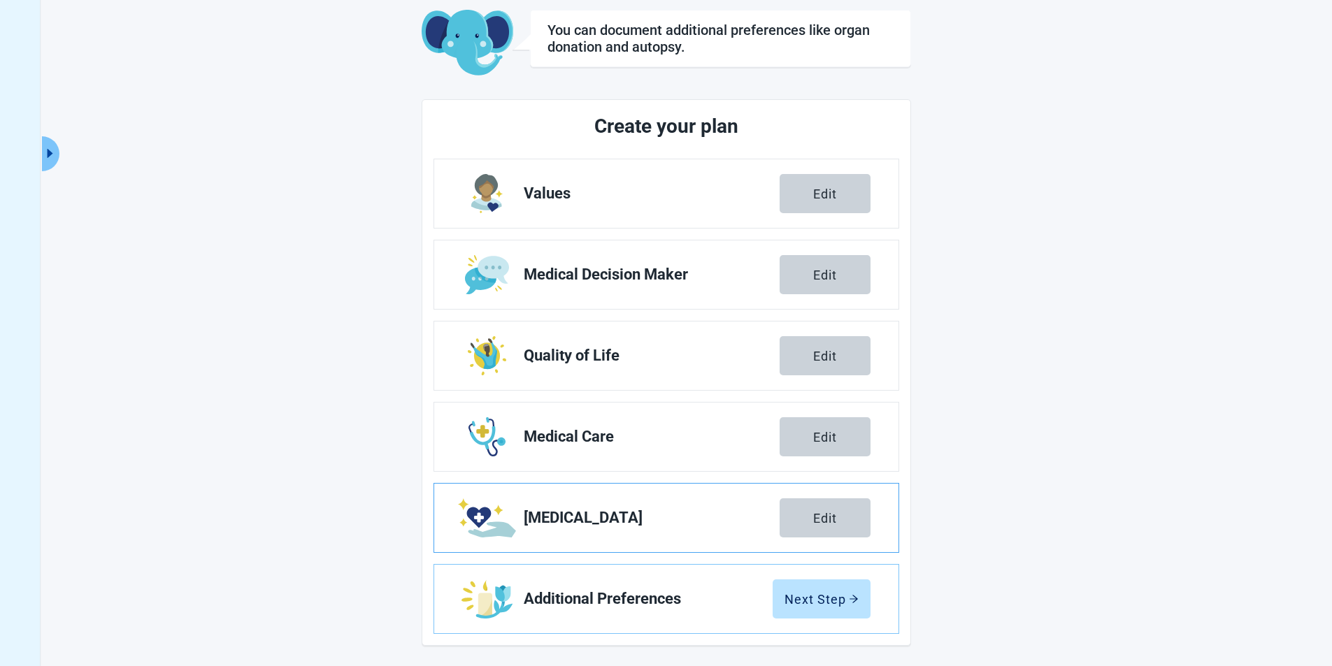
scroll to position [77, 0]
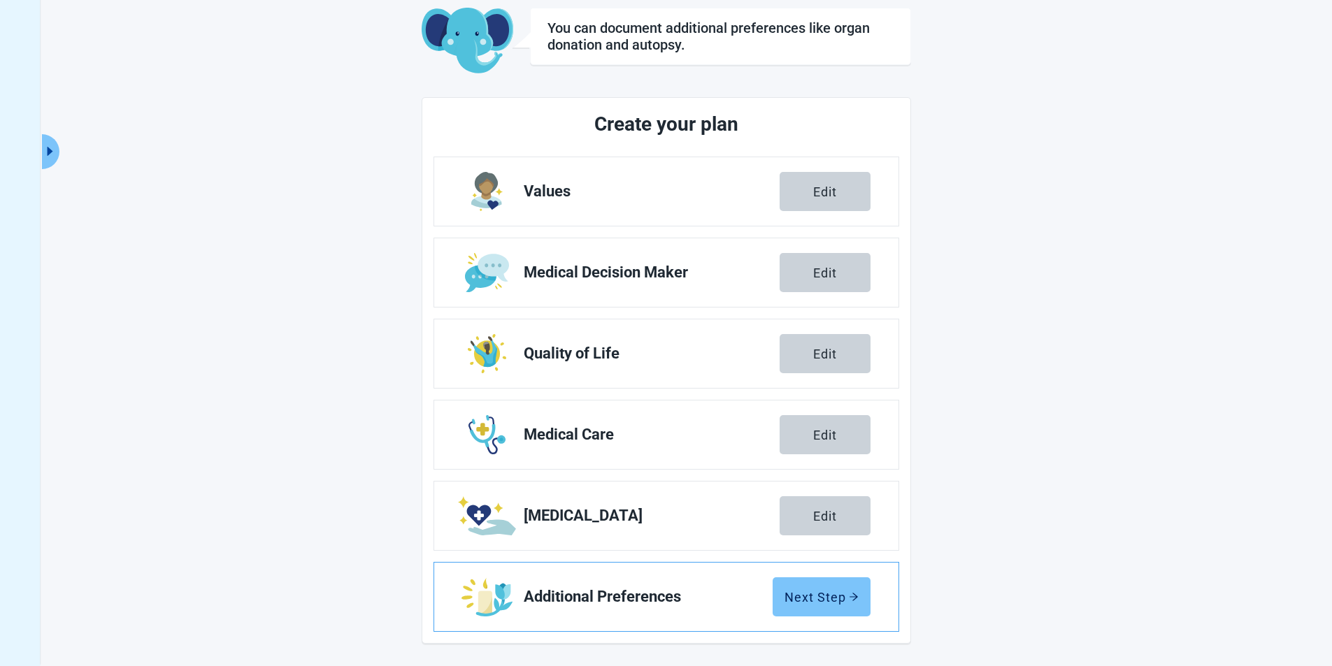
click at [809, 583] on button "Next Step" at bounding box center [821, 596] width 98 height 39
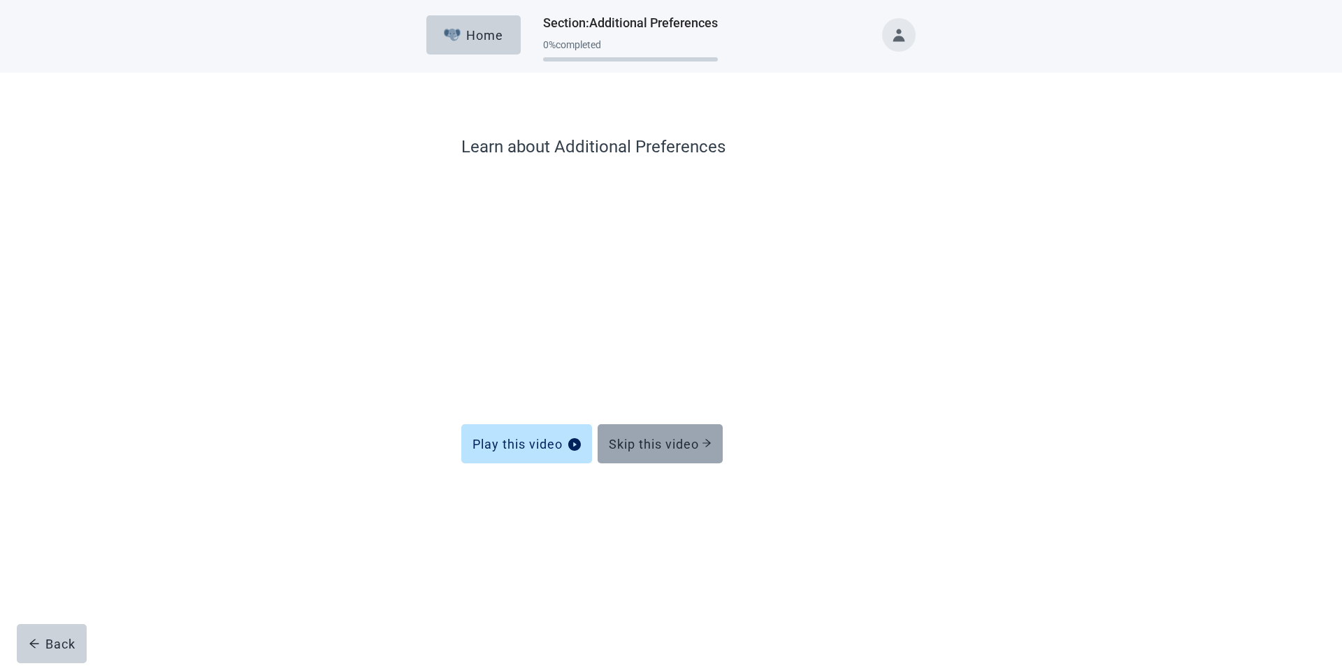
click at [641, 452] on button "Skip this video" at bounding box center [660, 443] width 125 height 39
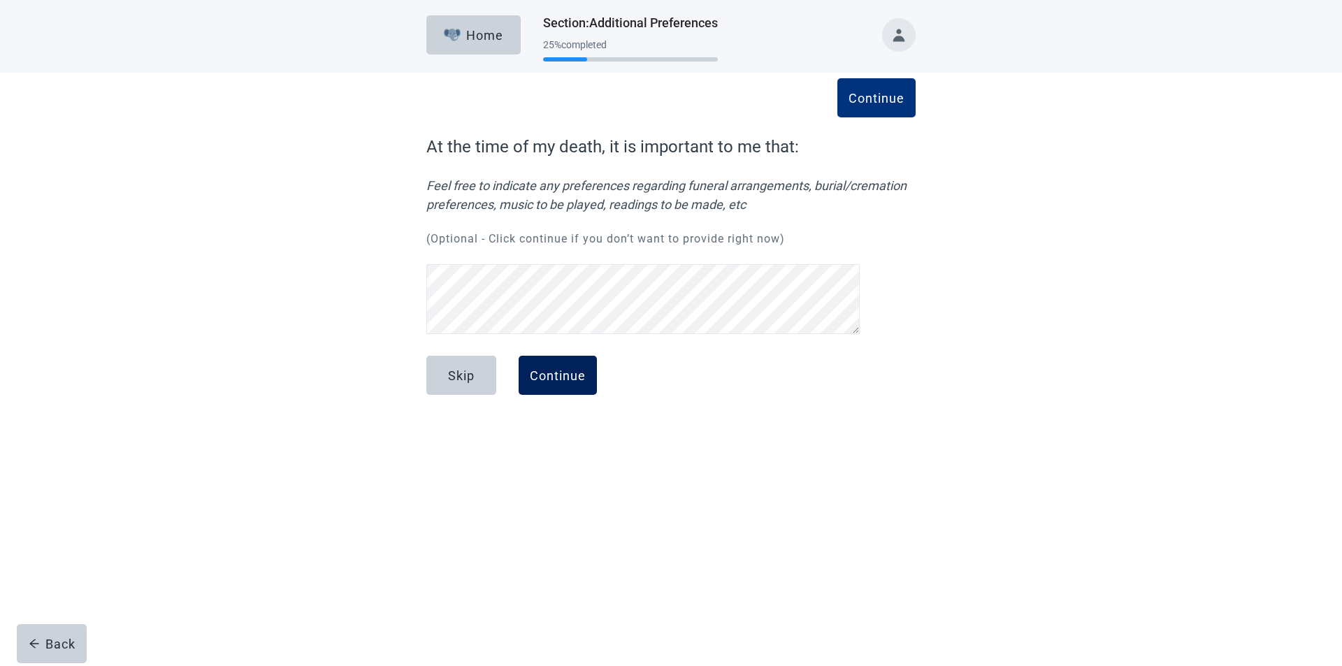
click at [562, 377] on div "Continue" at bounding box center [558, 375] width 56 height 14
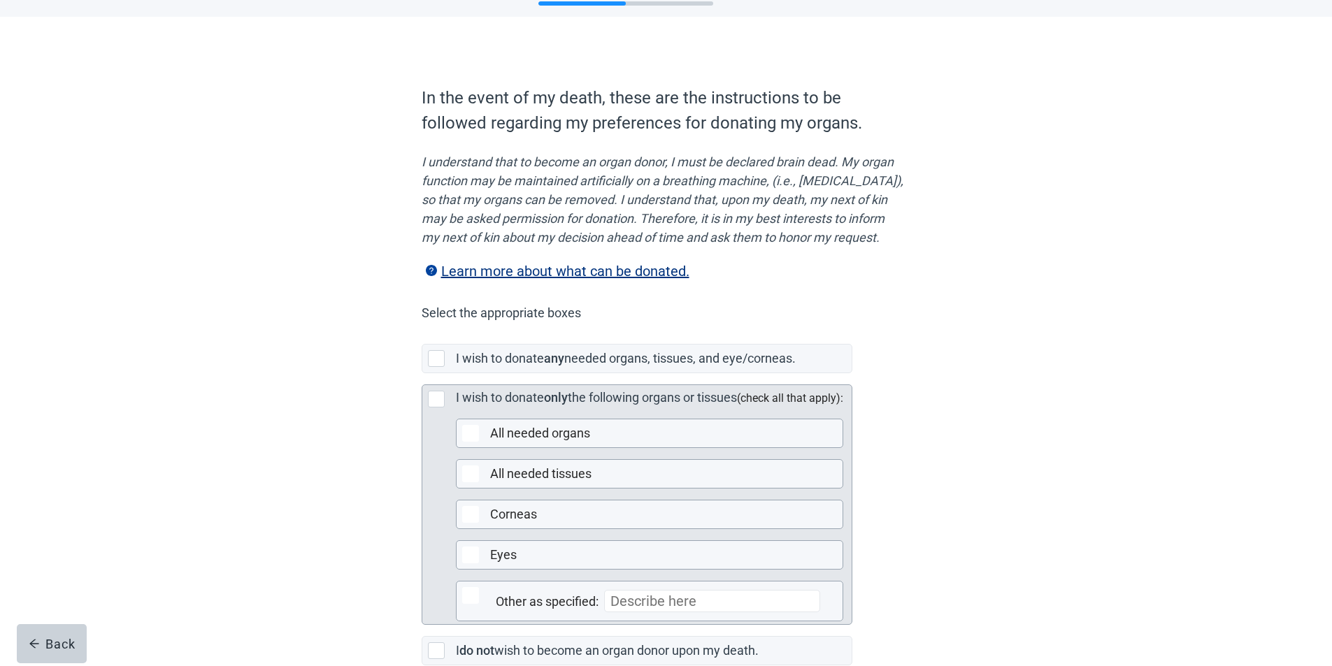
scroll to position [196, 0]
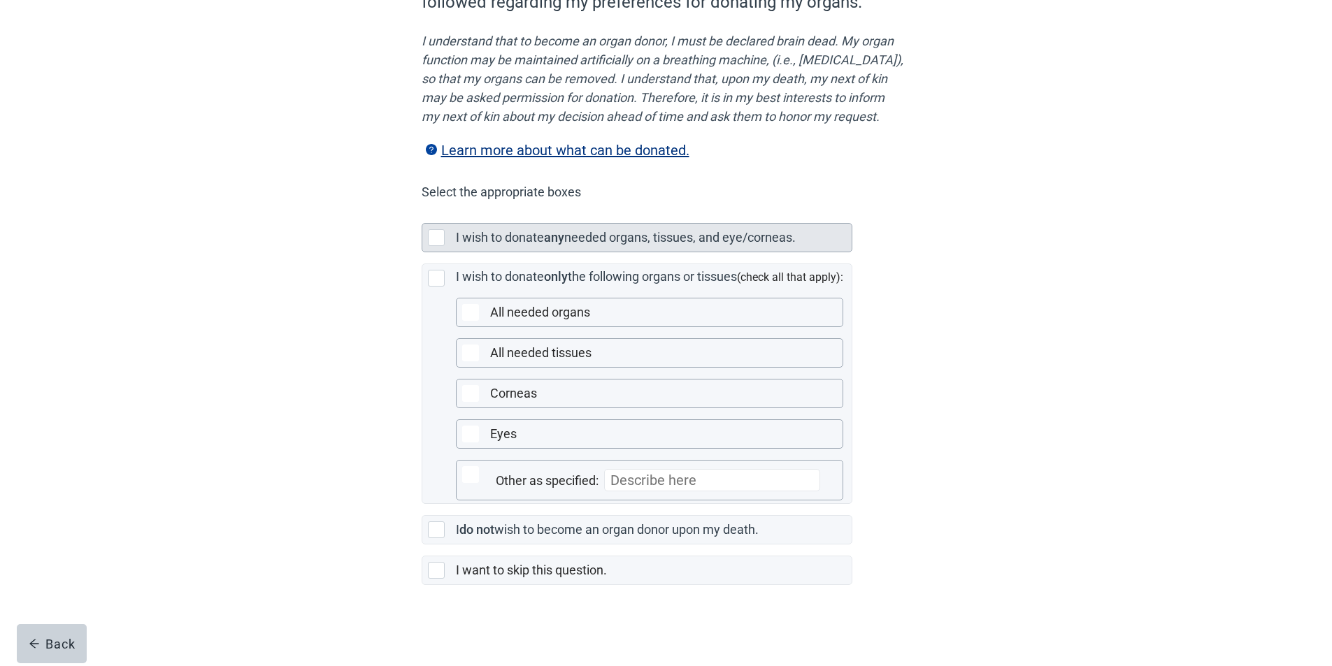
click at [426, 230] on div "I wish to donate any needed organs, tissues, and eye/corneas." at bounding box center [636, 238] width 429 height 28
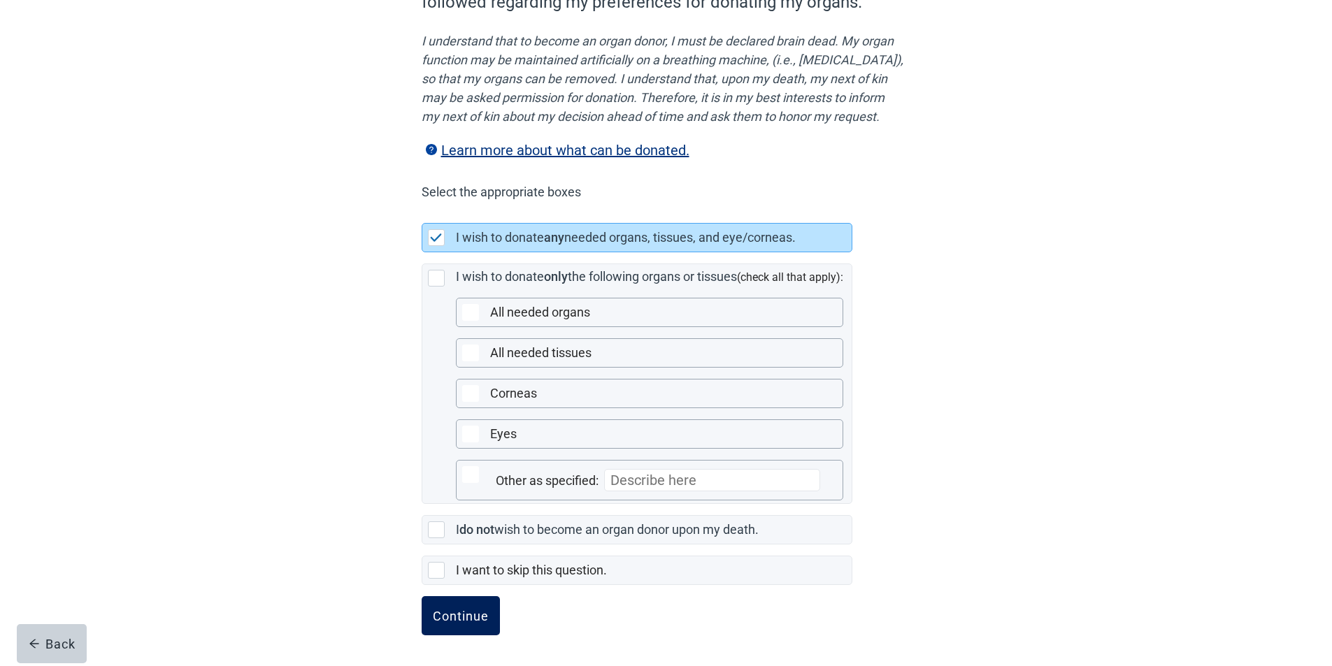
click at [463, 619] on div "Continue" at bounding box center [461, 616] width 56 height 14
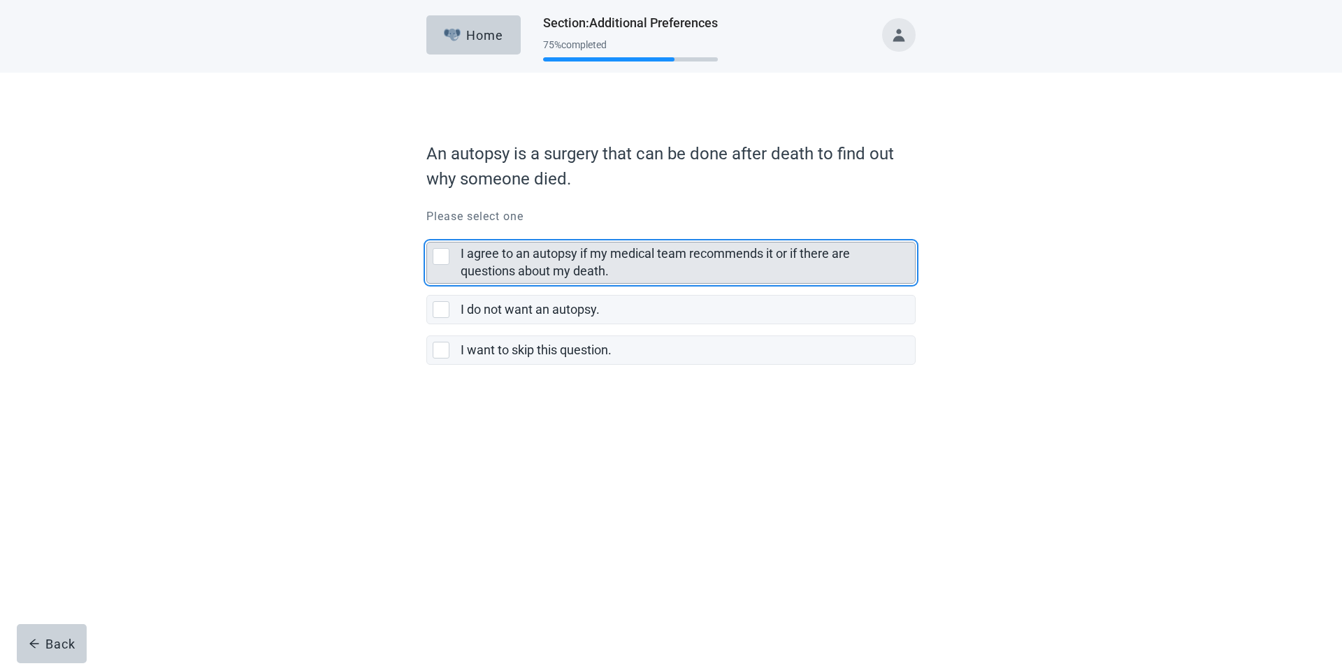
click at [438, 258] on div "I agree to an autopsy if my medical team recommends it or if there are question…" at bounding box center [441, 256] width 17 height 17
click at [427, 231] on input "I agree to an autopsy if my medical team recommends it or if there are question…" at bounding box center [426, 231] width 1 height 1
checkbox input "true"
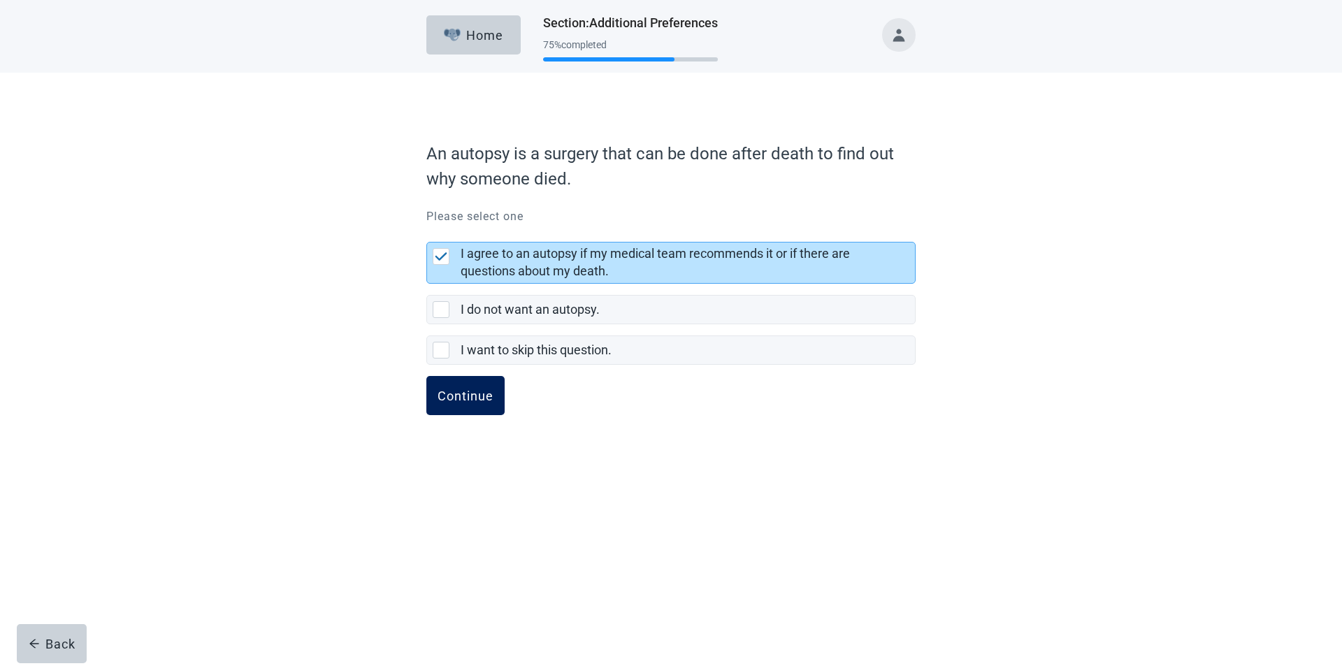
click at [482, 391] on div "Continue" at bounding box center [466, 396] width 56 height 14
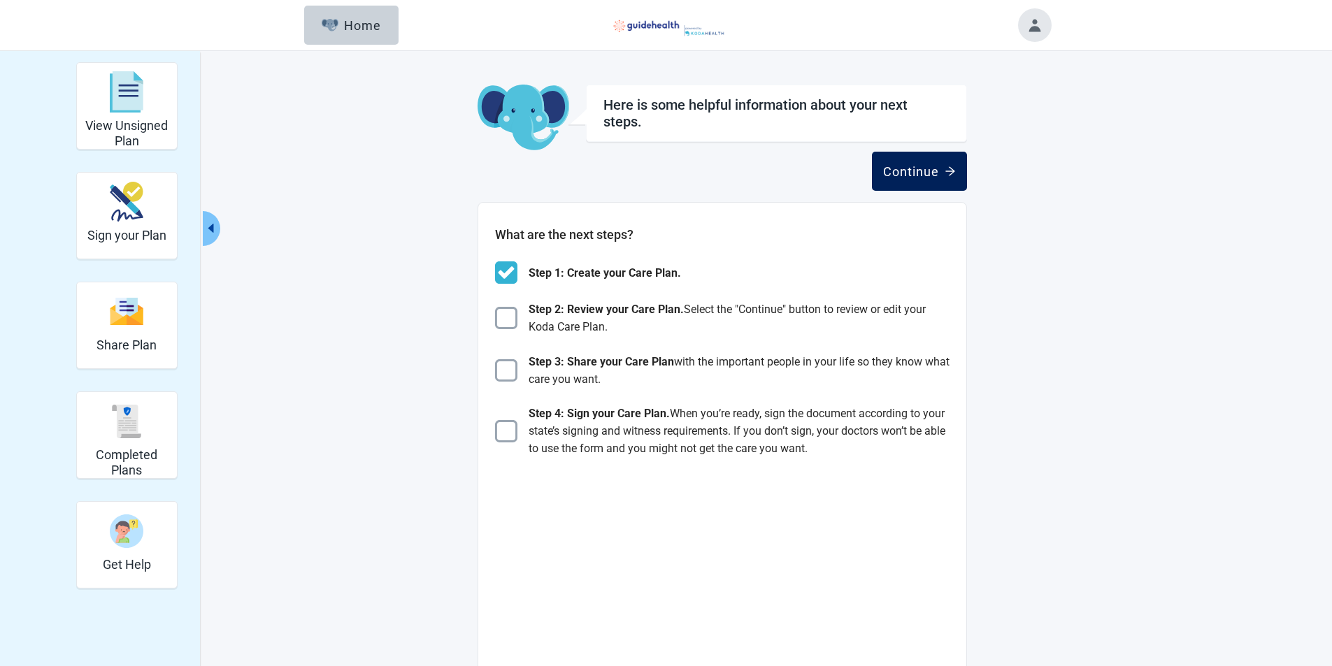
click at [918, 165] on div "Continue" at bounding box center [919, 171] width 73 height 14
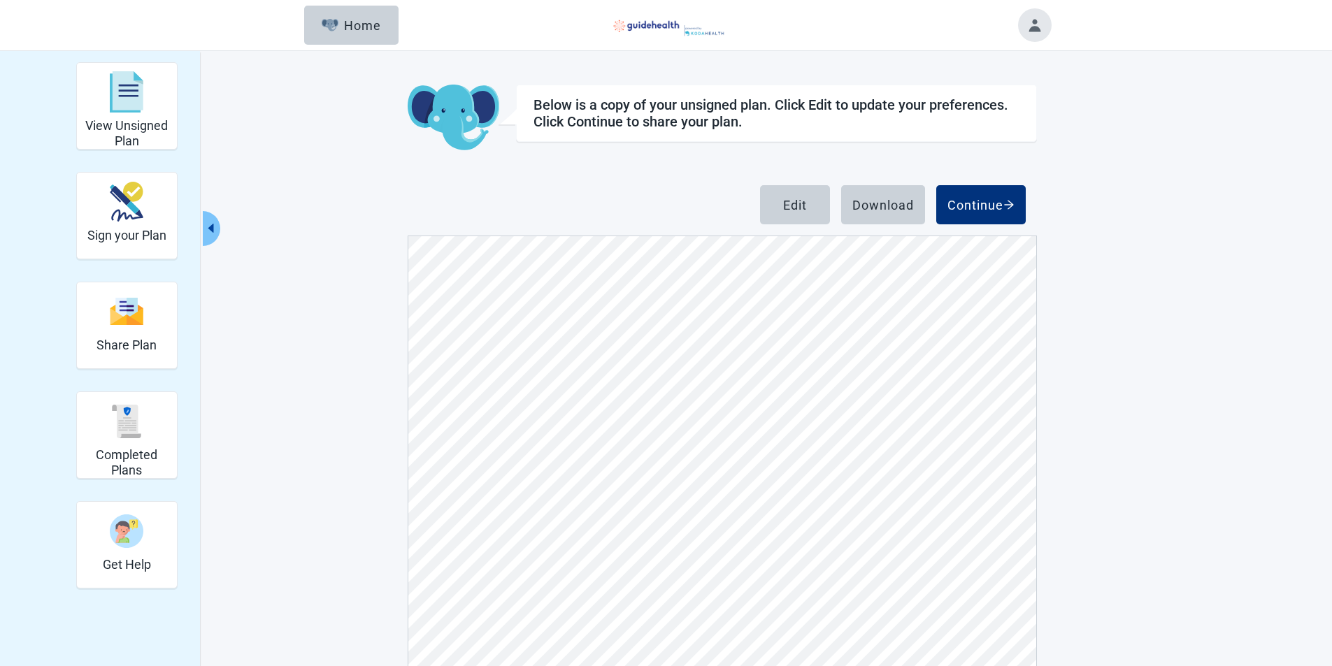
scroll to position [140, 0]
click at [991, 210] on div "Continue" at bounding box center [980, 205] width 67 height 14
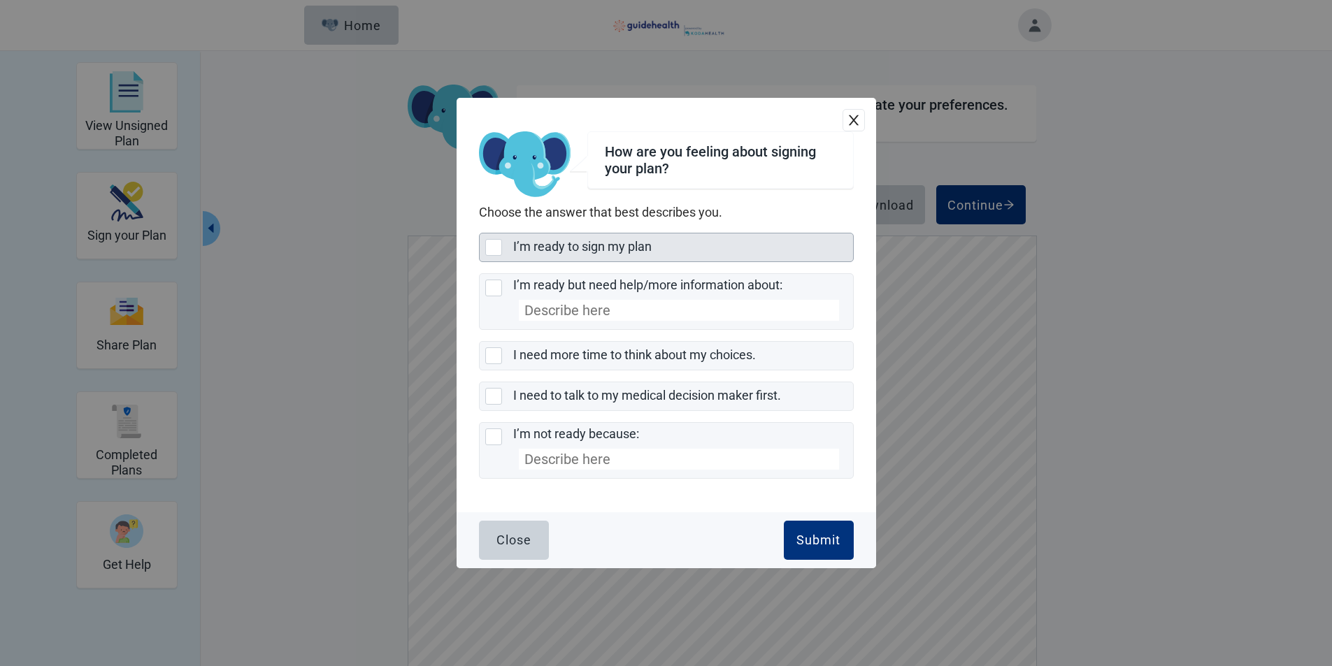
click at [492, 249] on div "I’m ready to sign my plan, checkbox, not selected" at bounding box center [493, 247] width 17 height 17
click at [480, 233] on input "I’m ready to sign my plan" at bounding box center [479, 233] width 1 height 1
checkbox input "true"
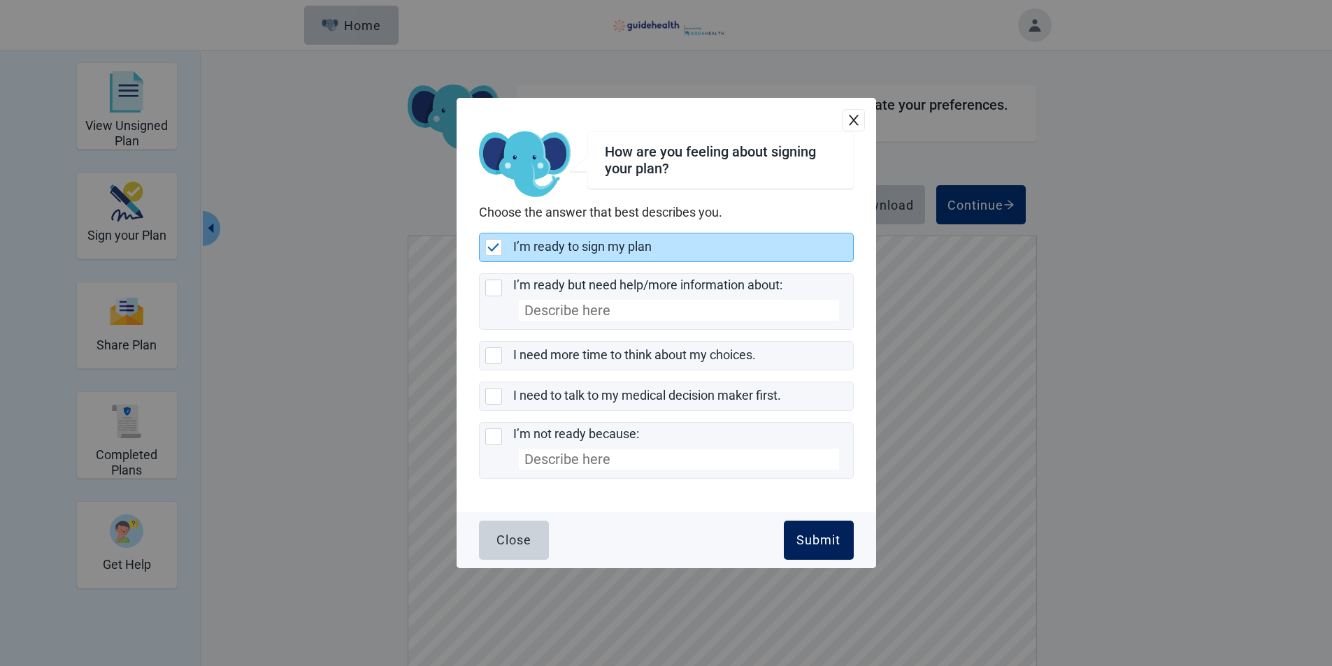
click at [814, 545] on div "Submit" at bounding box center [818, 540] width 44 height 14
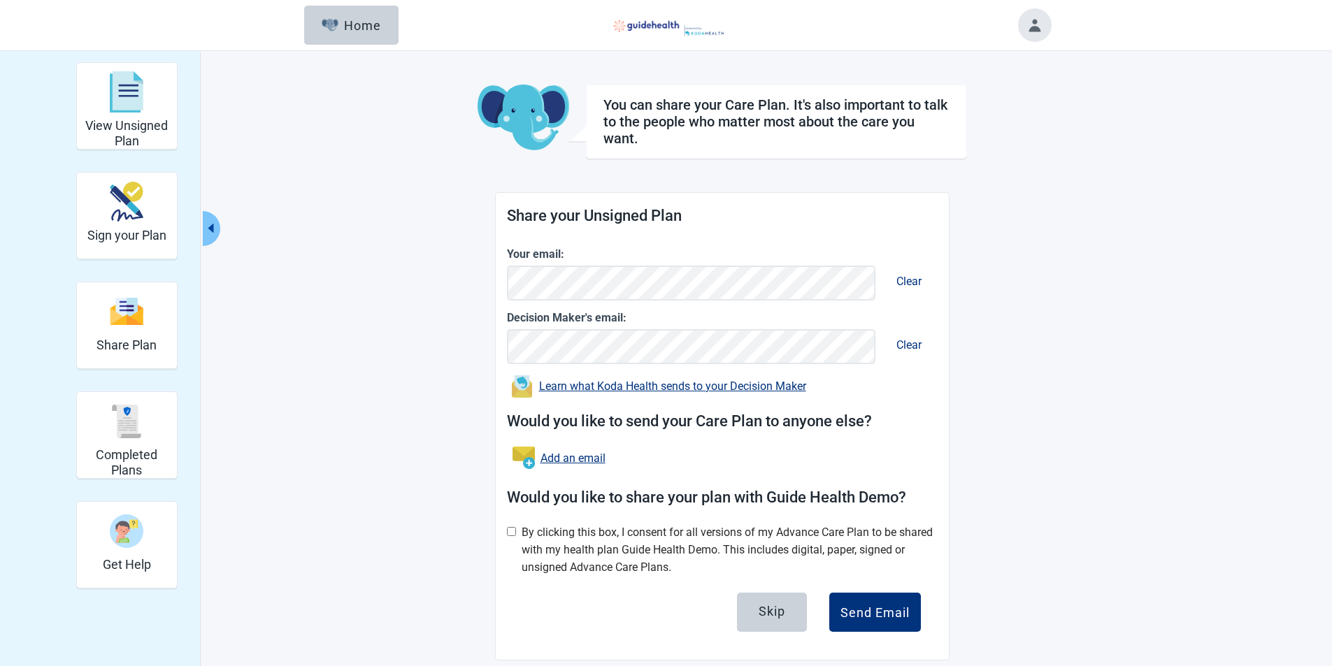
click at [1034, 18] on button "Toggle account menu" at bounding box center [1035, 25] width 34 height 34
